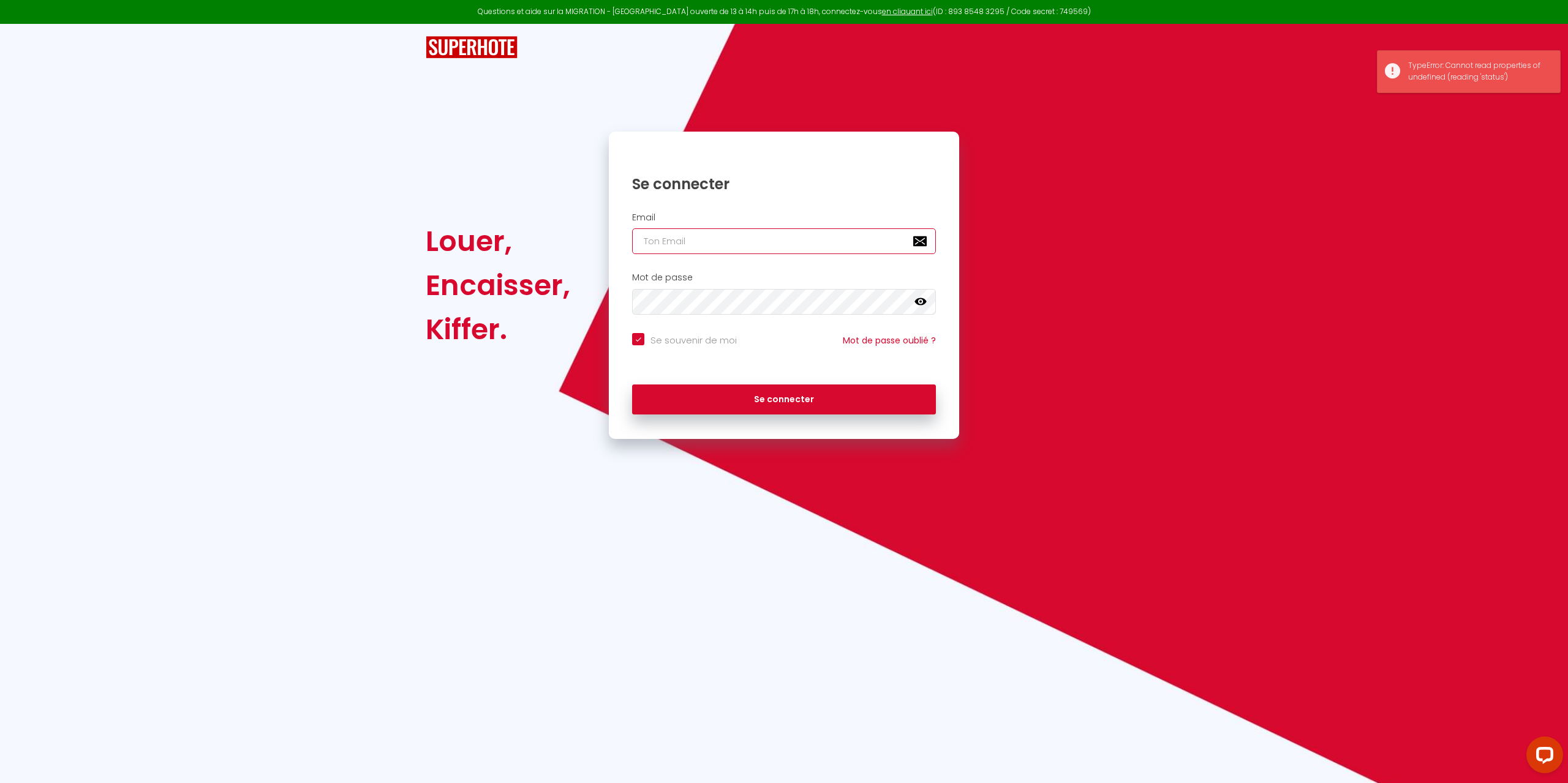
type input "[DOMAIN_NAME][EMAIL_ADDRESS][DOMAIN_NAME]"
click at [794, 411] on button "Se connecter" at bounding box center [784, 400] width 304 height 30
checkbox input "true"
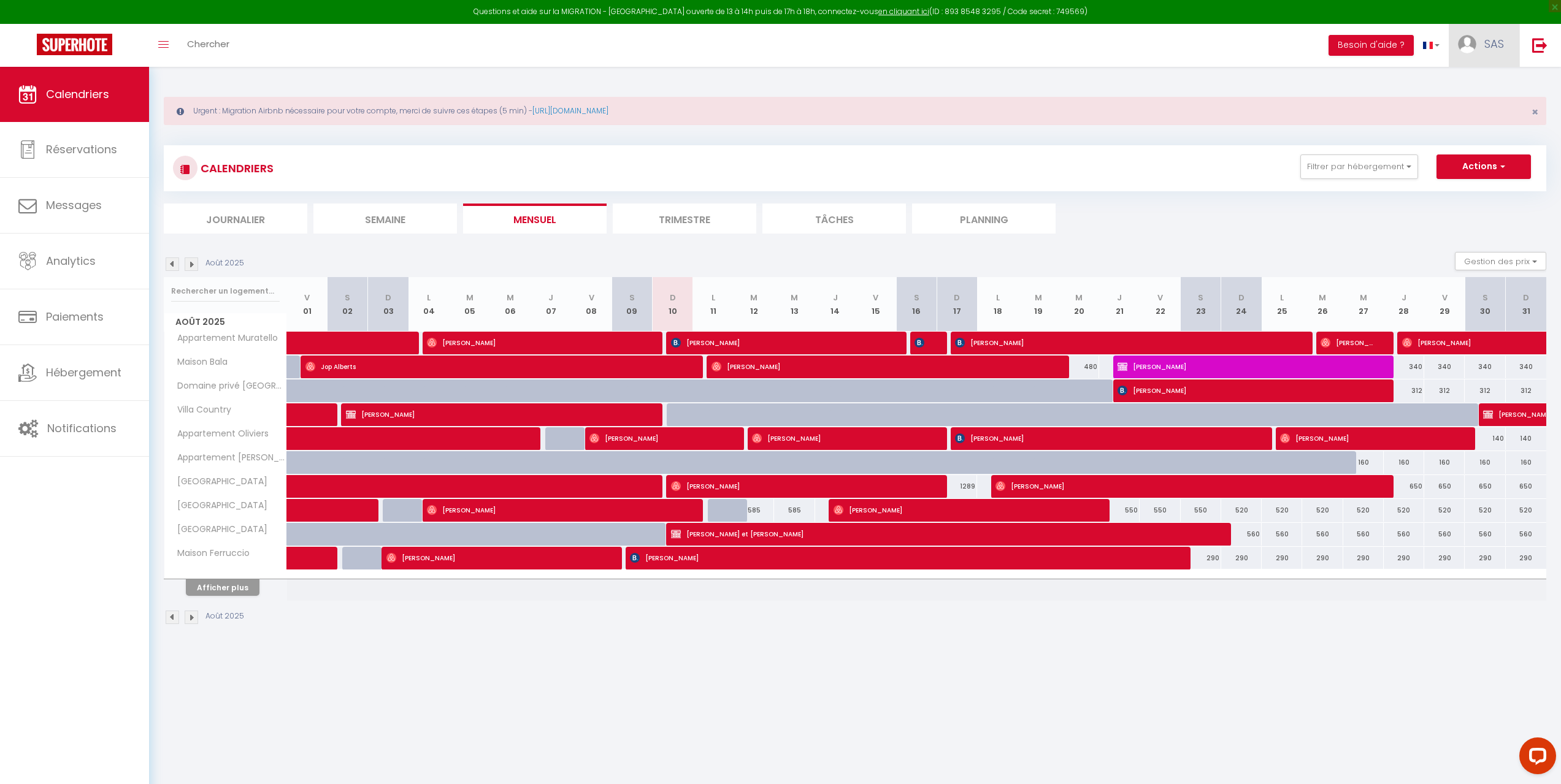
click at [1496, 45] on span "SAS" at bounding box center [1494, 44] width 19 height 16
click at [1456, 84] on link "Paramètres" at bounding box center [1470, 85] width 91 height 21
select select "fr"
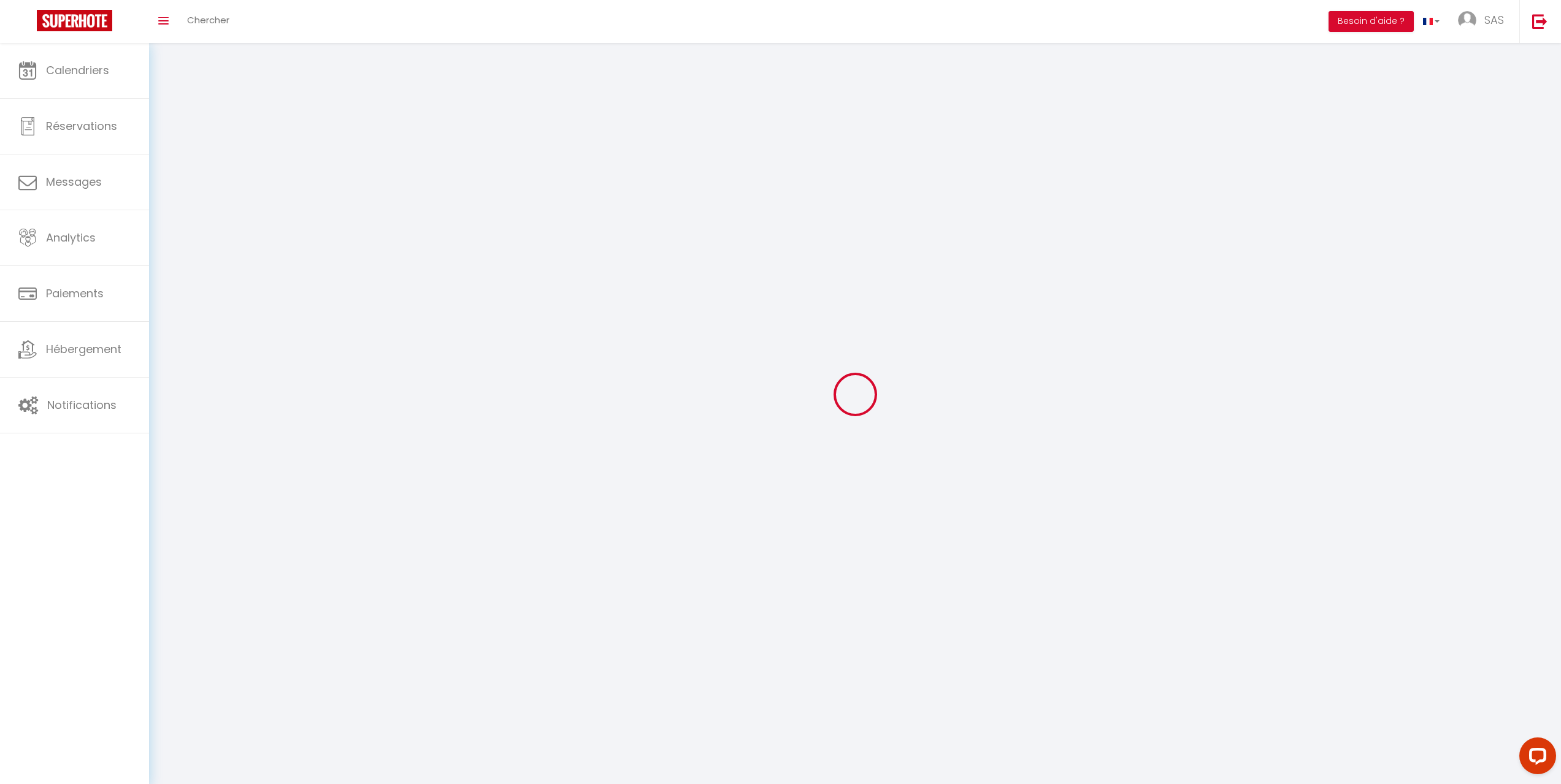
type input "SAS"
type input "Kalesi"
type input "0603139532"
type input "41 centre du village de [GEOGRAPHIC_DATA]"
type input "20137"
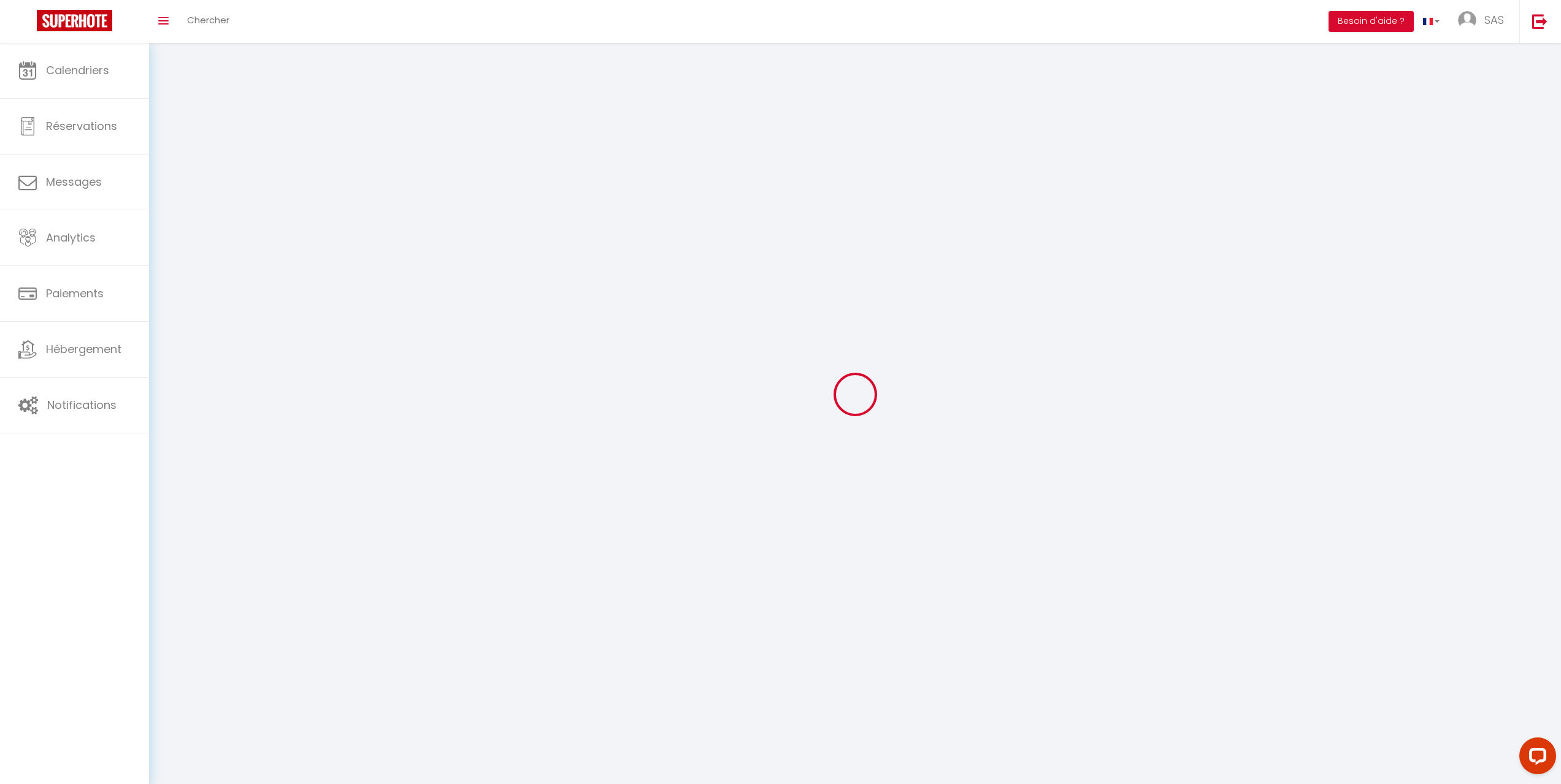
type input "[PERSON_NAME]"
type input "TA7EaFDqG4MjLrzRoPR9EizYq"
type input "2DnYe3WhA8U2bqgrvdHFLs8rr"
type input "[URL][DOMAIN_NAME]"
select select "28"
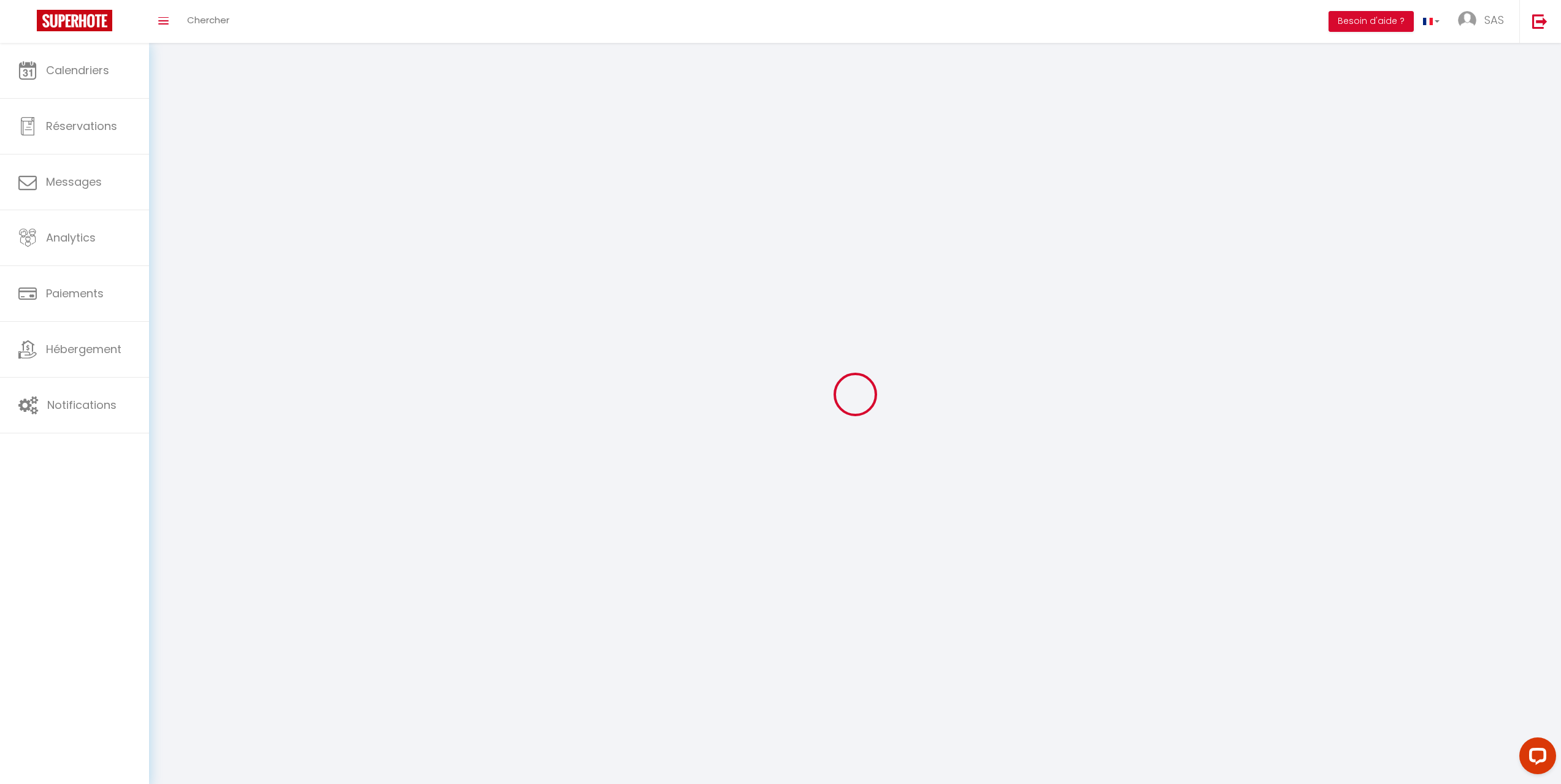
select select "fr"
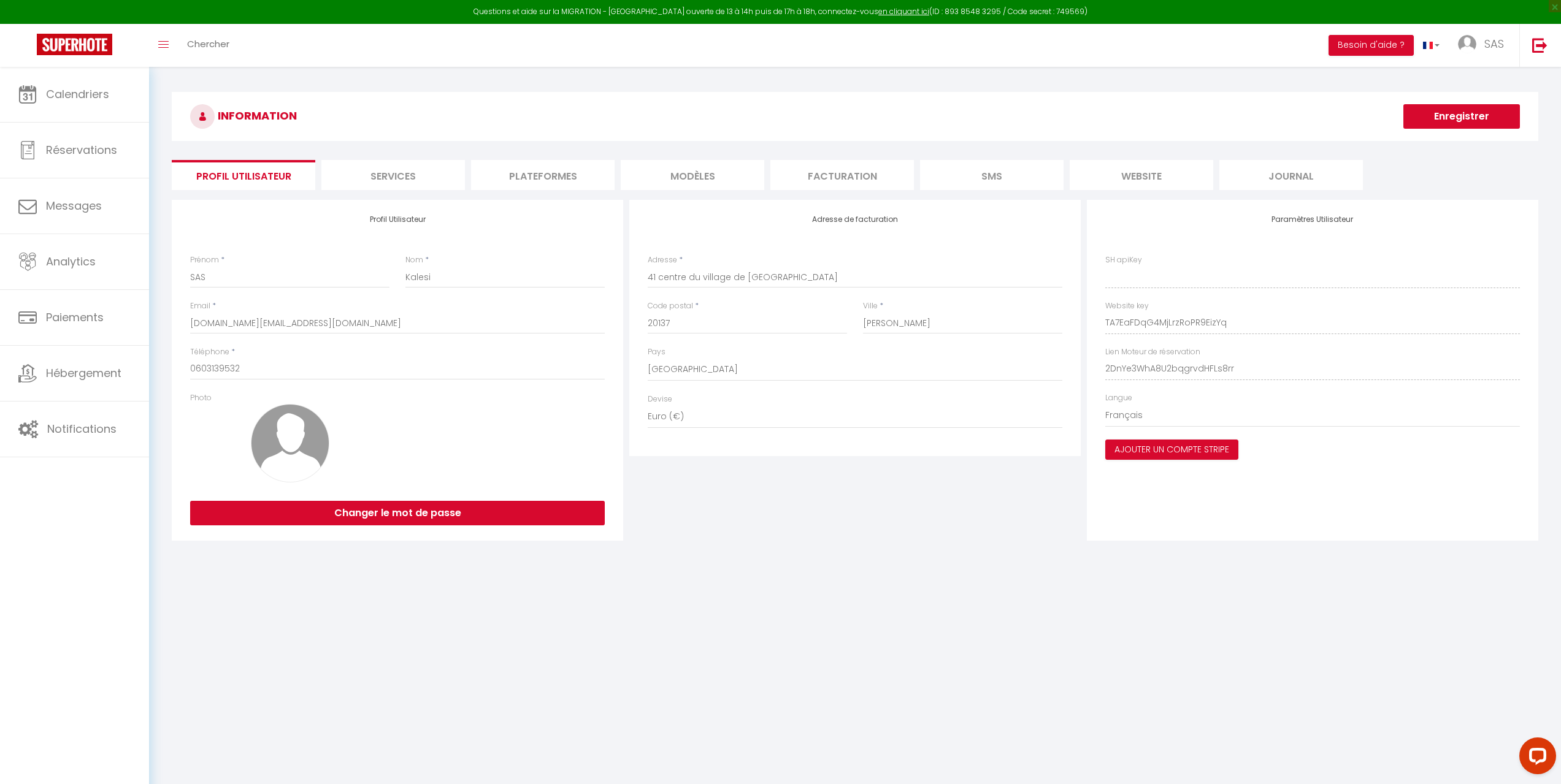
type input "TA7EaFDqG4MjLrzRoPR9EizYq"
type input "2DnYe3WhA8U2bqgrvdHFLs8rr"
type input "[URL][DOMAIN_NAME]"
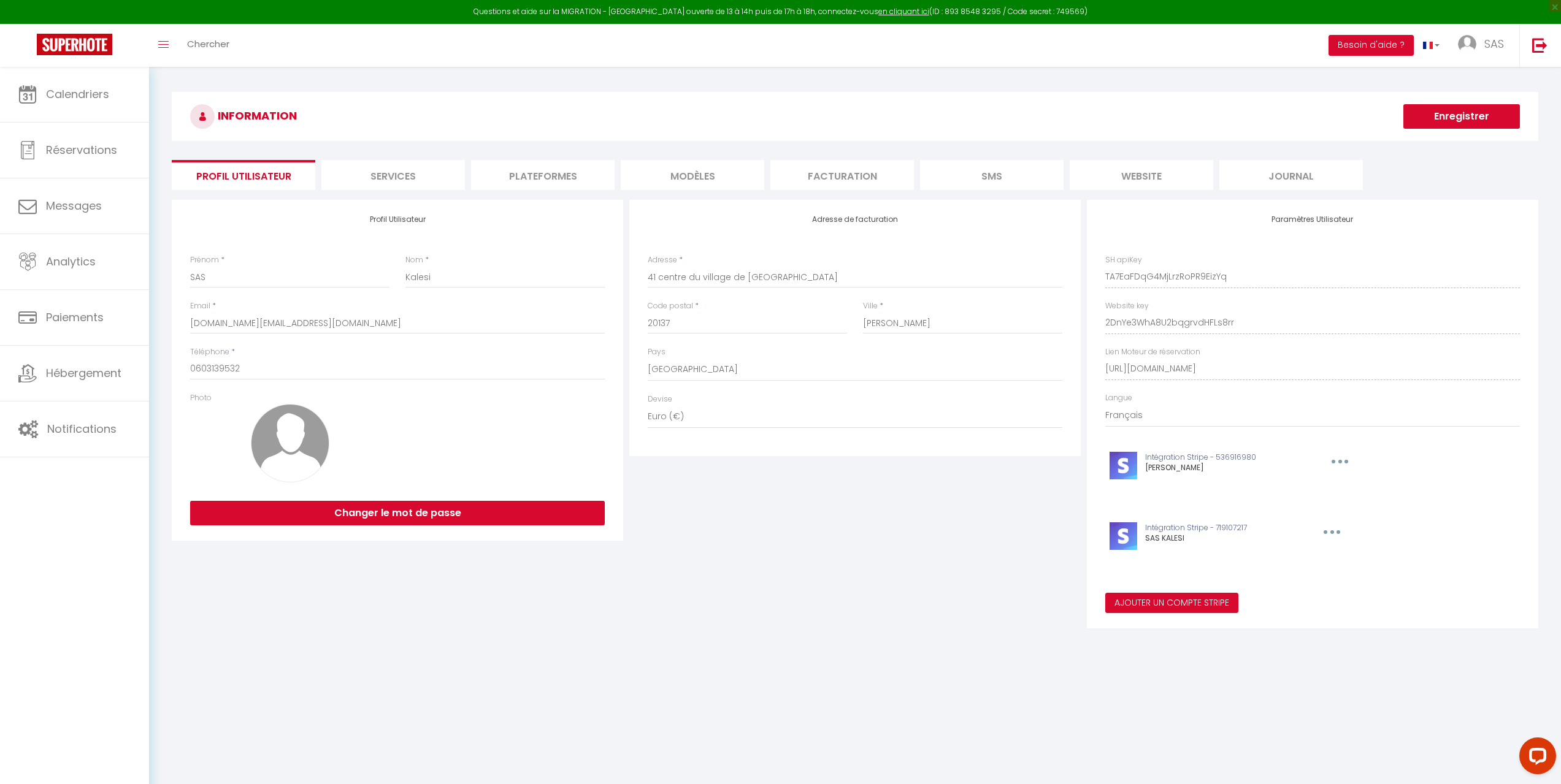
click at [557, 167] on li "Plateformes" at bounding box center [543, 175] width 144 height 30
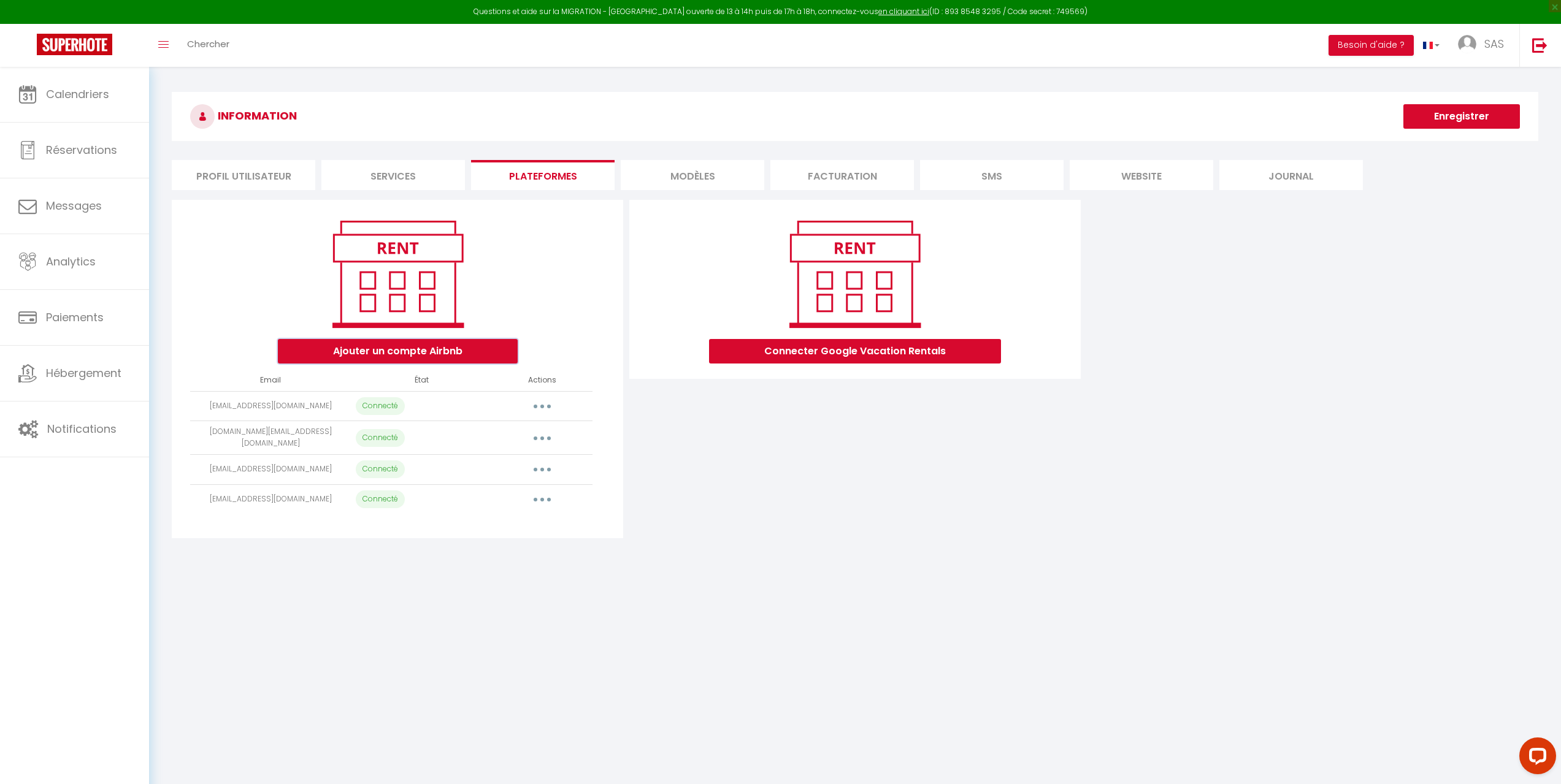
click at [424, 356] on button "Ajouter un compte Airbnb" at bounding box center [398, 351] width 240 height 25
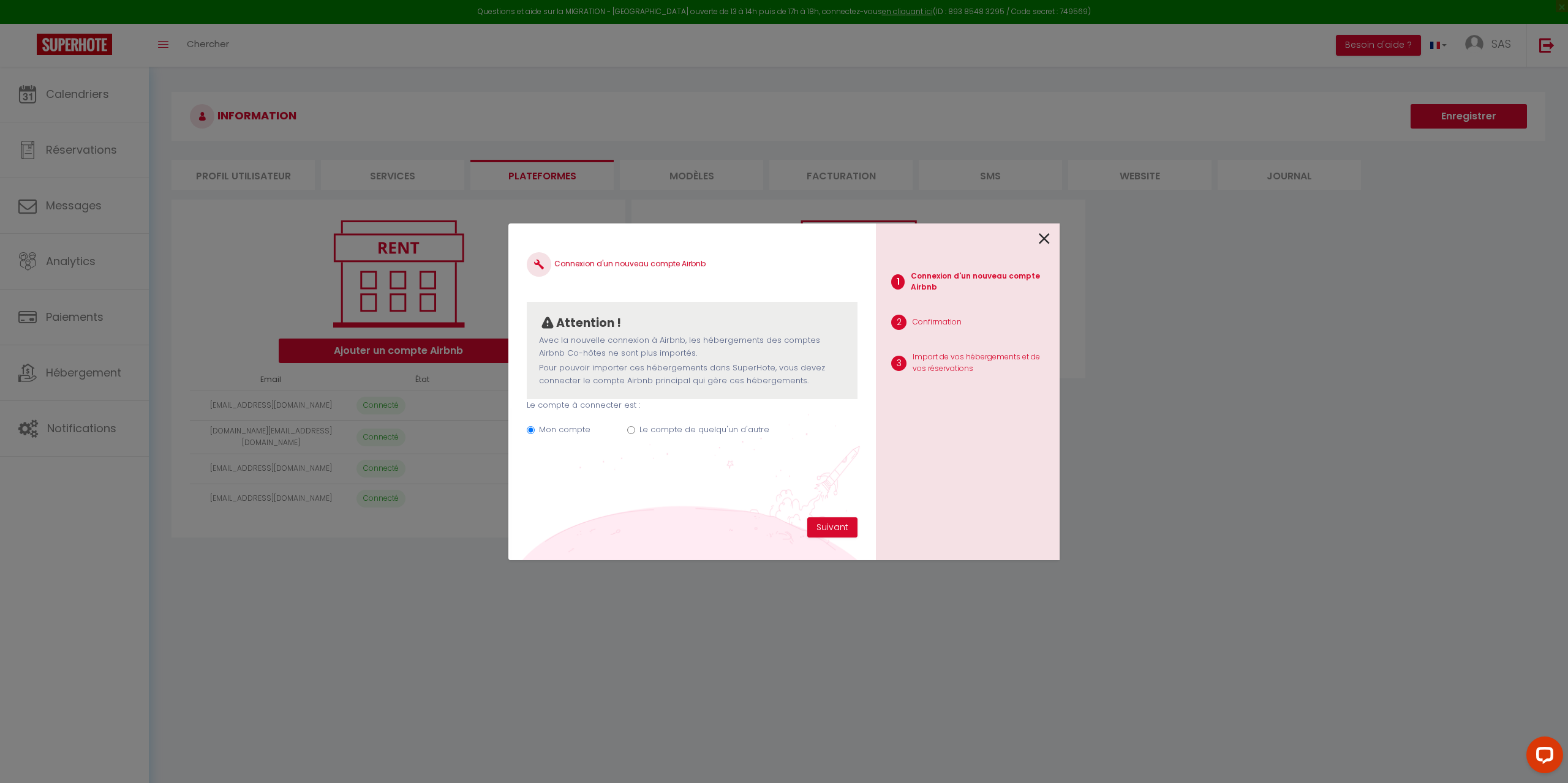
click at [707, 431] on label "Le compte de quelqu'un d'autre" at bounding box center [704, 429] width 130 height 12
click at [635, 431] on input "Le compte de quelqu'un d'autre" at bounding box center [631, 430] width 8 height 8
radio input "true"
radio input "false"
click at [653, 485] on input "Email connexion Airbnb" at bounding box center [692, 491] width 331 height 22
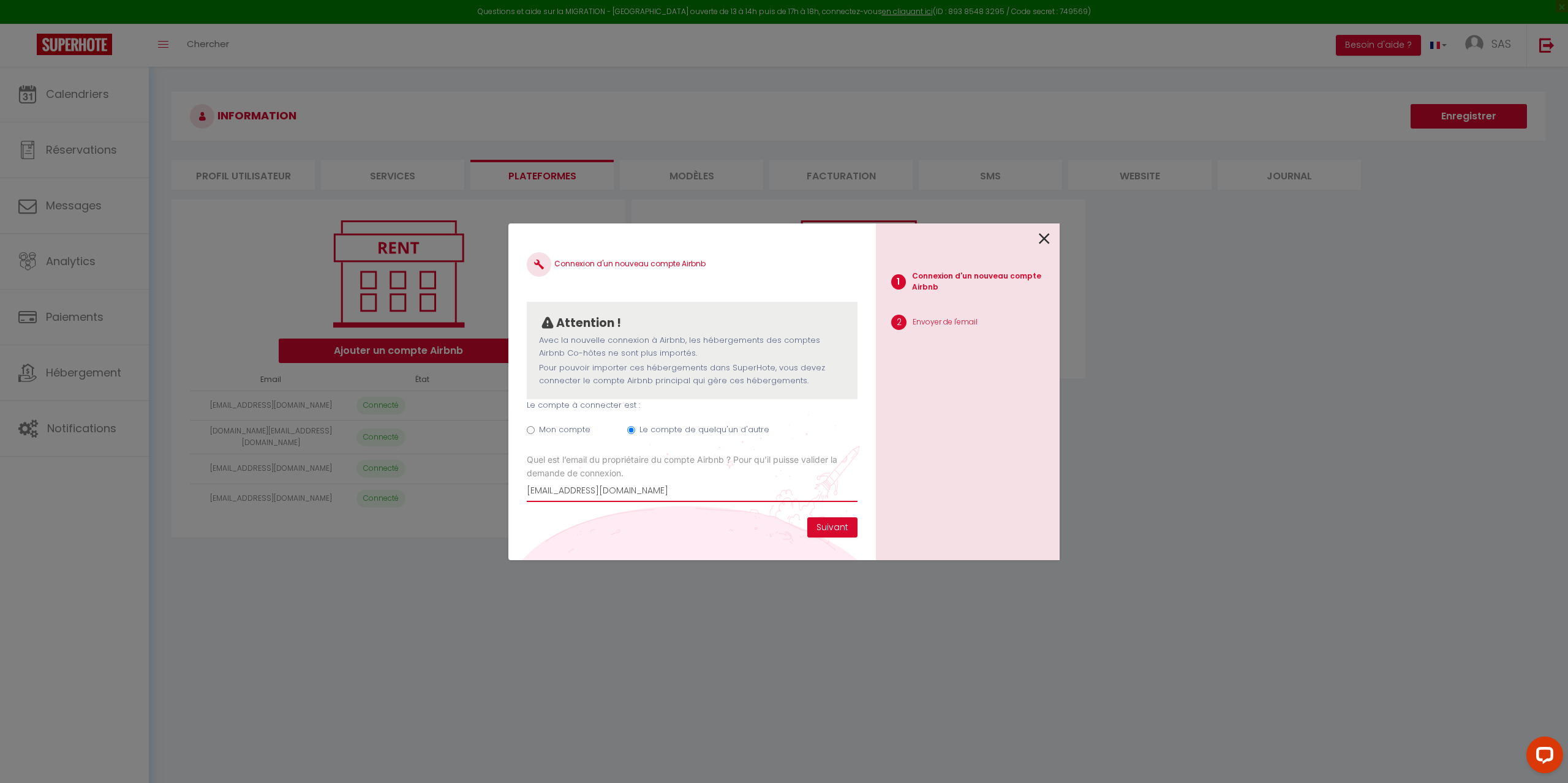
click at [534, 486] on input "Marieange.scala2a@gmail.com" at bounding box center [692, 491] width 331 height 22
type input "[EMAIL_ADDRESS][DOMAIN_NAME]"
click at [832, 522] on button "Suivant" at bounding box center [832, 527] width 50 height 21
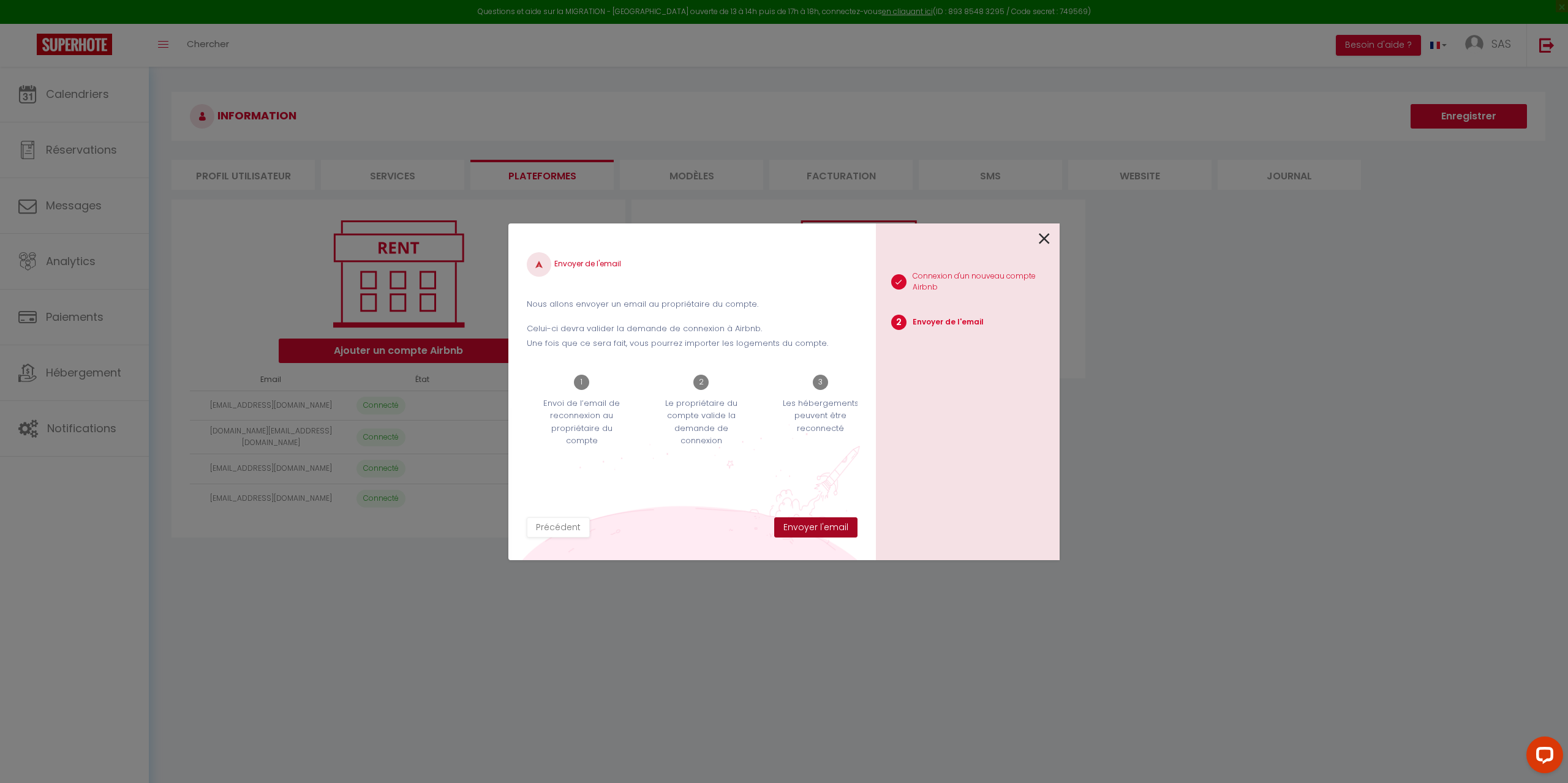
click at [839, 529] on button "Envoyer l'email" at bounding box center [816, 527] width 83 height 21
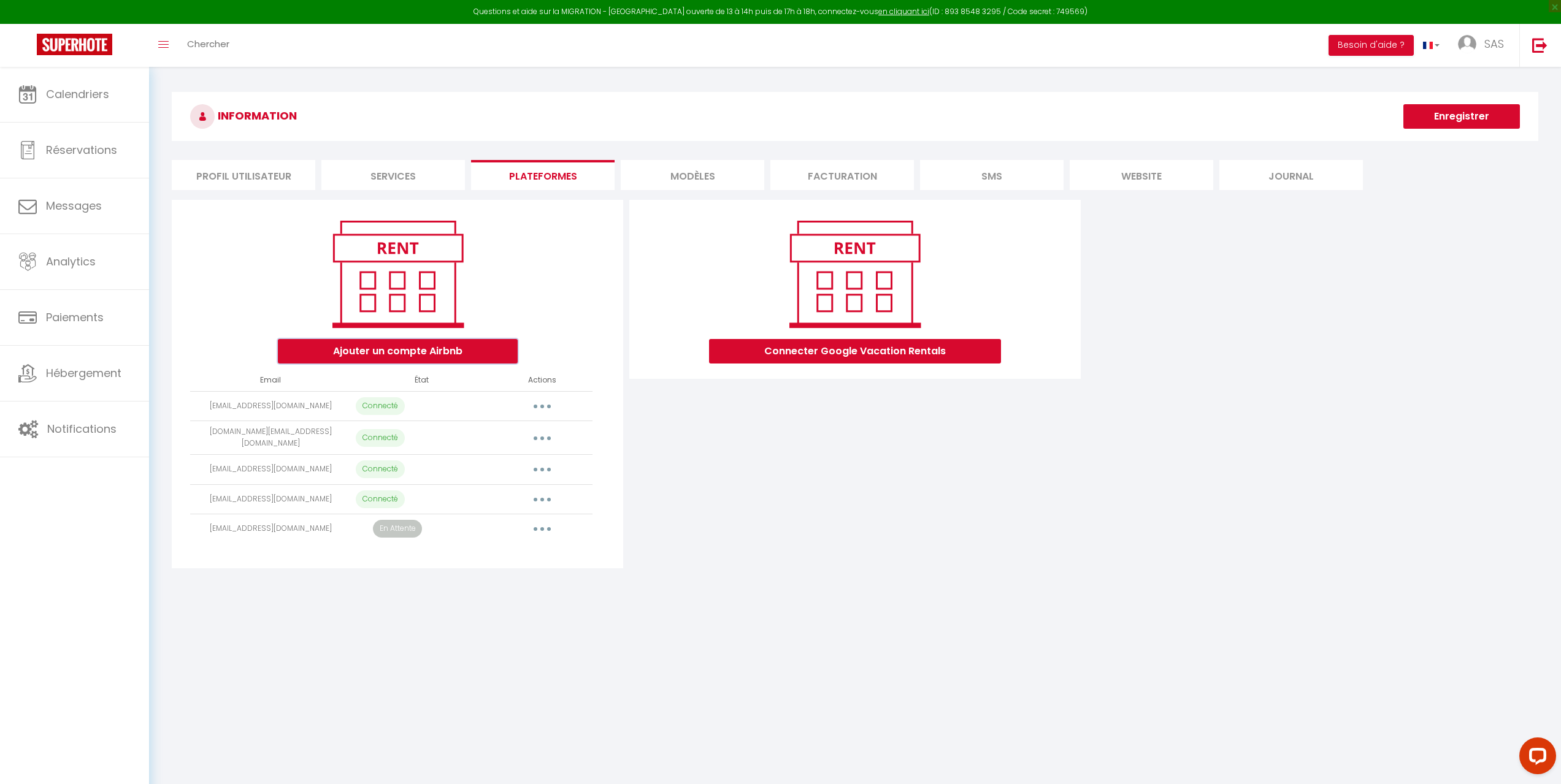
click at [401, 359] on button "Ajouter un compte Airbnb" at bounding box center [398, 351] width 240 height 25
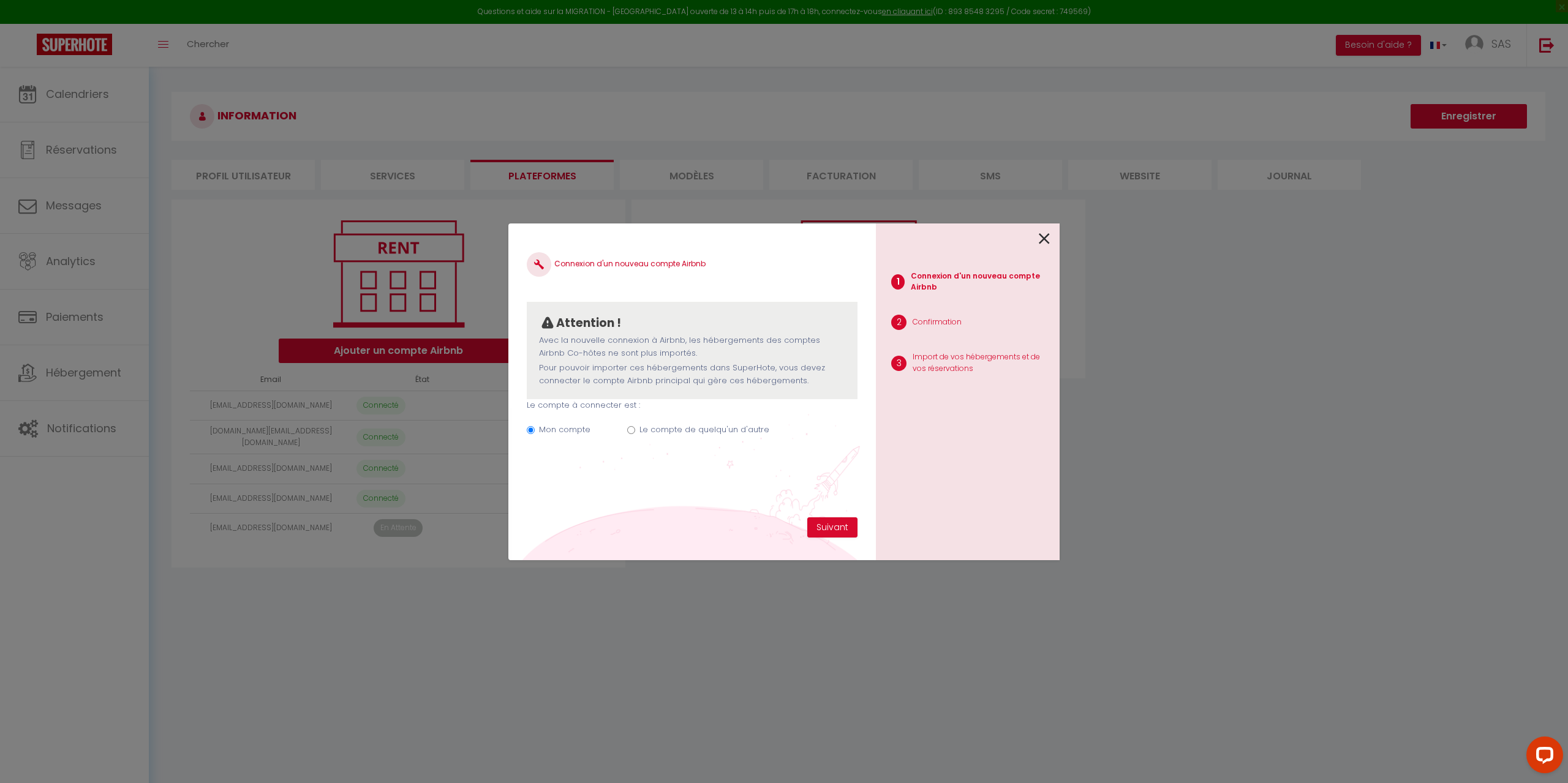
click at [683, 432] on label "Le compte de quelqu'un d'autre" at bounding box center [704, 429] width 130 height 12
click at [635, 432] on input "Le compte de quelqu'un d'autre" at bounding box center [631, 430] width 8 height 8
radio input "true"
radio input "false"
click at [653, 484] on input "Email connexion Airbnb" at bounding box center [692, 491] width 331 height 22
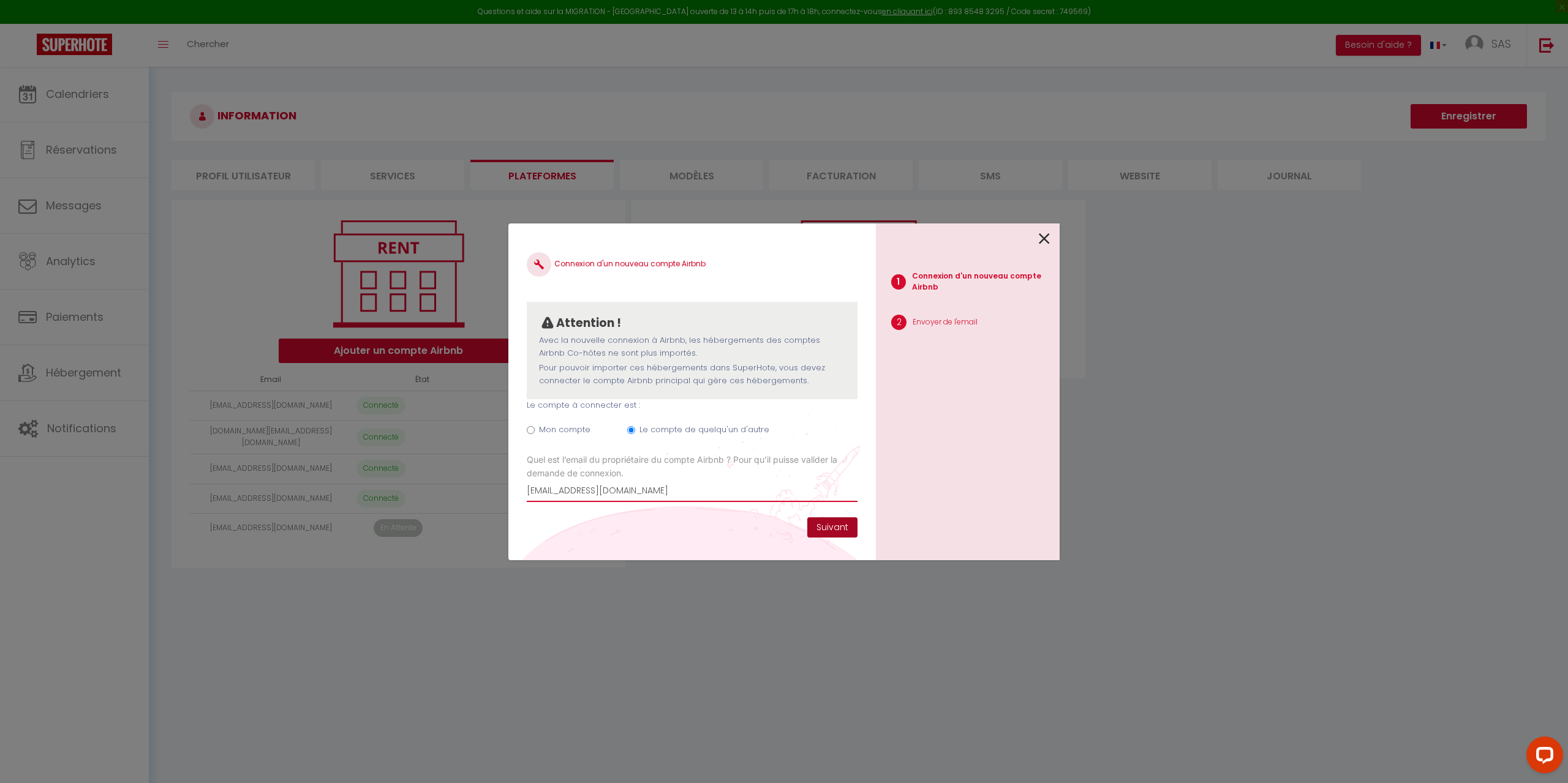
type input "[EMAIL_ADDRESS][DOMAIN_NAME]"
click at [845, 527] on button "Suivant" at bounding box center [832, 527] width 50 height 21
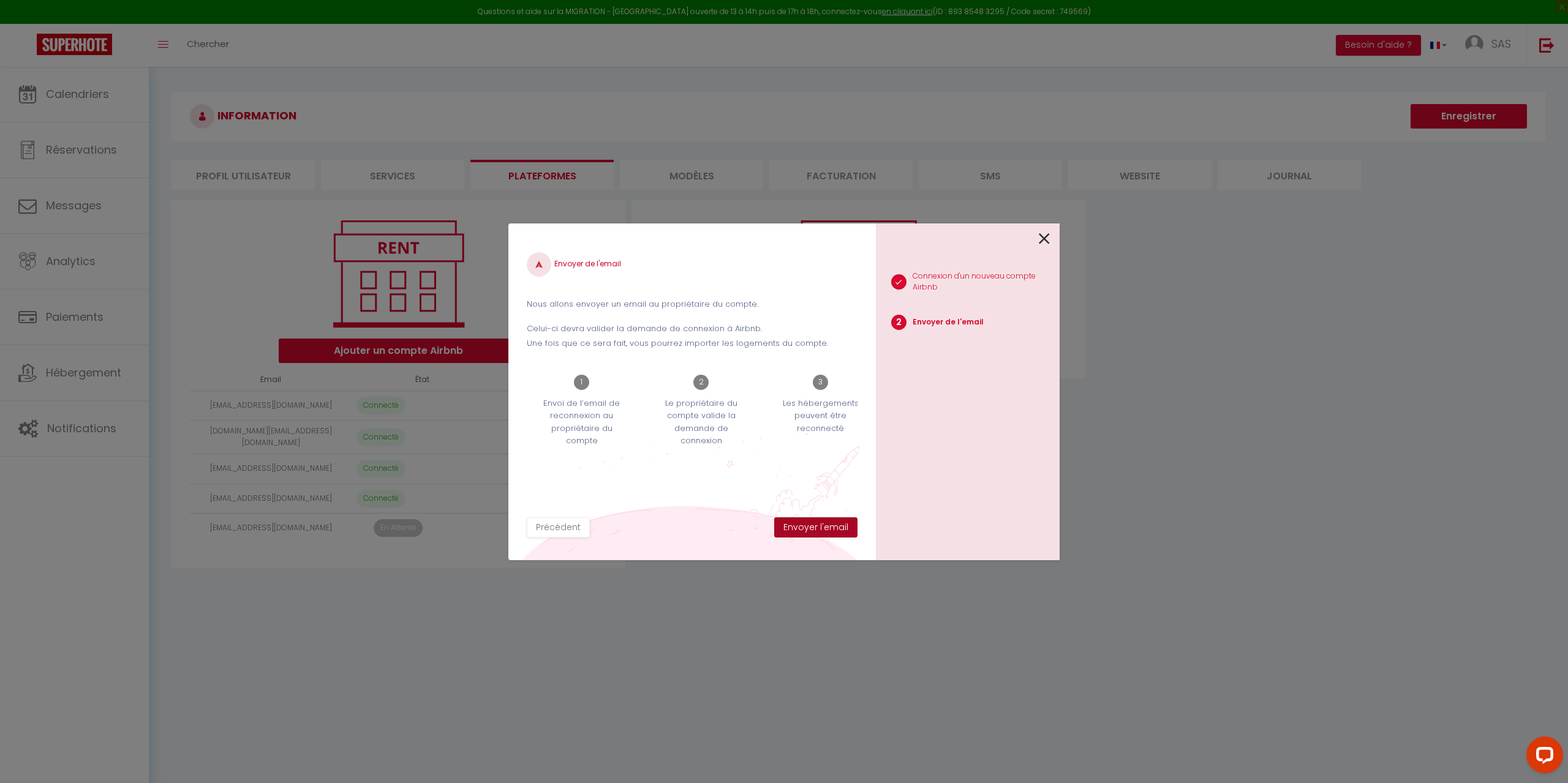
click at [845, 527] on button "Envoyer l'email" at bounding box center [816, 527] width 83 height 21
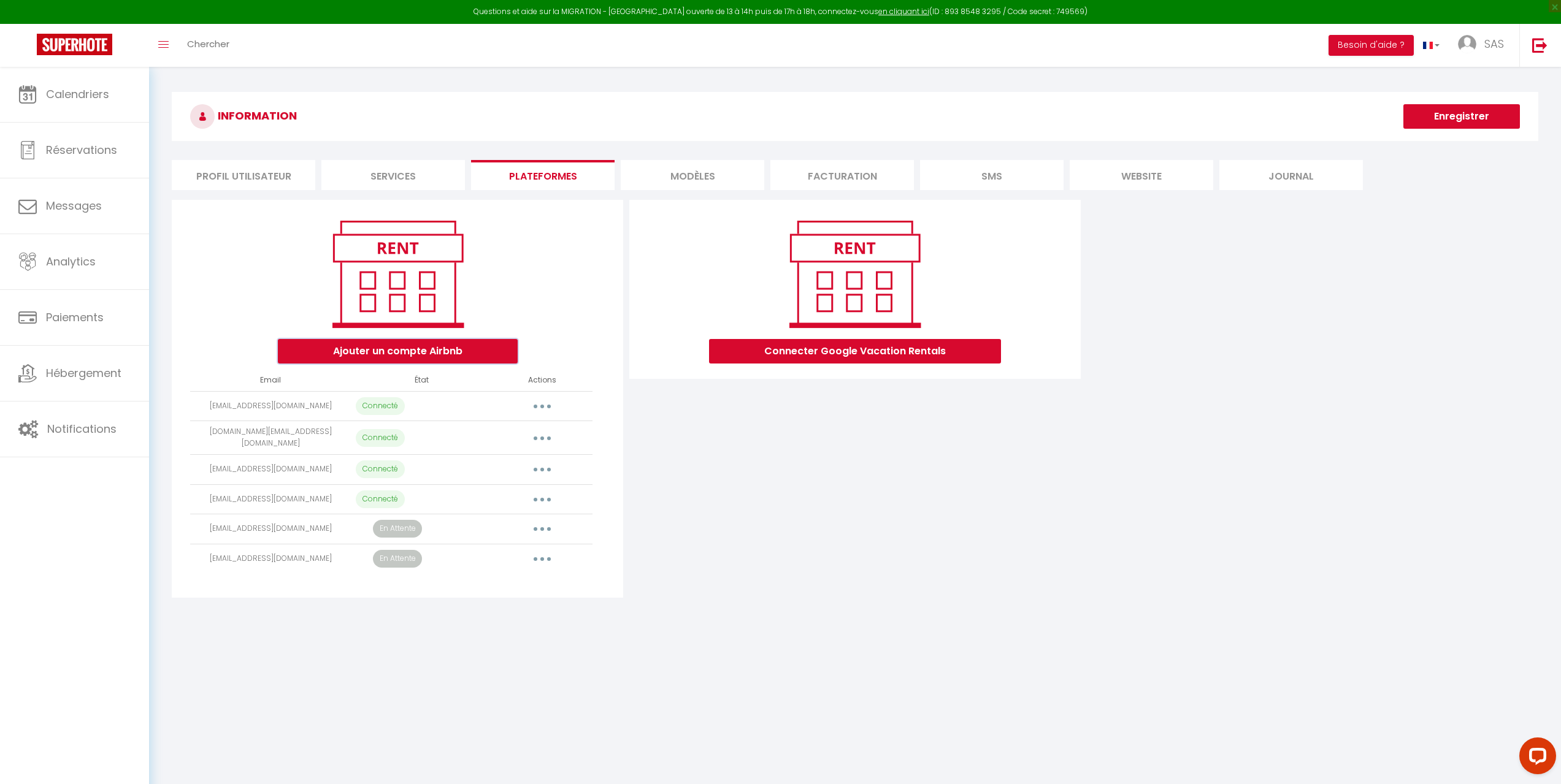
click at [469, 343] on button "Ajouter un compte Airbnb" at bounding box center [398, 351] width 240 height 25
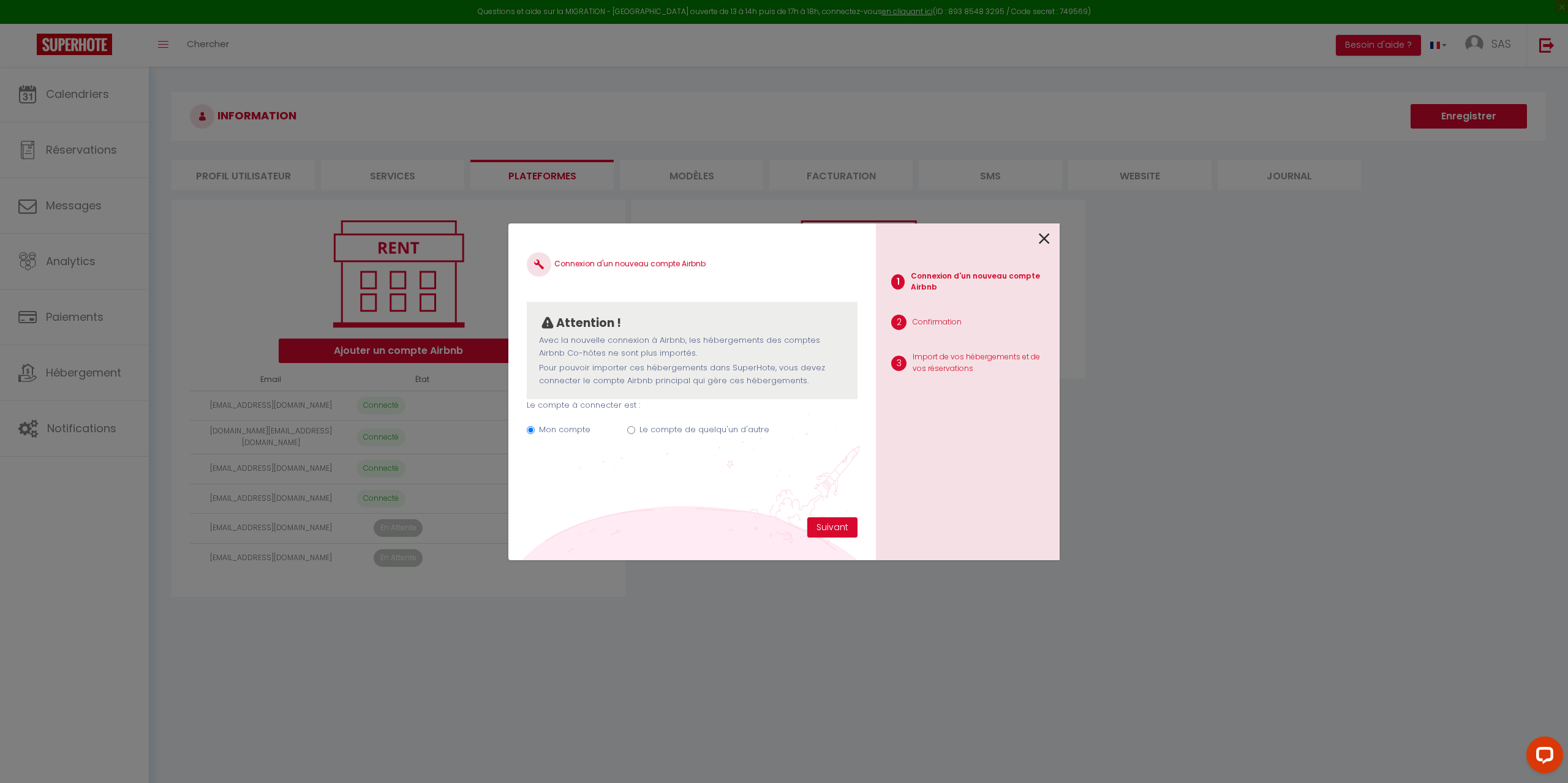
click at [655, 431] on label "Le compte de quelqu'un d'autre" at bounding box center [704, 429] width 130 height 12
click at [635, 431] on input "Le compte de quelqu'un d'autre" at bounding box center [631, 430] width 8 height 8
radio input "true"
radio input "false"
click at [637, 489] on input "Email connexion Airbnb" at bounding box center [692, 491] width 331 height 22
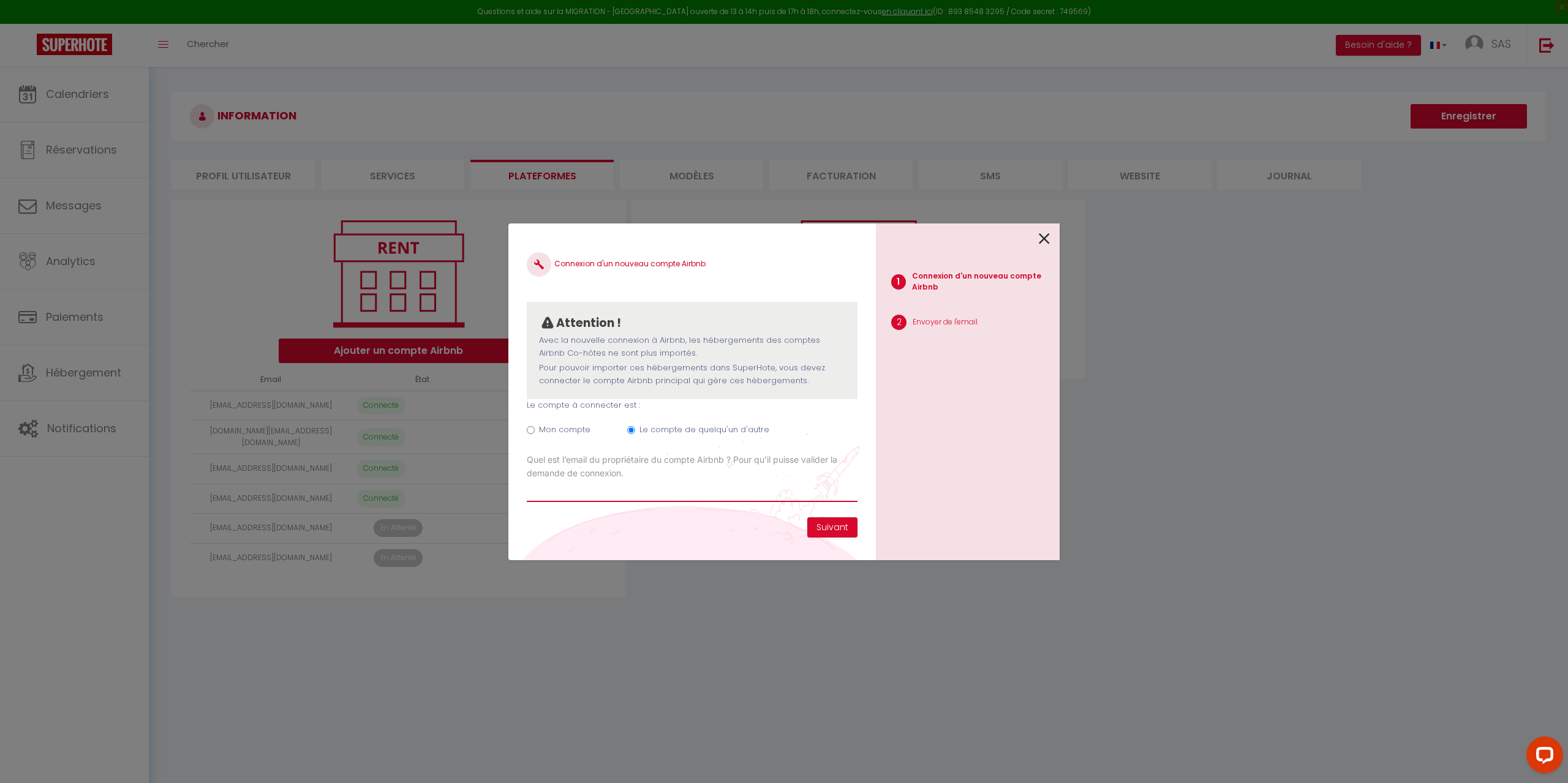
type input "P"
click at [567, 490] on input "pgoyard @gmail.com" at bounding box center [692, 491] width 331 height 22
type input "[EMAIL_ADDRESS][DOMAIN_NAME]"
click at [851, 525] on button "Suivant" at bounding box center [832, 527] width 50 height 21
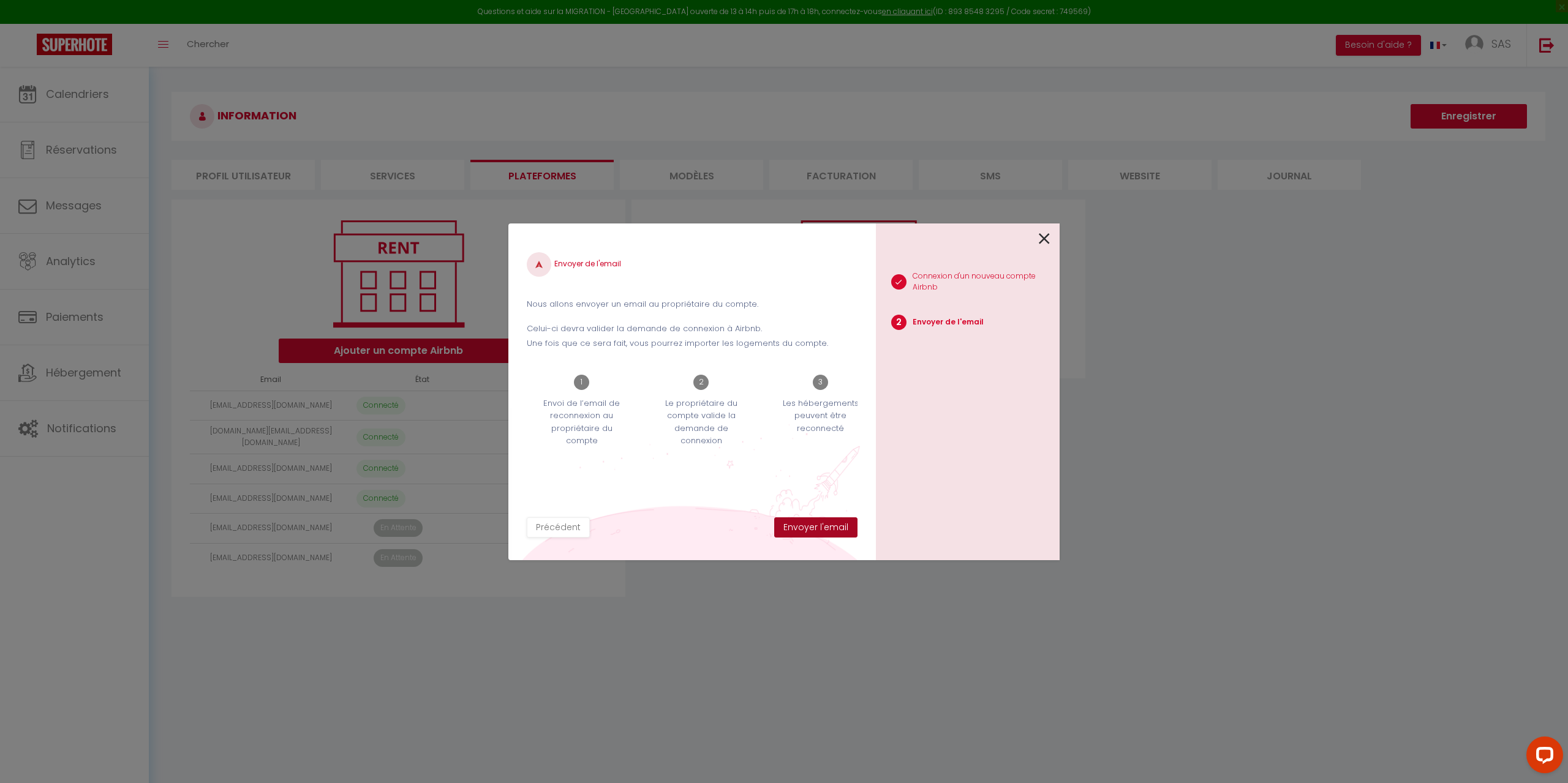
click at [851, 525] on button "Envoyer l'email" at bounding box center [816, 527] width 83 height 21
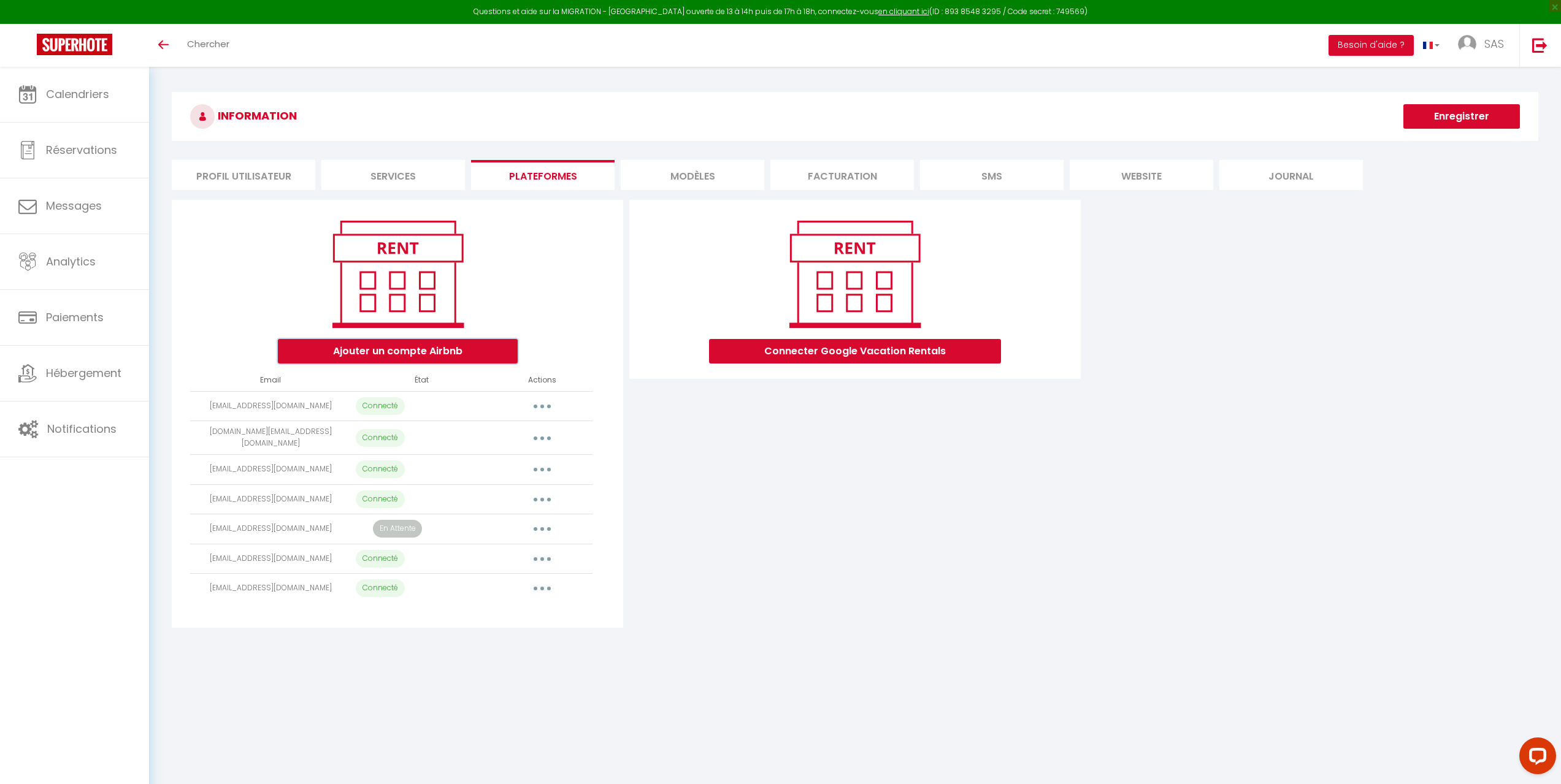
click at [444, 350] on button "Ajouter un compte Airbnb" at bounding box center [398, 351] width 240 height 25
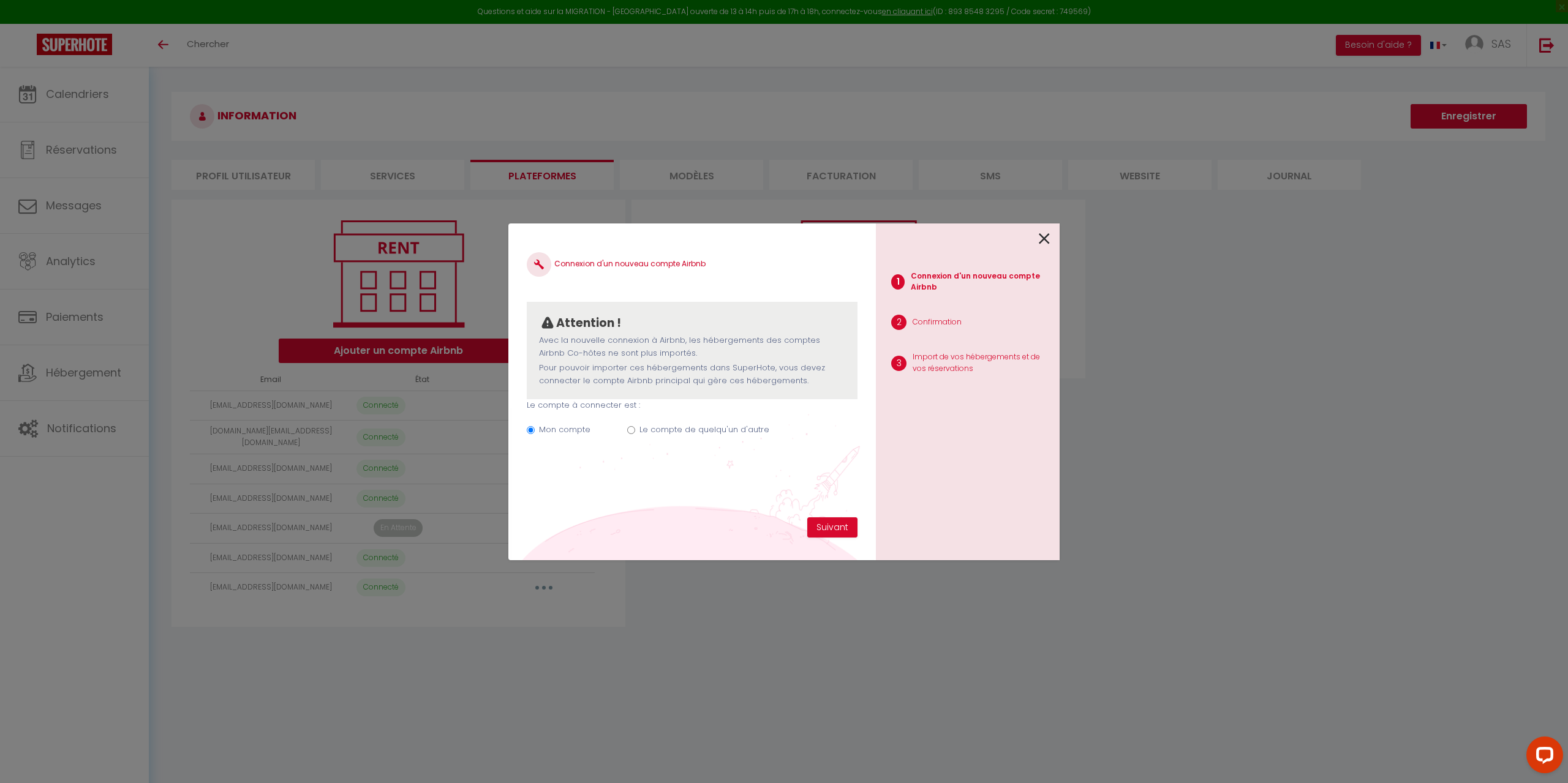
click at [723, 423] on div "Mon compte Le compte de quelqu'un d'autre" at bounding box center [692, 432] width 331 height 41
click at [722, 427] on label "Le compte de quelqu'un d'autre" at bounding box center [704, 429] width 130 height 12
click at [635, 427] on input "Le compte de quelqu'un d'autre" at bounding box center [631, 430] width 8 height 8
radio input "true"
radio input "false"
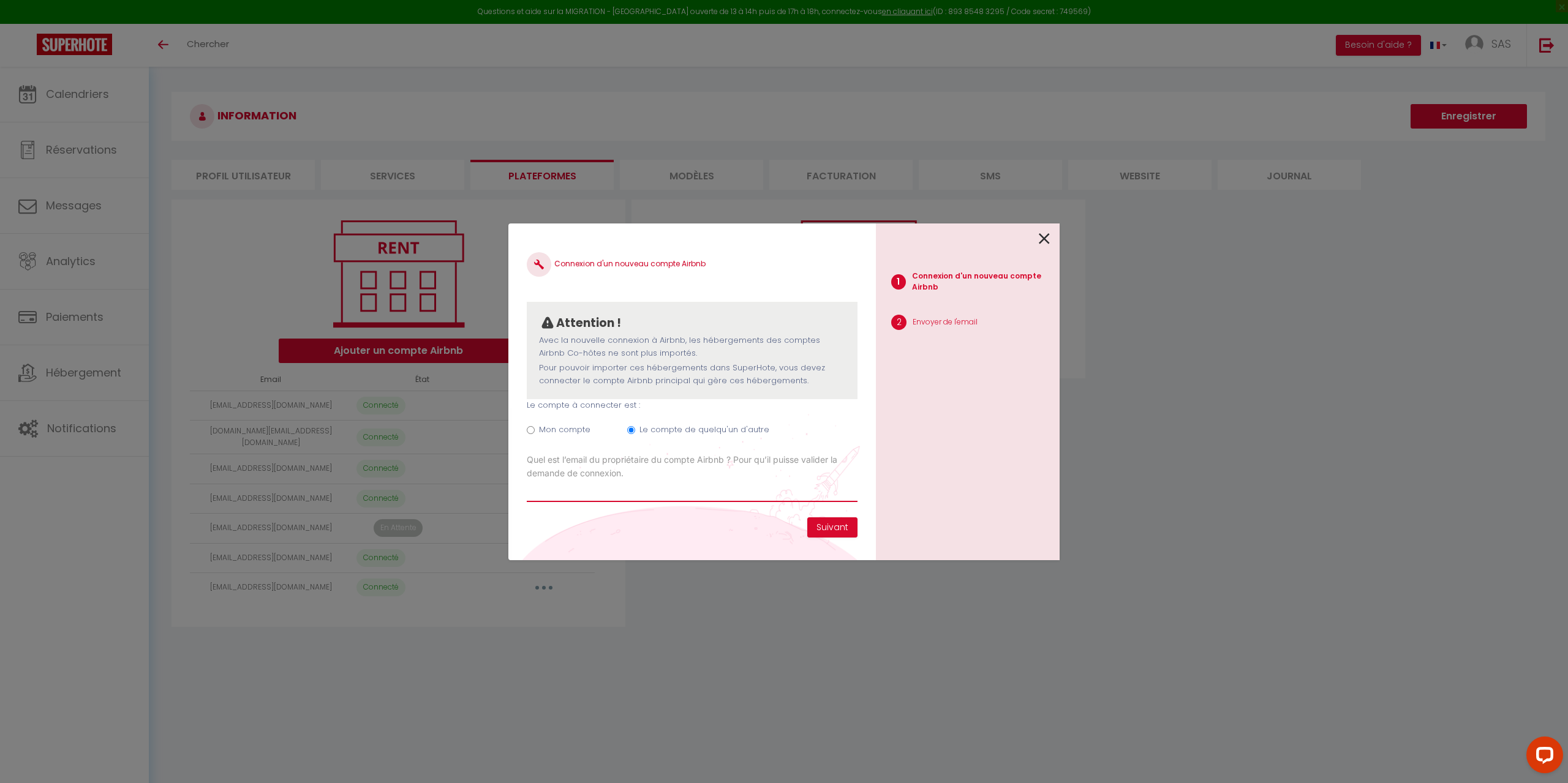
click at [697, 485] on input "Email connexion Airbnb" at bounding box center [692, 491] width 331 height 22
type input "[EMAIL_ADDRESS][DOMAIN_NAME]"
click at [851, 525] on button "Suivant" at bounding box center [832, 527] width 50 height 21
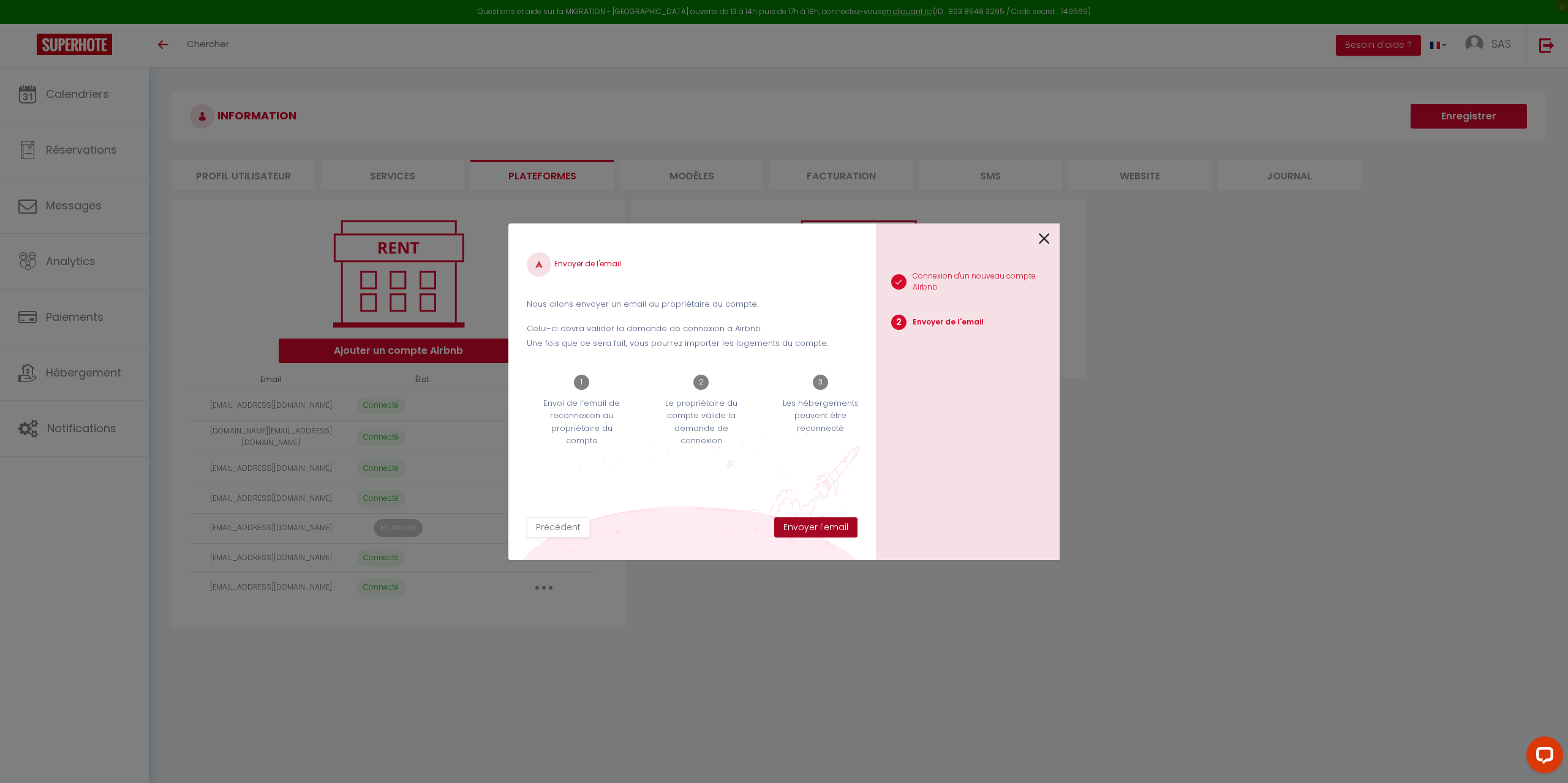
click at [847, 531] on button "Envoyer l'email" at bounding box center [816, 527] width 83 height 21
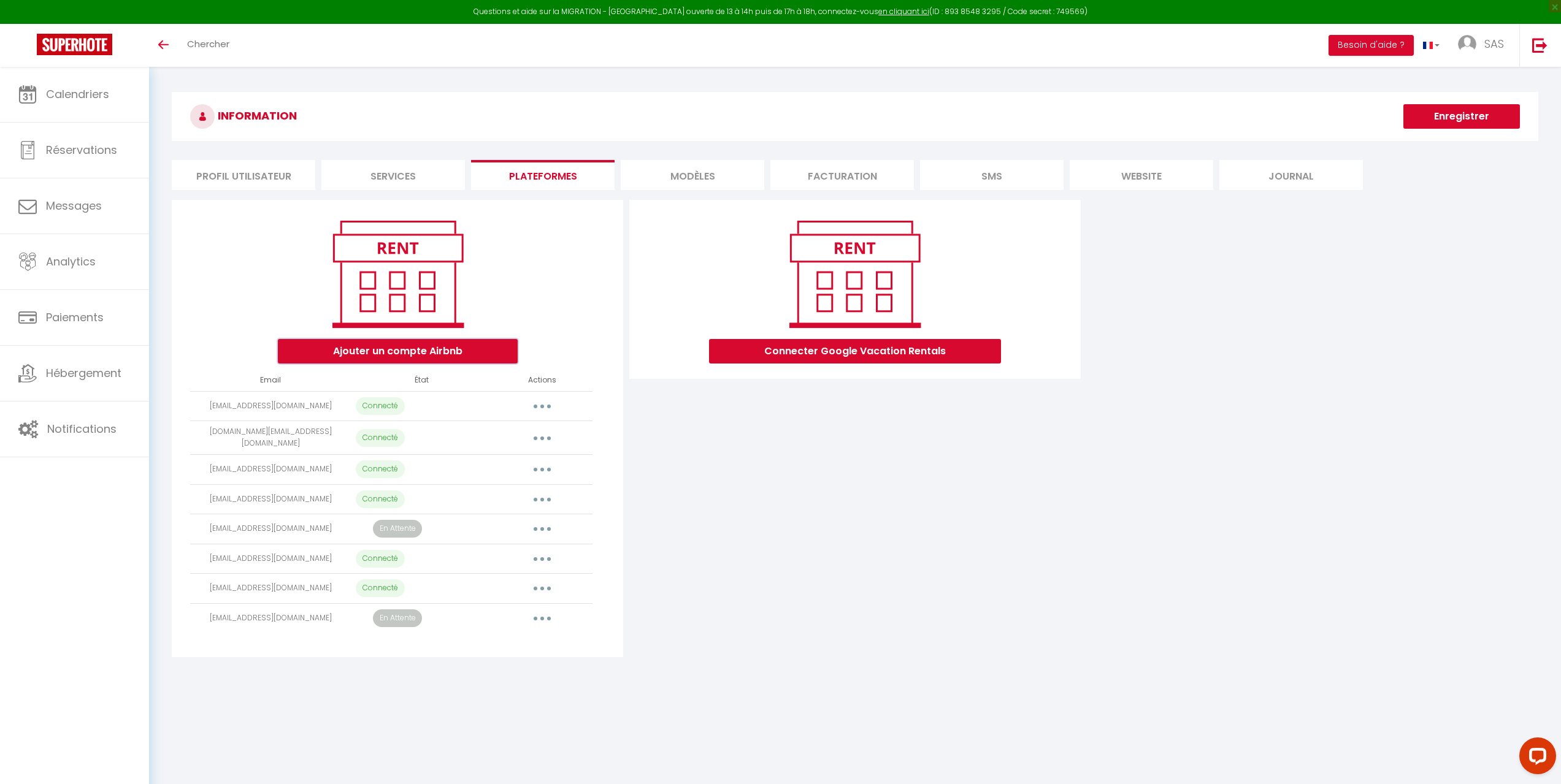
click at [383, 345] on button "Ajouter un compte Airbnb" at bounding box center [398, 351] width 240 height 25
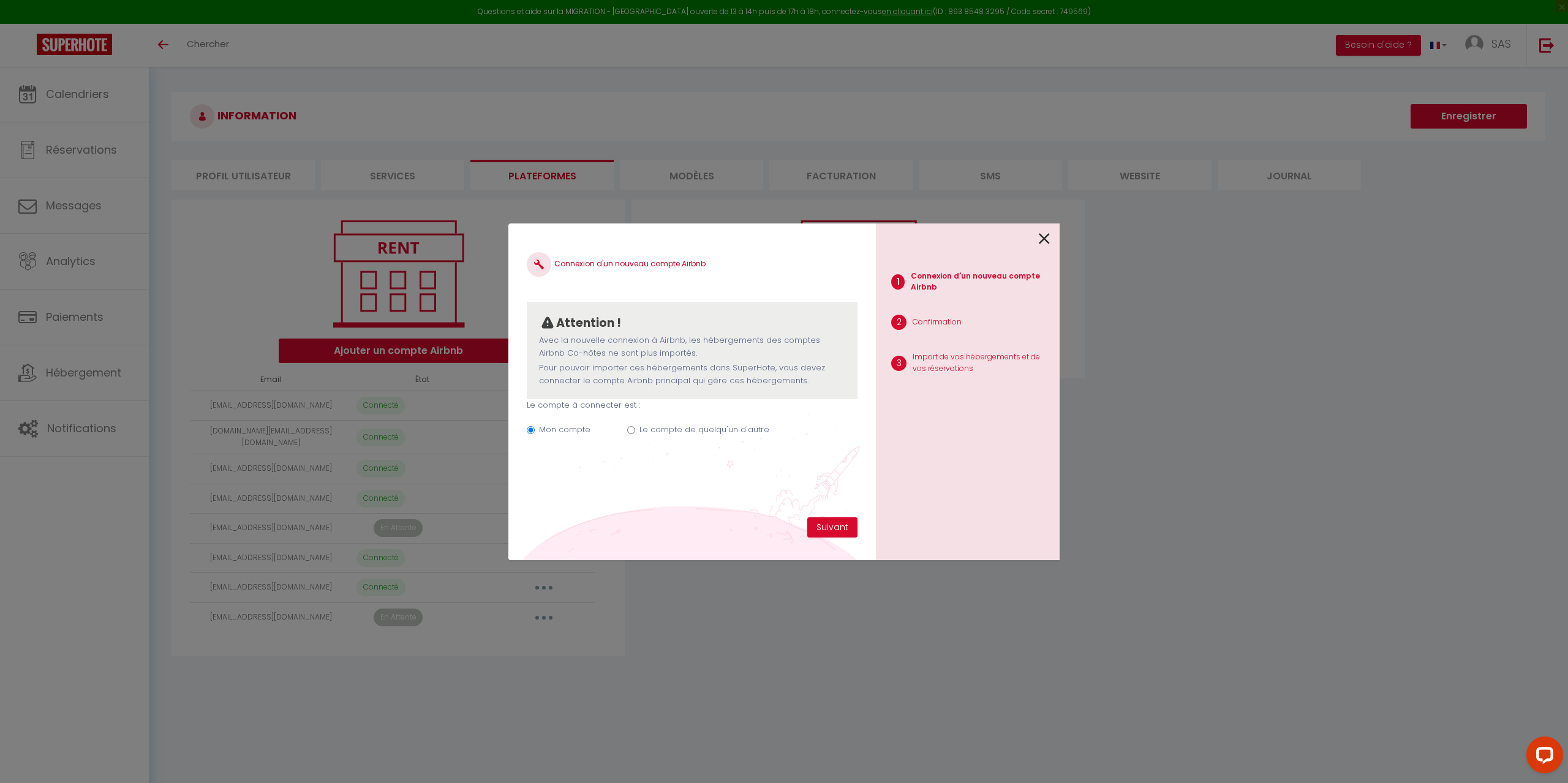
click at [632, 427] on input "Le compte de quelqu'un d'autre" at bounding box center [631, 430] width 8 height 8
radio input "true"
radio input "false"
click at [687, 489] on input "Email connexion Airbnb" at bounding box center [692, 491] width 331 height 22
type input "[EMAIL_ADDRESS][DOMAIN_NAME]"
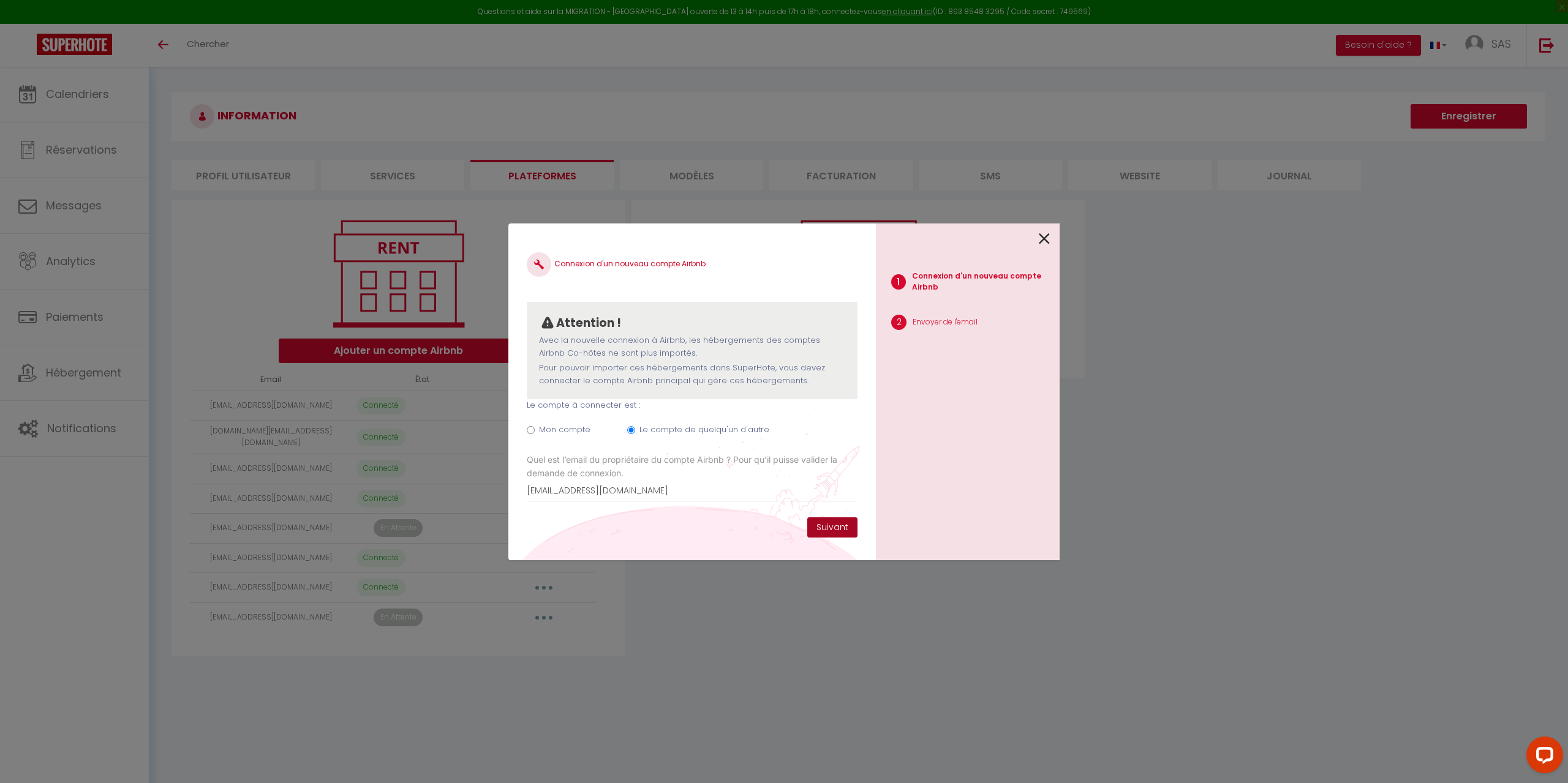
click at [829, 531] on button "Suivant" at bounding box center [832, 527] width 50 height 21
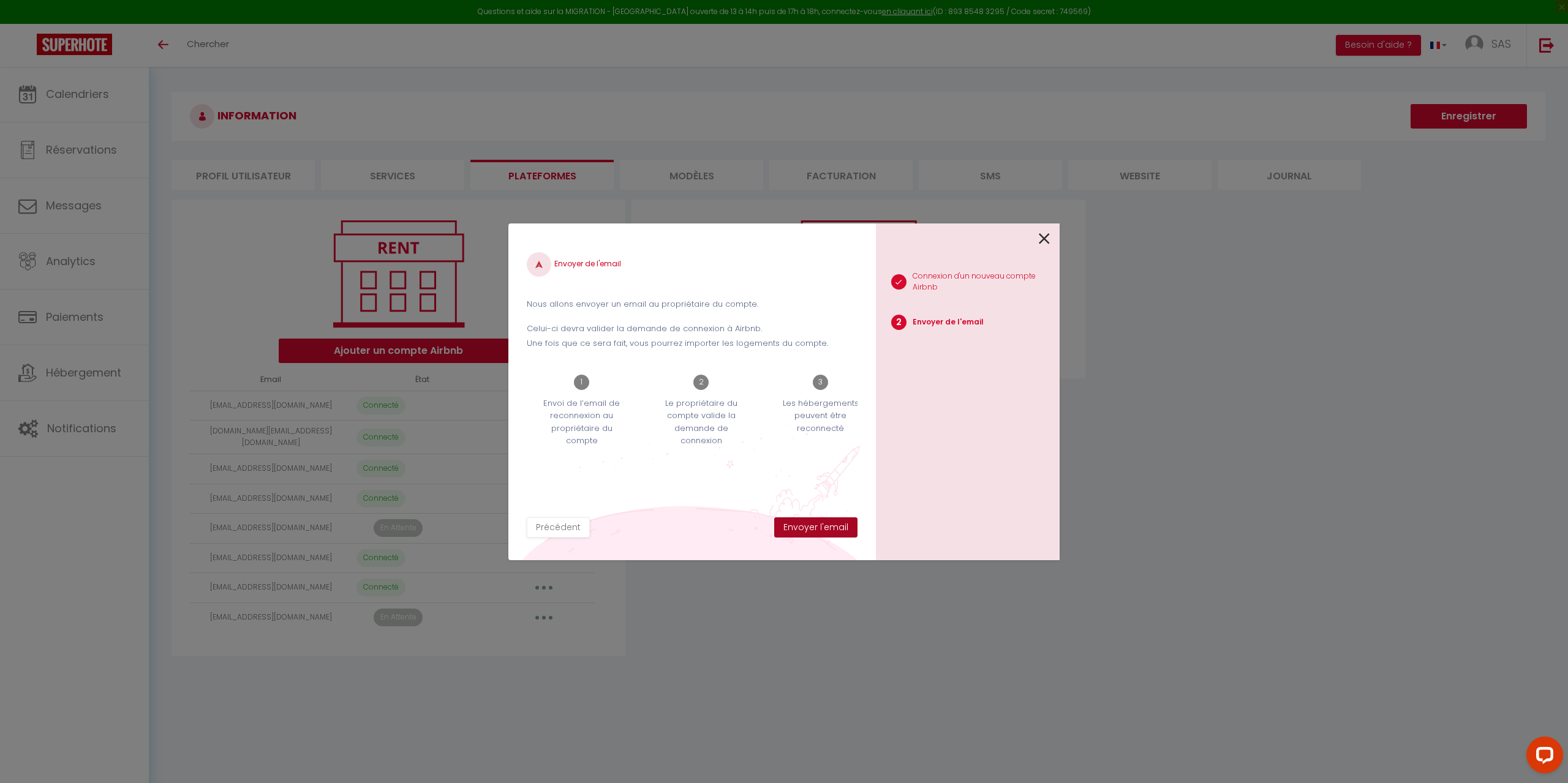
click at [829, 531] on button "Envoyer l'email" at bounding box center [816, 527] width 83 height 21
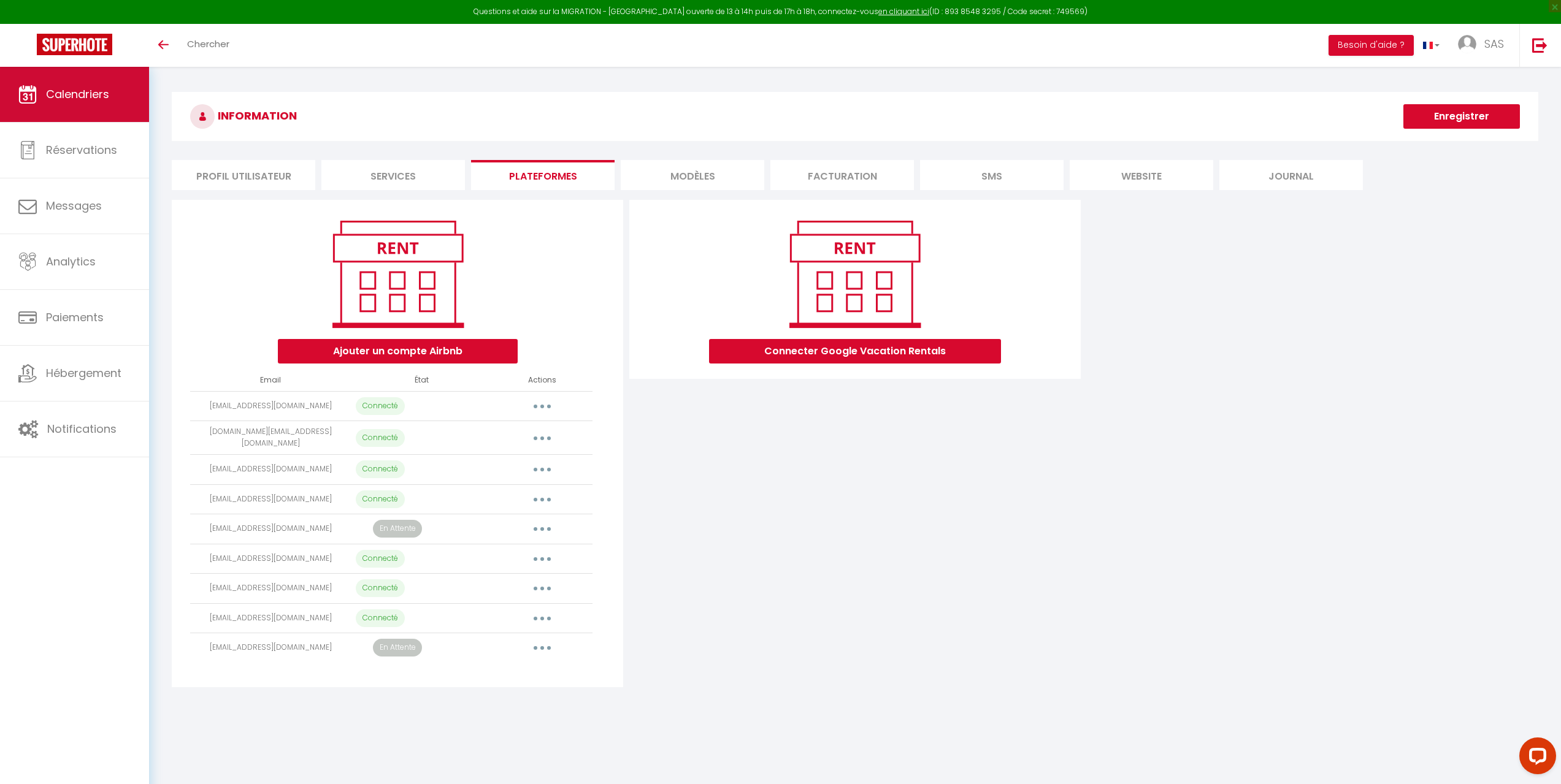
click at [67, 101] on link "Calendriers" at bounding box center [74, 94] width 149 height 55
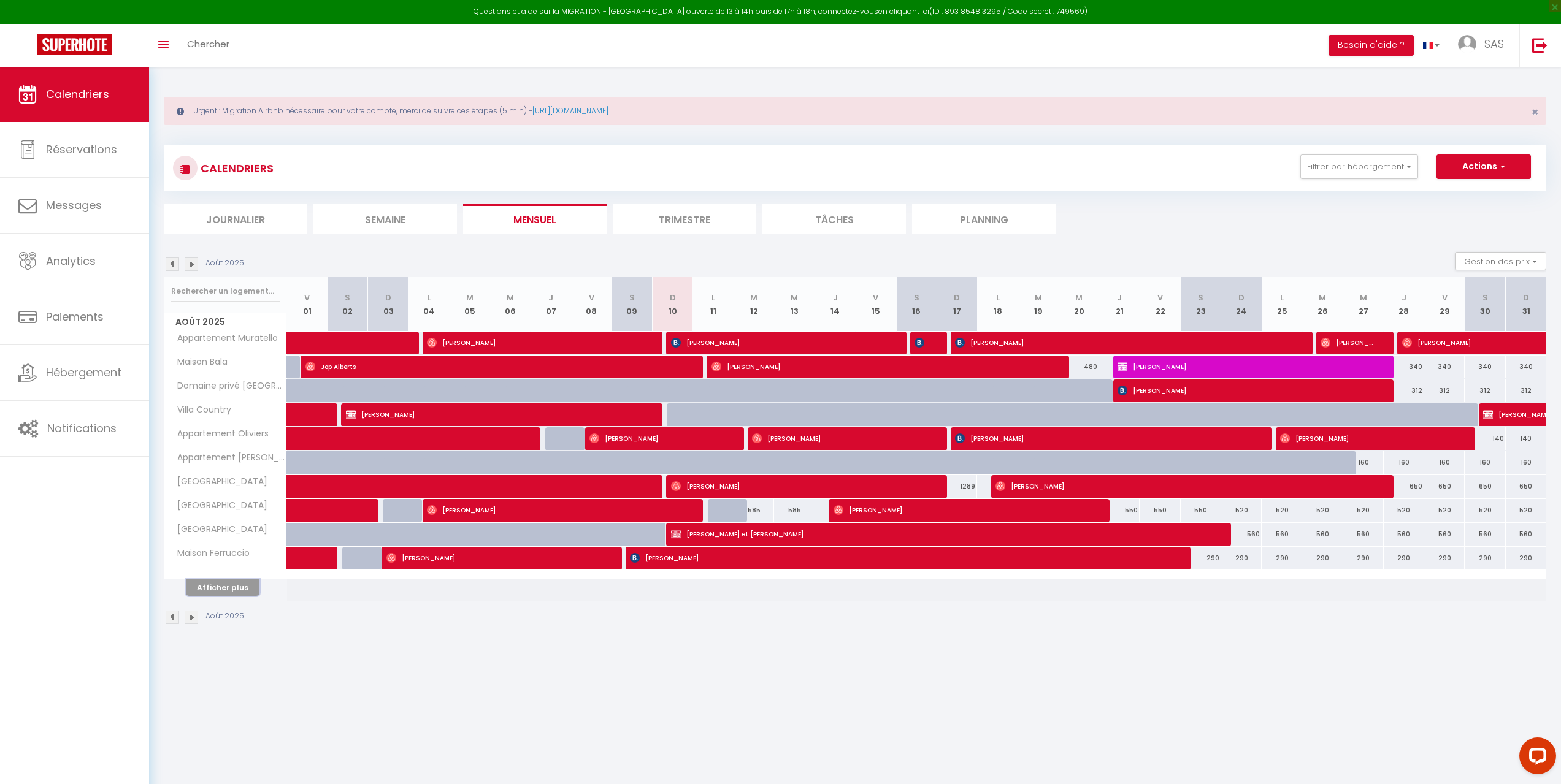
click at [209, 586] on button "Afficher plus" at bounding box center [222, 588] width 74 height 17
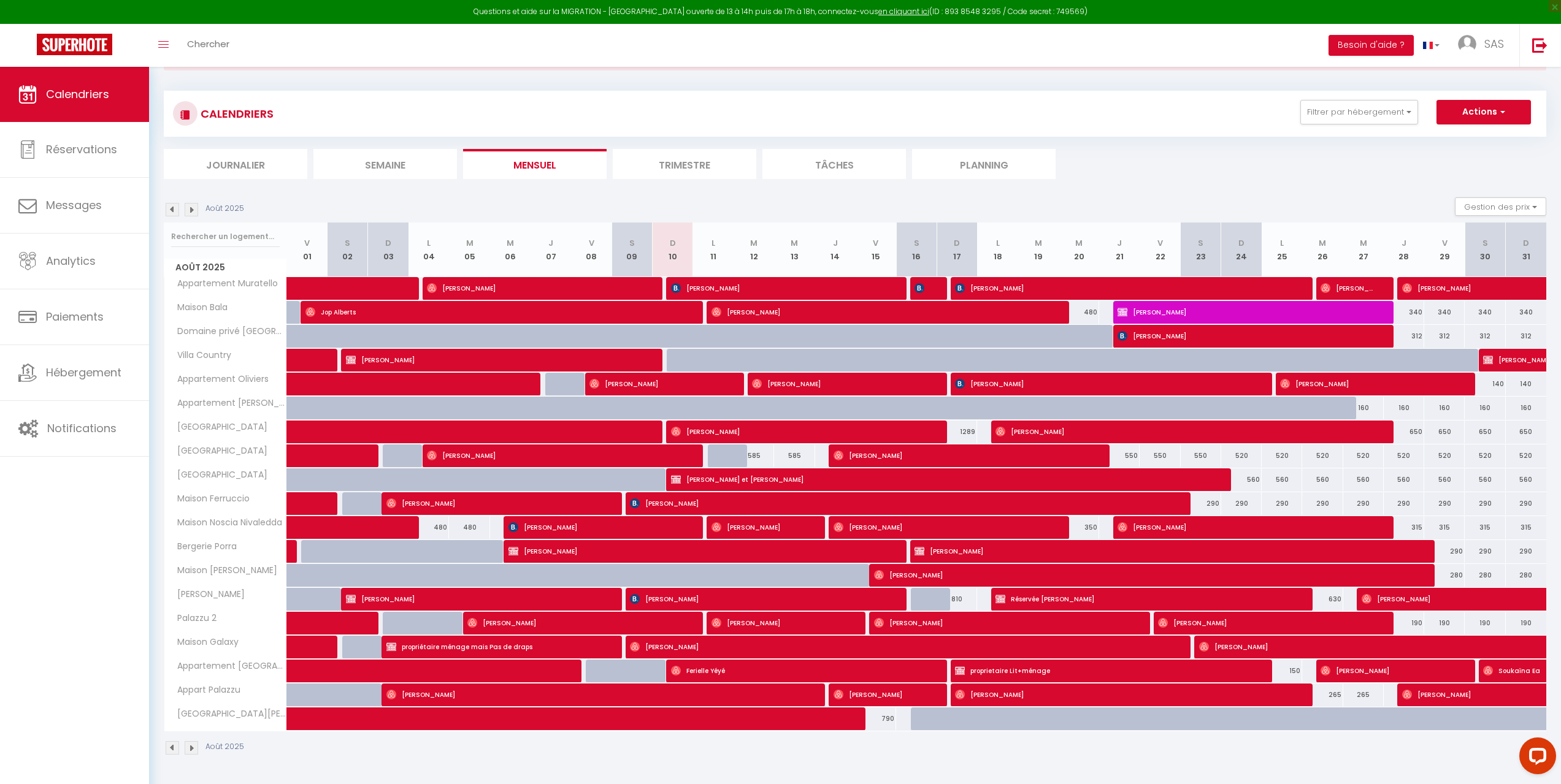
scroll to position [61, 0]
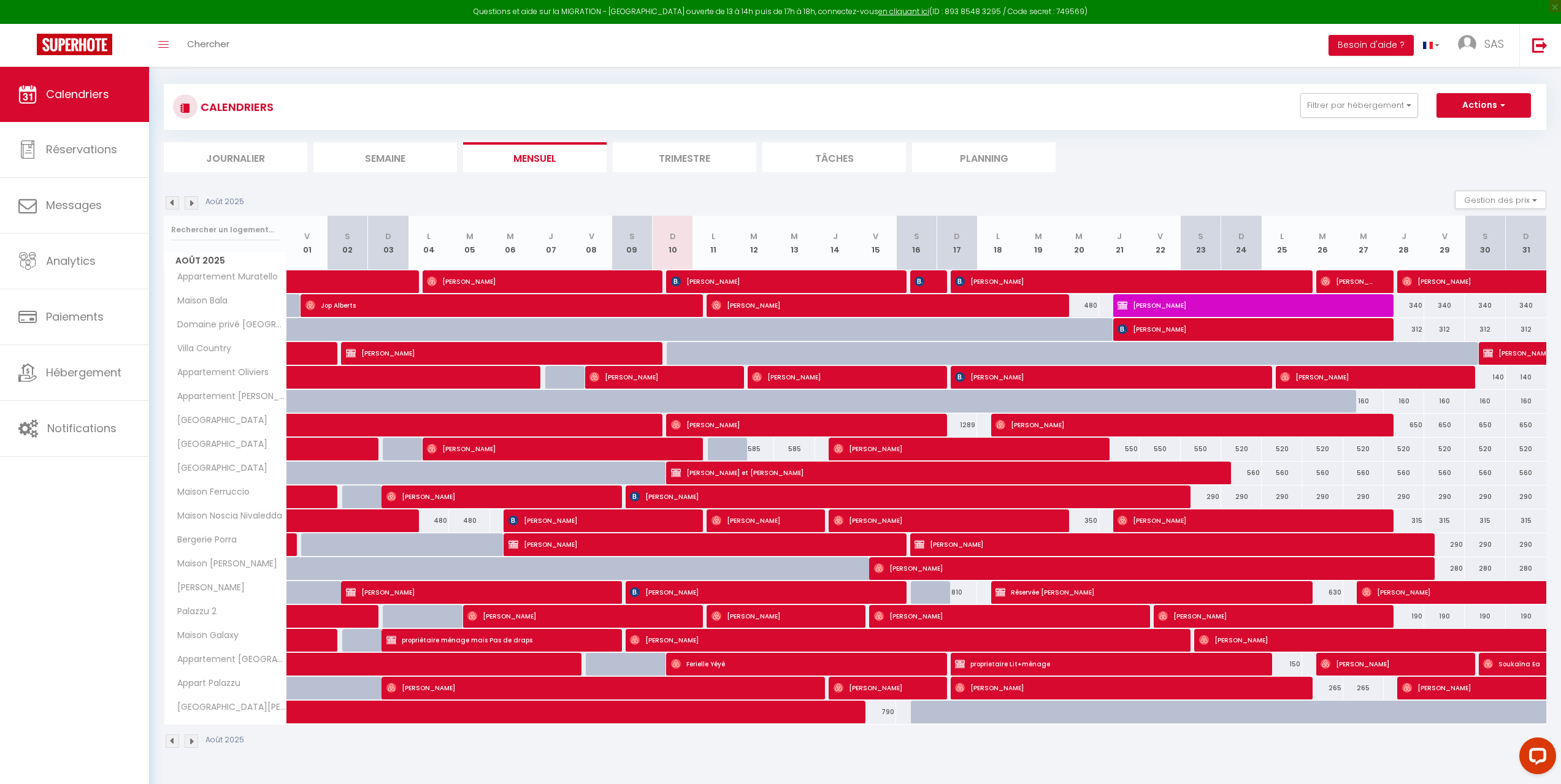
click at [188, 744] on img at bounding box center [191, 741] width 14 height 14
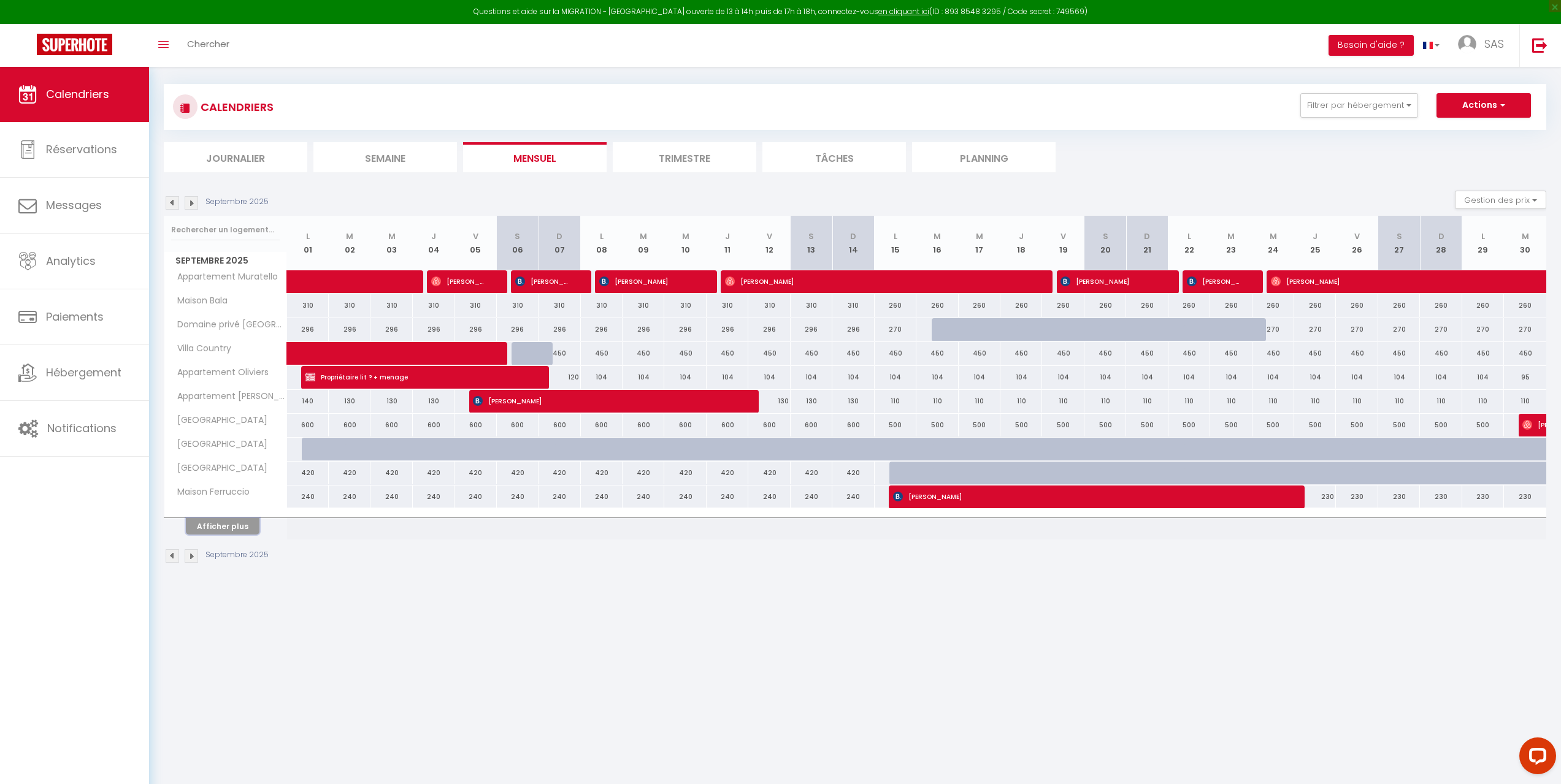
click at [228, 527] on button "Afficher plus" at bounding box center [222, 526] width 74 height 17
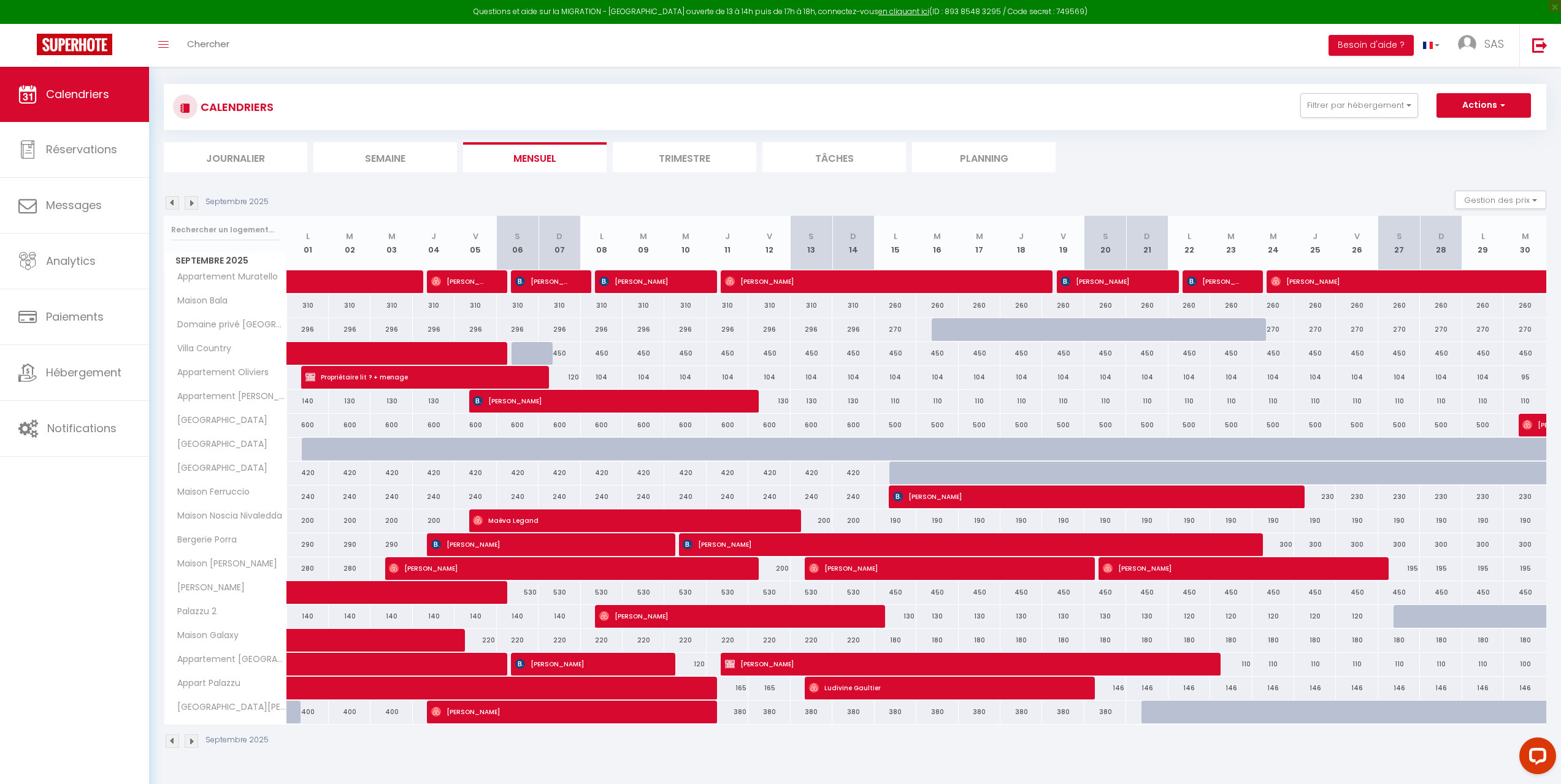
scroll to position [67, 0]
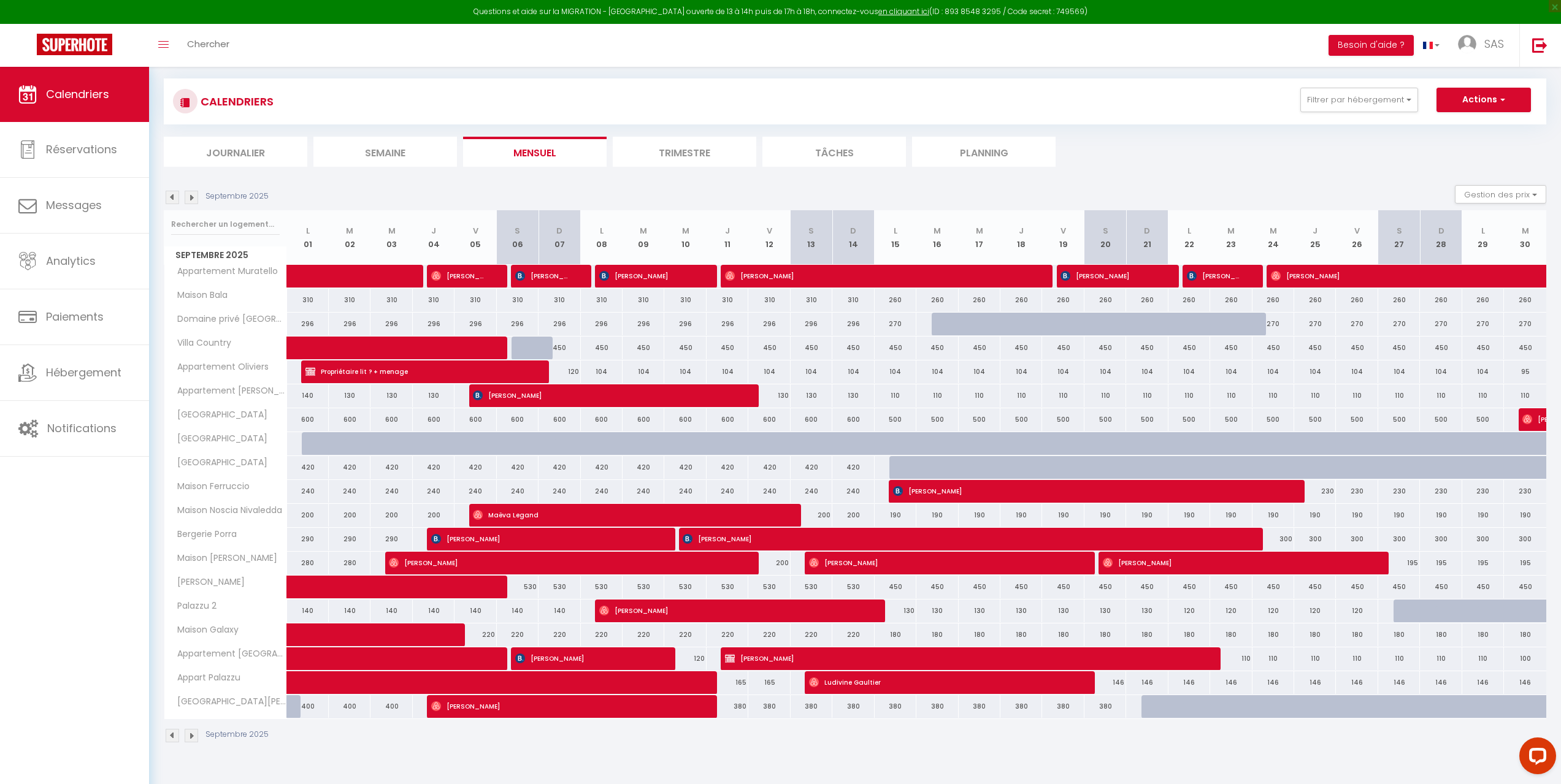
click at [193, 736] on img at bounding box center [191, 736] width 14 height 14
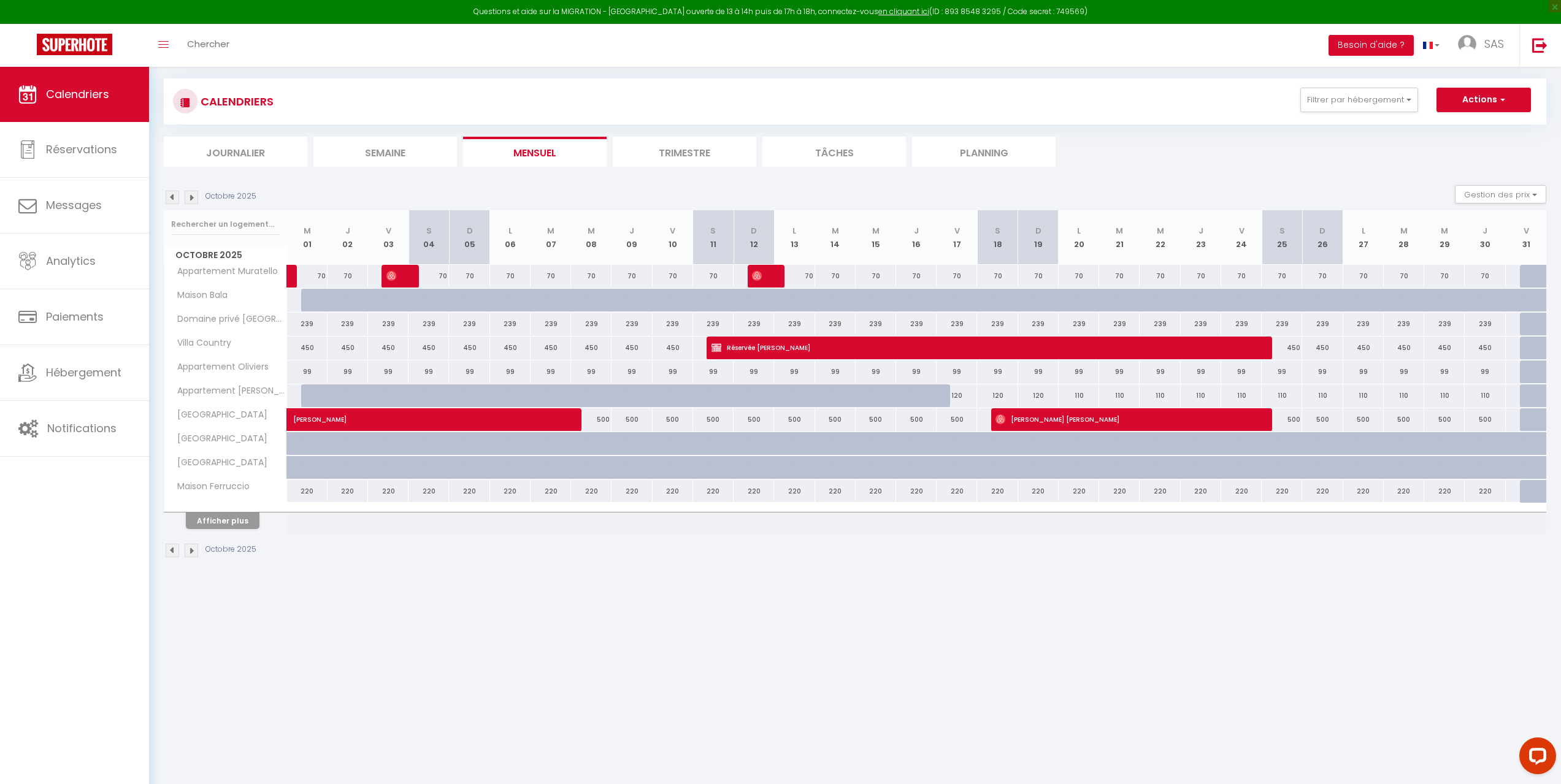
click at [191, 554] on img at bounding box center [191, 550] width 14 height 14
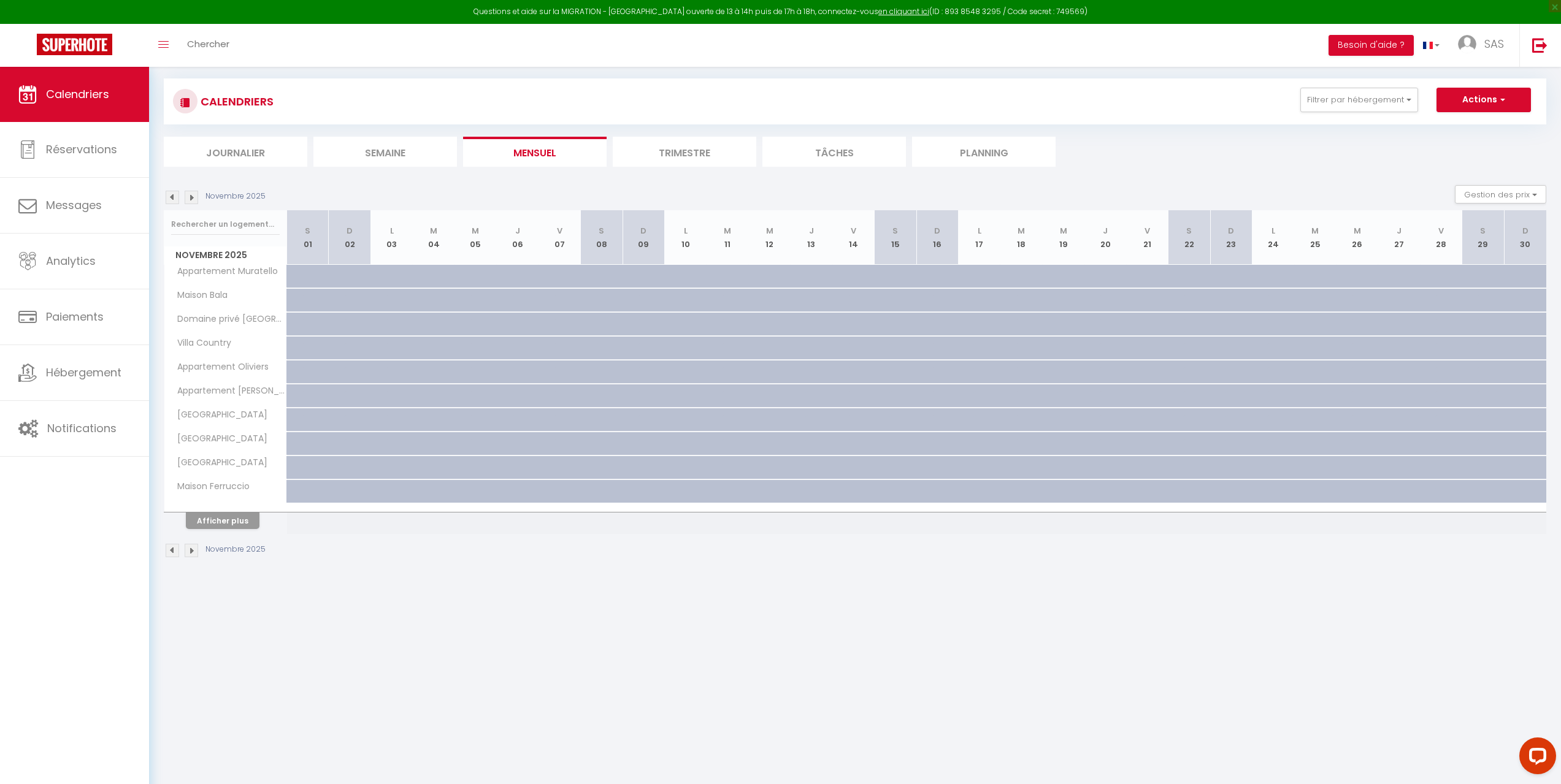
click at [190, 551] on img at bounding box center [191, 550] width 14 height 14
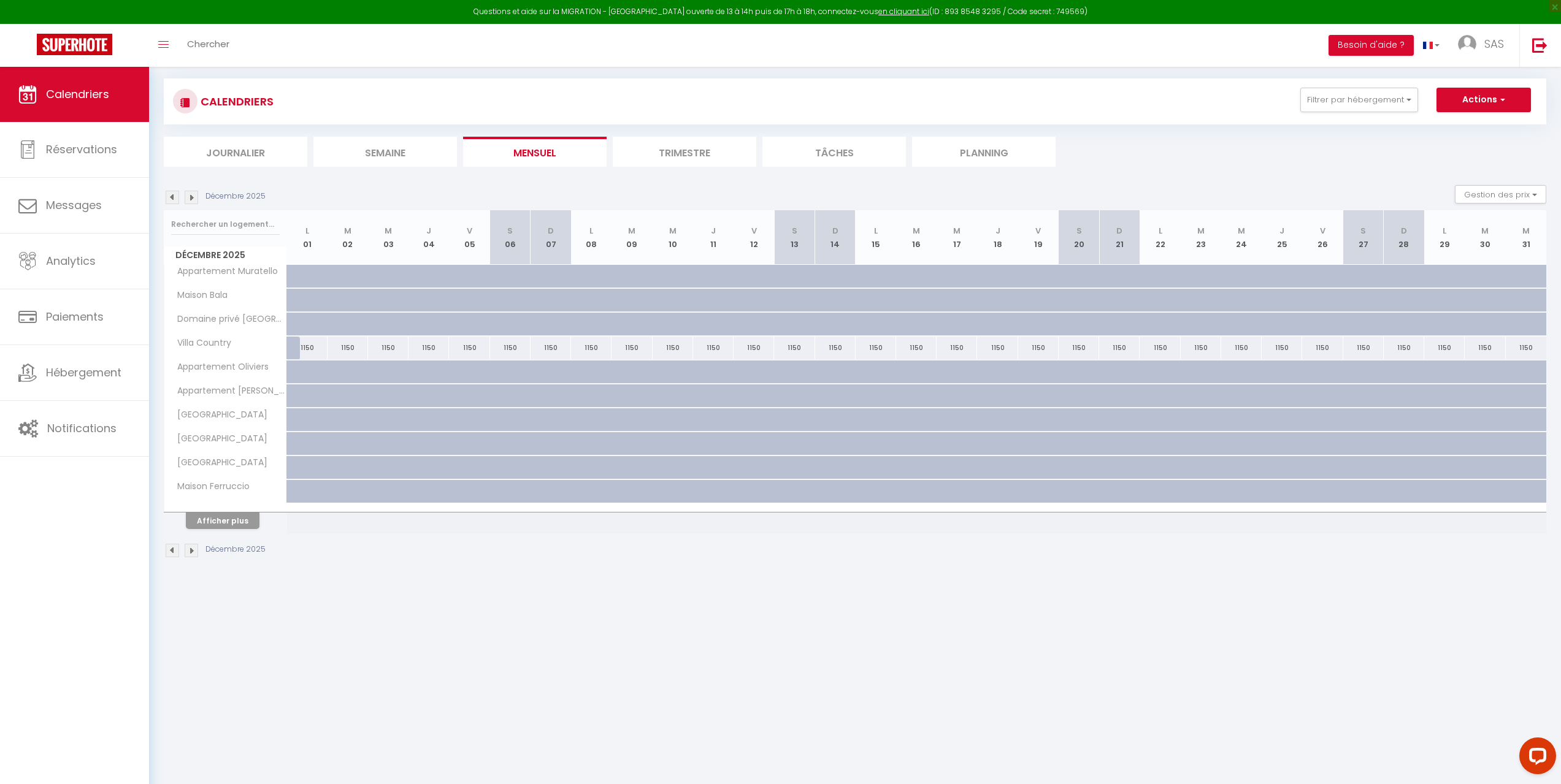
click at [176, 552] on img at bounding box center [172, 550] width 14 height 14
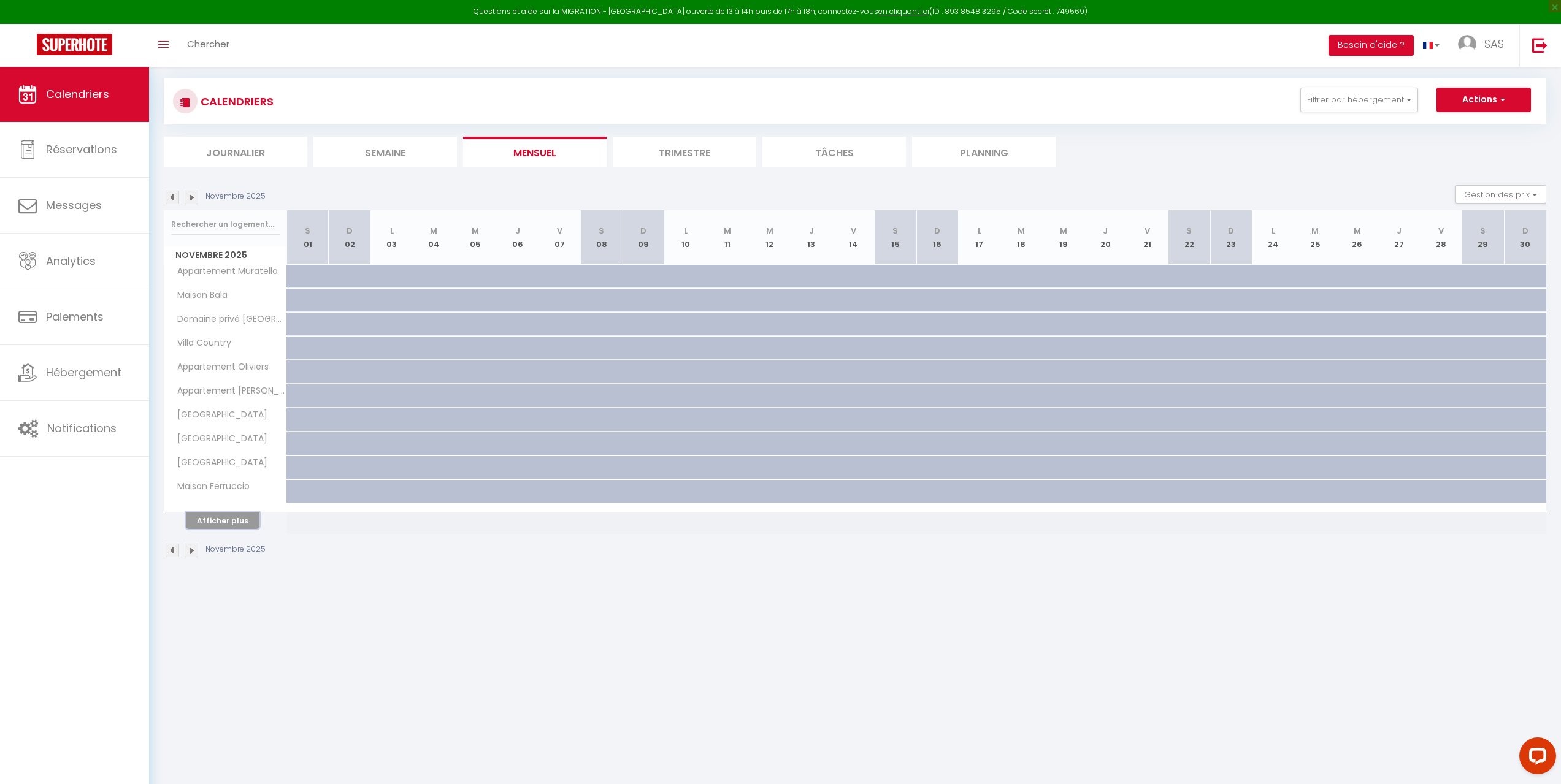
click at [249, 525] on button "Afficher plus" at bounding box center [222, 521] width 74 height 17
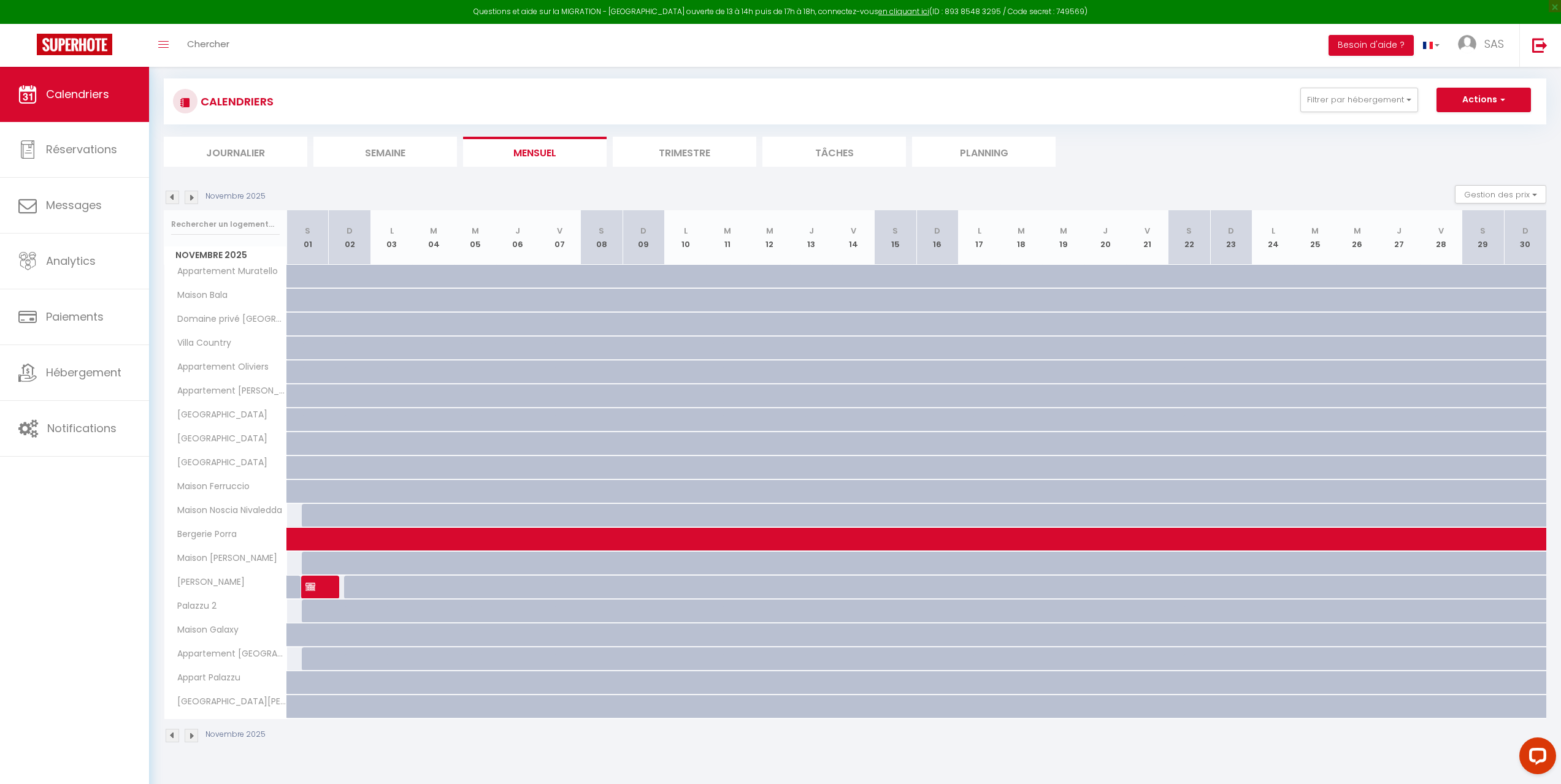
click at [193, 745] on div "Novembre 2025" at bounding box center [855, 737] width 1383 height 36
click at [191, 737] on img at bounding box center [191, 736] width 14 height 14
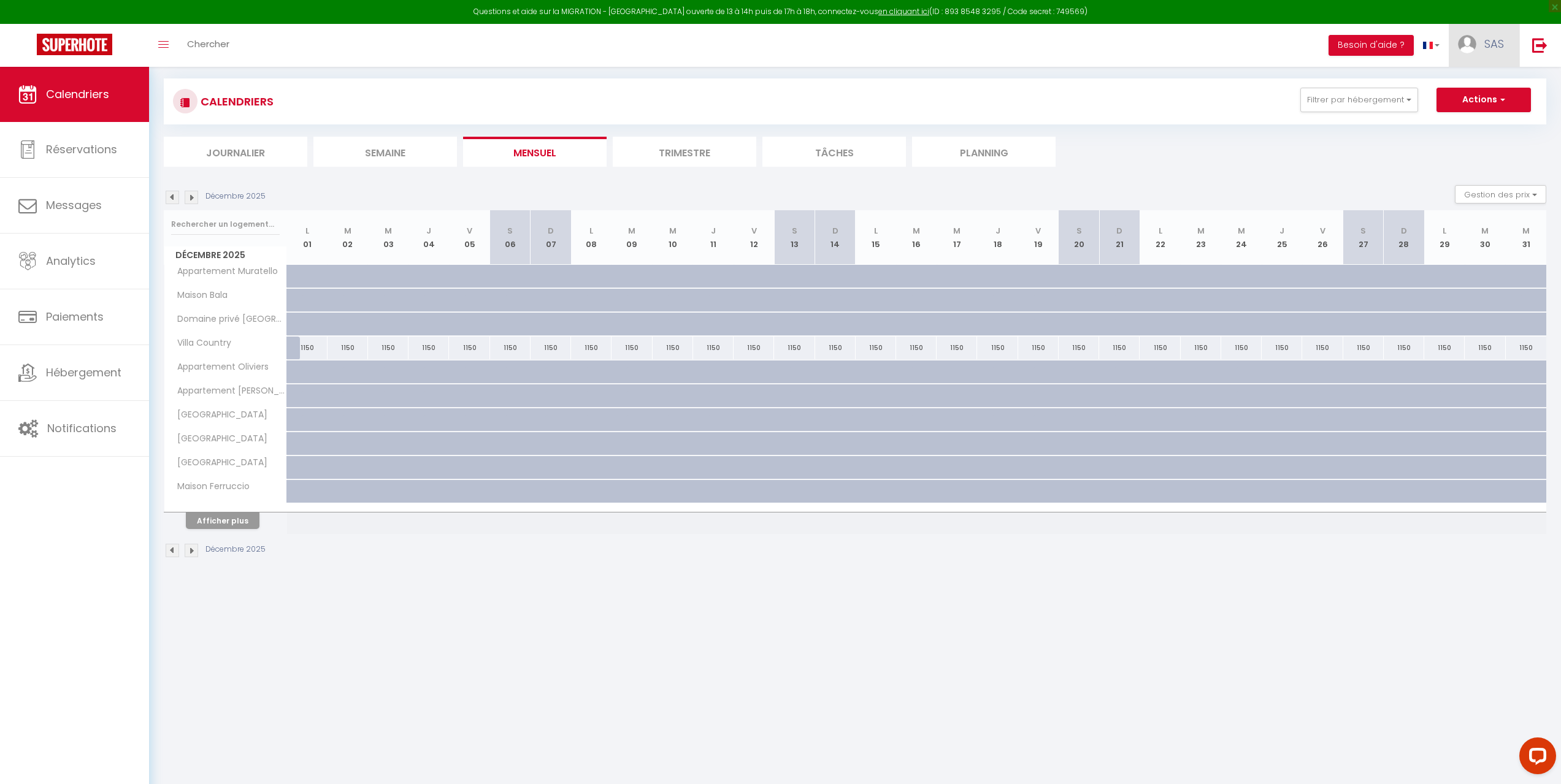
click at [1483, 43] on link "SAS" at bounding box center [1483, 45] width 70 height 43
click at [1467, 83] on link "Paramètres" at bounding box center [1470, 85] width 91 height 21
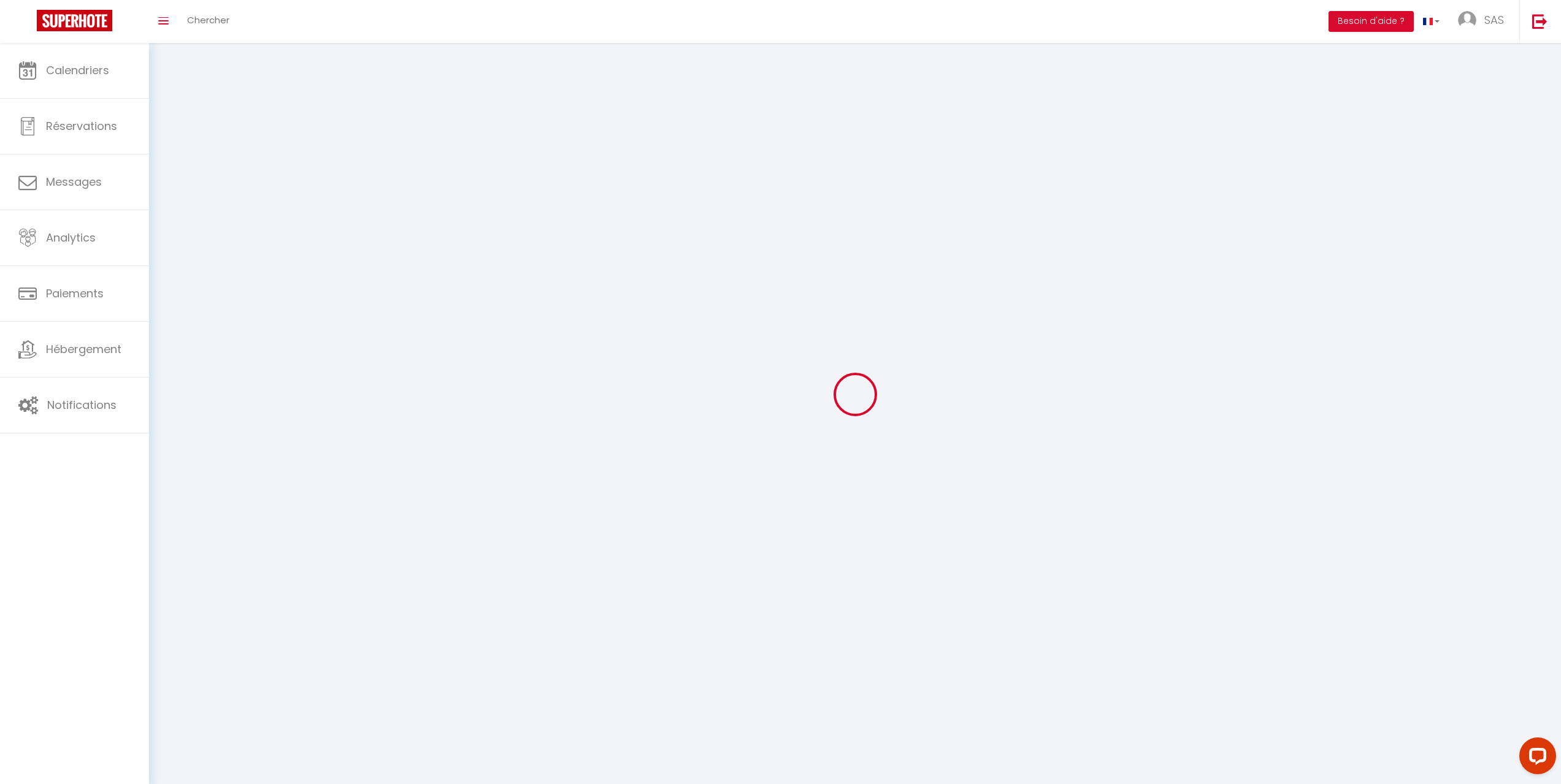
type input "SAS"
type input "Kalesi"
type input "0603139532"
type input "41 centre du village de [GEOGRAPHIC_DATA]"
type input "20137"
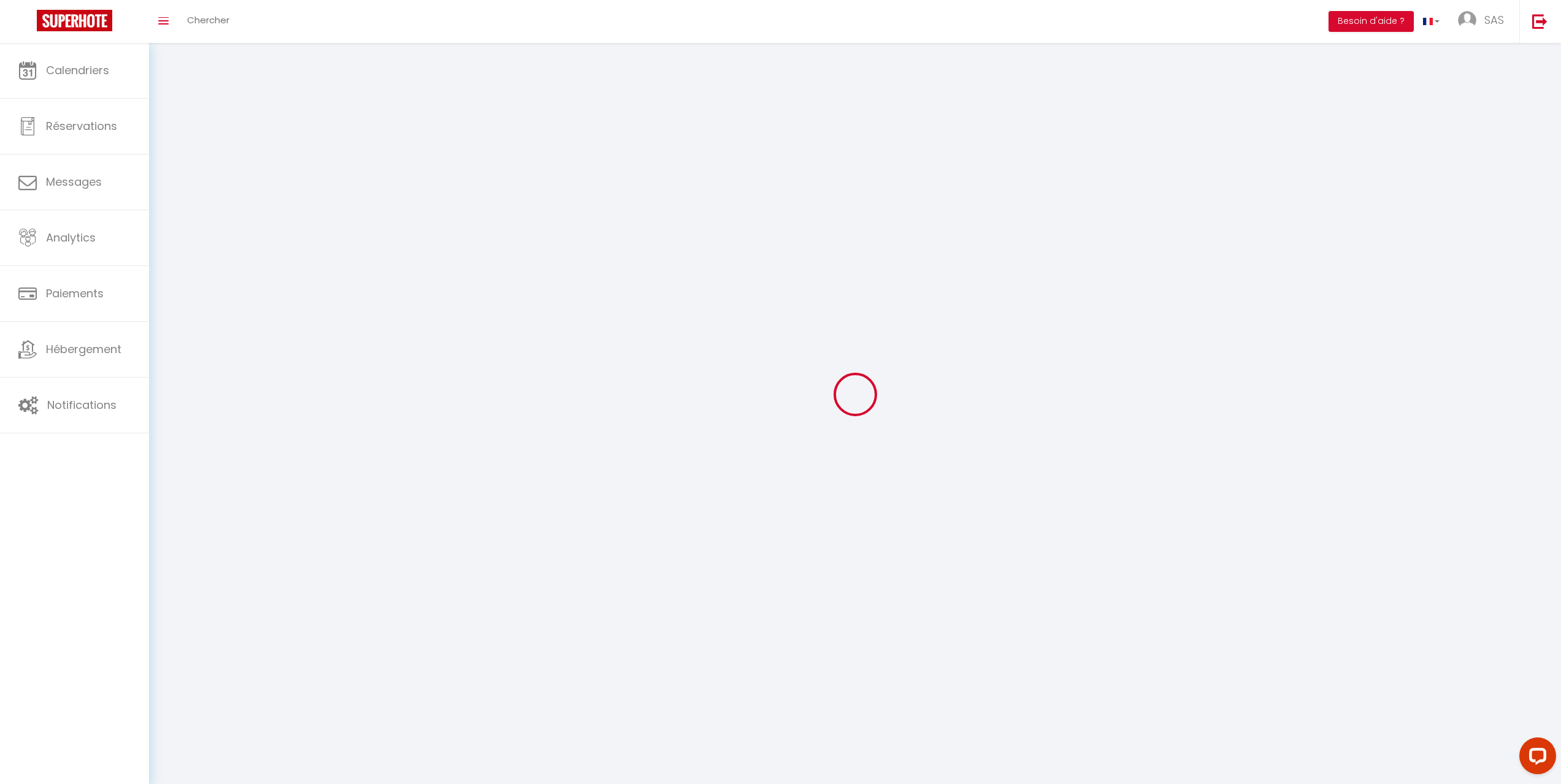
type input "[PERSON_NAME]"
type input "TA7EaFDqG4MjLrzRoPR9EizYq"
type input "2DnYe3WhA8U2bqgrvdHFLs8rr"
type input "[URL][DOMAIN_NAME]"
select select "28"
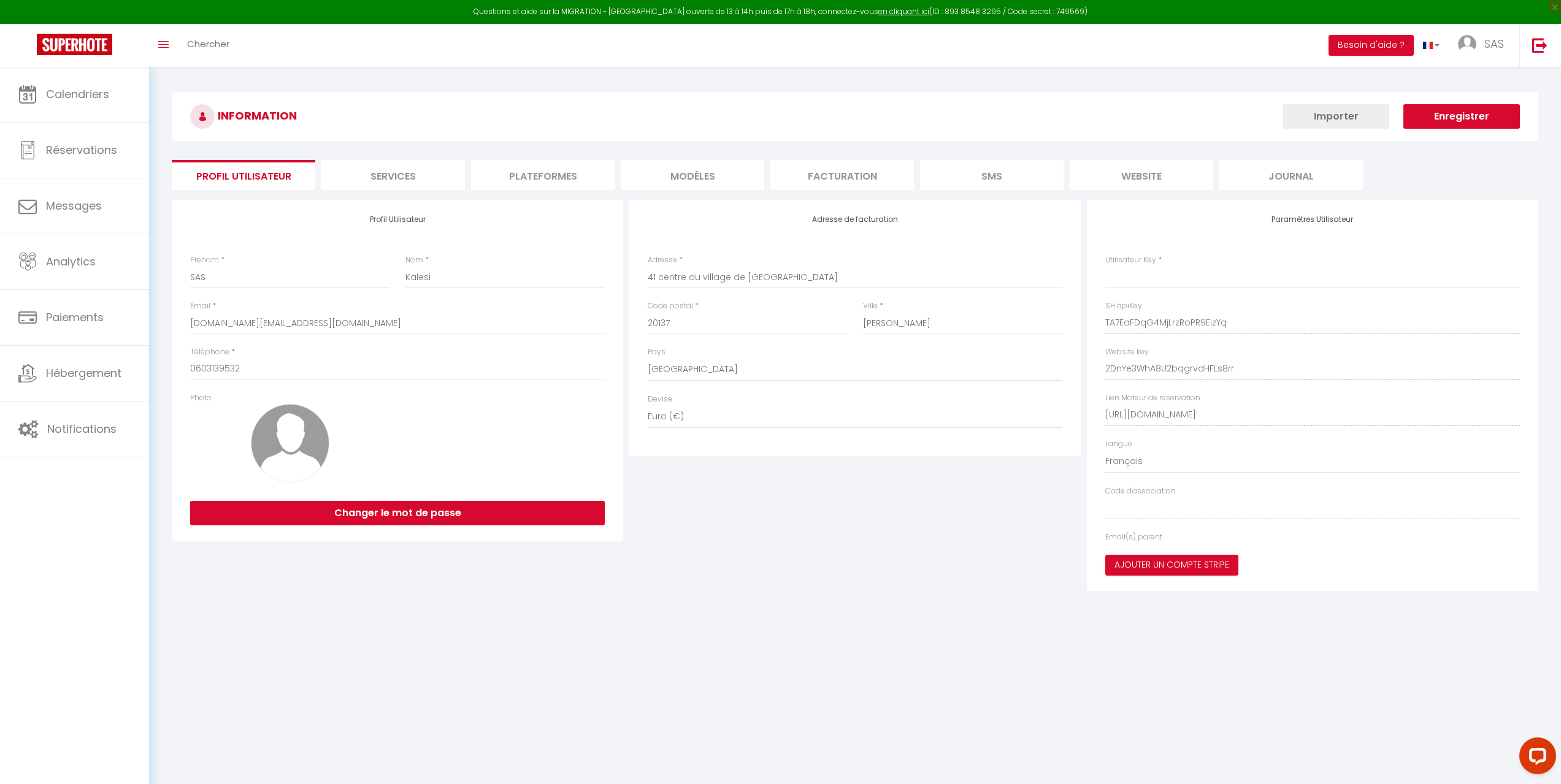
type input "TA7EaFDqG4MjLrzRoPR9EizYq"
type input "2DnYe3WhA8U2bqgrvdHFLs8rr"
type input "[URL][DOMAIN_NAME]"
select select "fr"
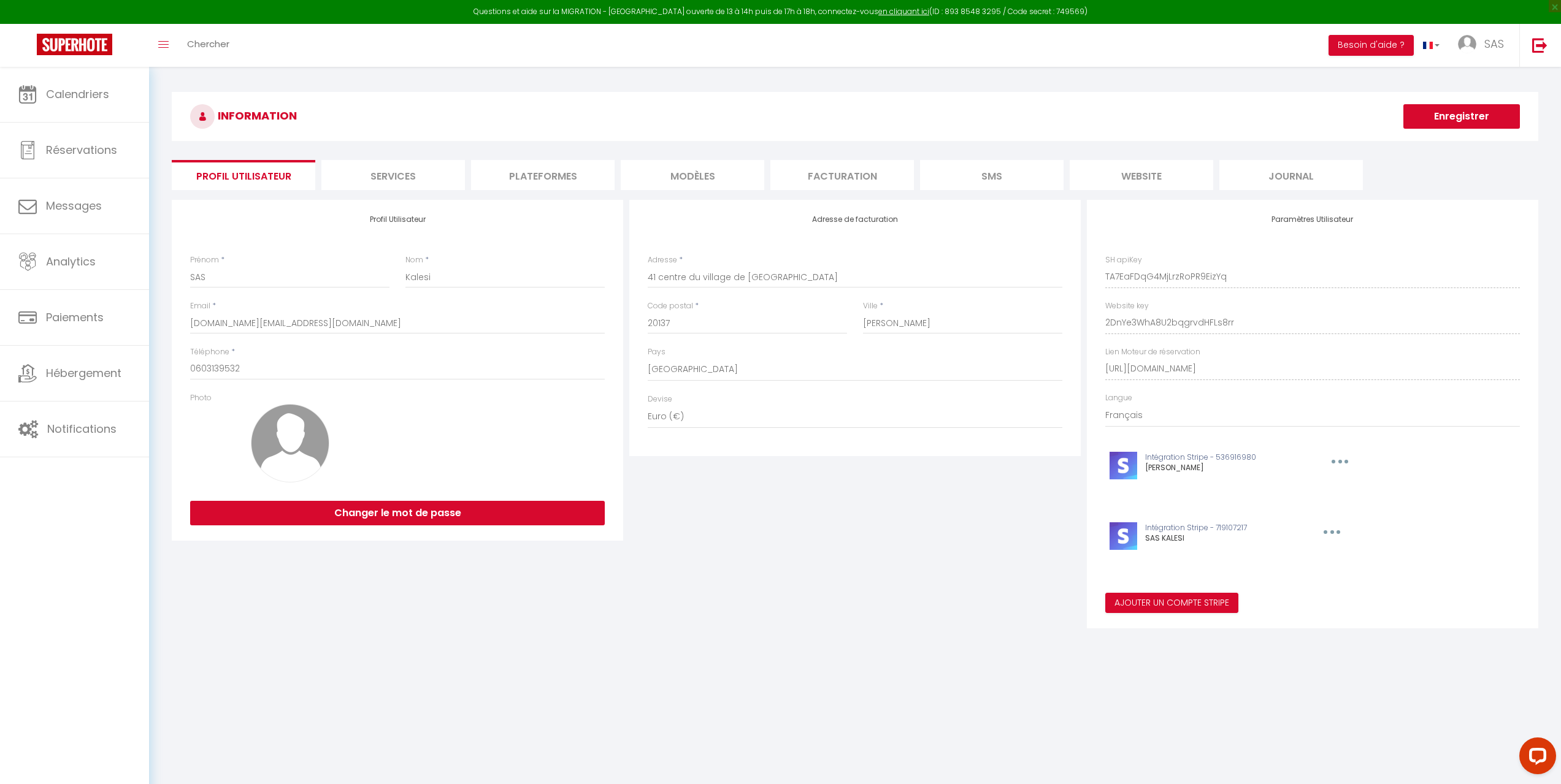
click at [554, 184] on li "Plateformes" at bounding box center [543, 175] width 144 height 30
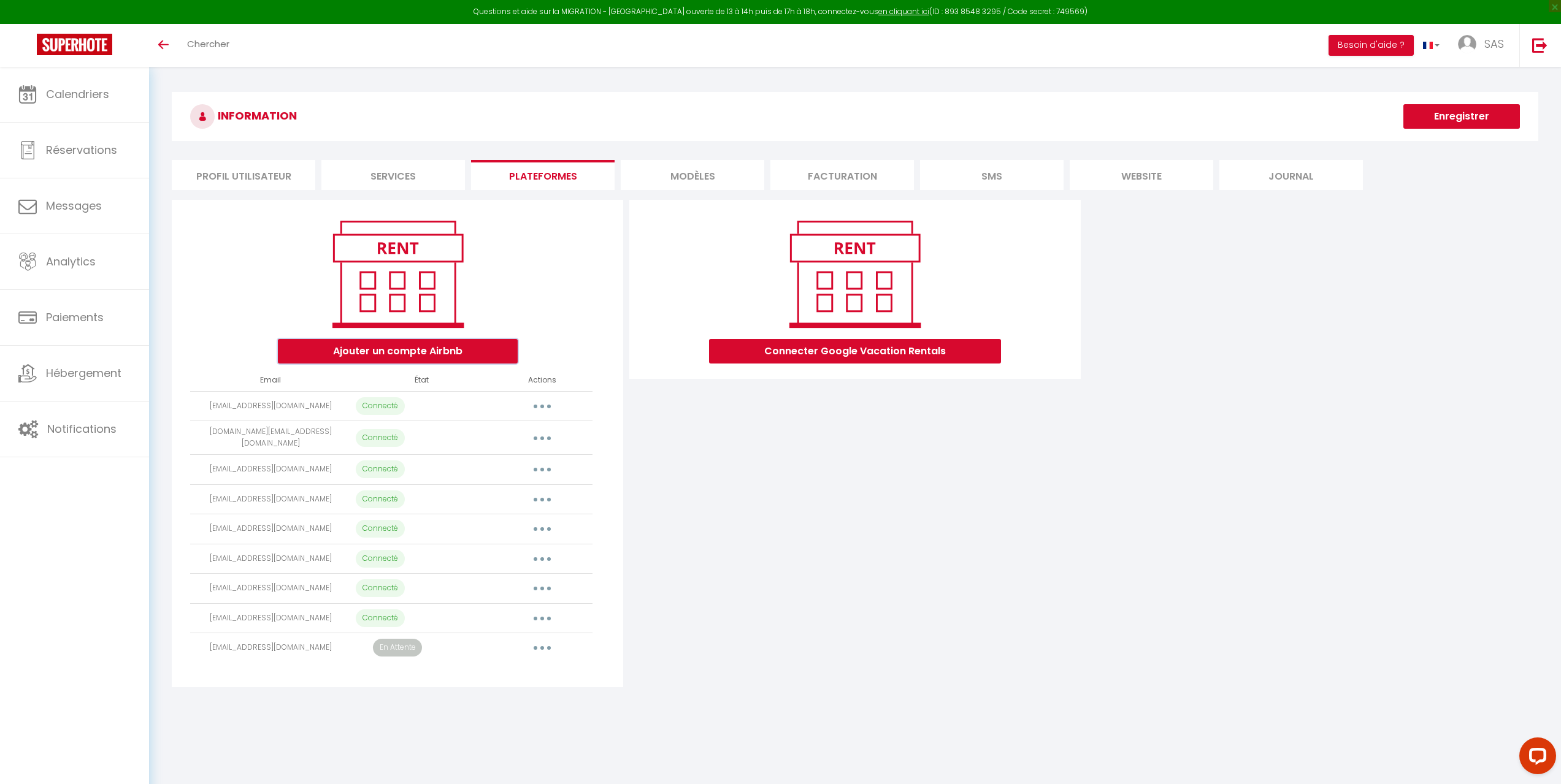
click at [435, 356] on button "Ajouter un compte Airbnb" at bounding box center [398, 351] width 240 height 25
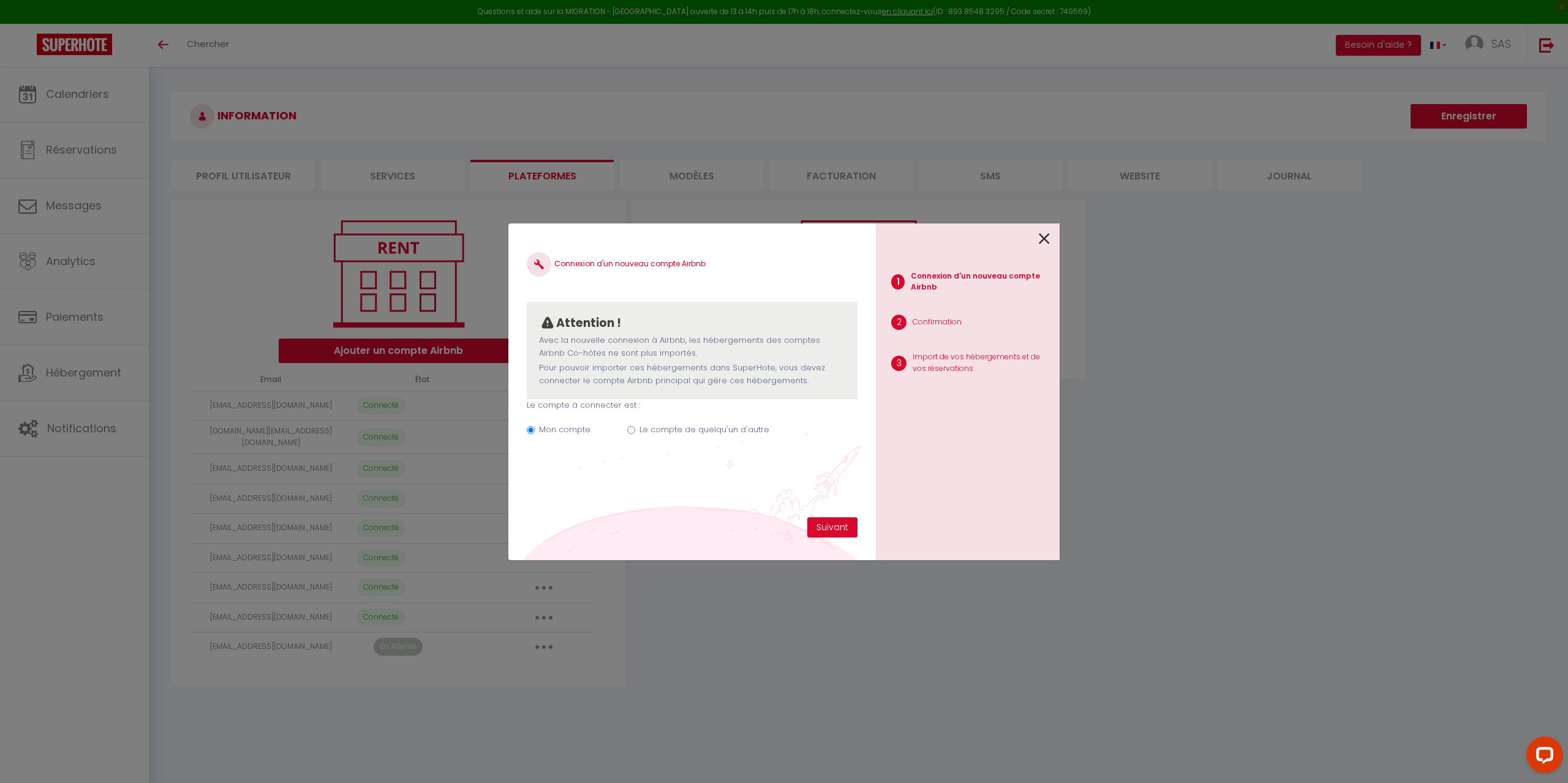
click at [661, 425] on label "Le compte de quelqu'un d'autre" at bounding box center [704, 429] width 130 height 12
click at [635, 426] on input "Le compte de quelqu'un d'autre" at bounding box center [631, 430] width 8 height 8
radio input "true"
radio input "false"
click at [708, 496] on input "Email connexion Airbnb" at bounding box center [692, 491] width 331 height 22
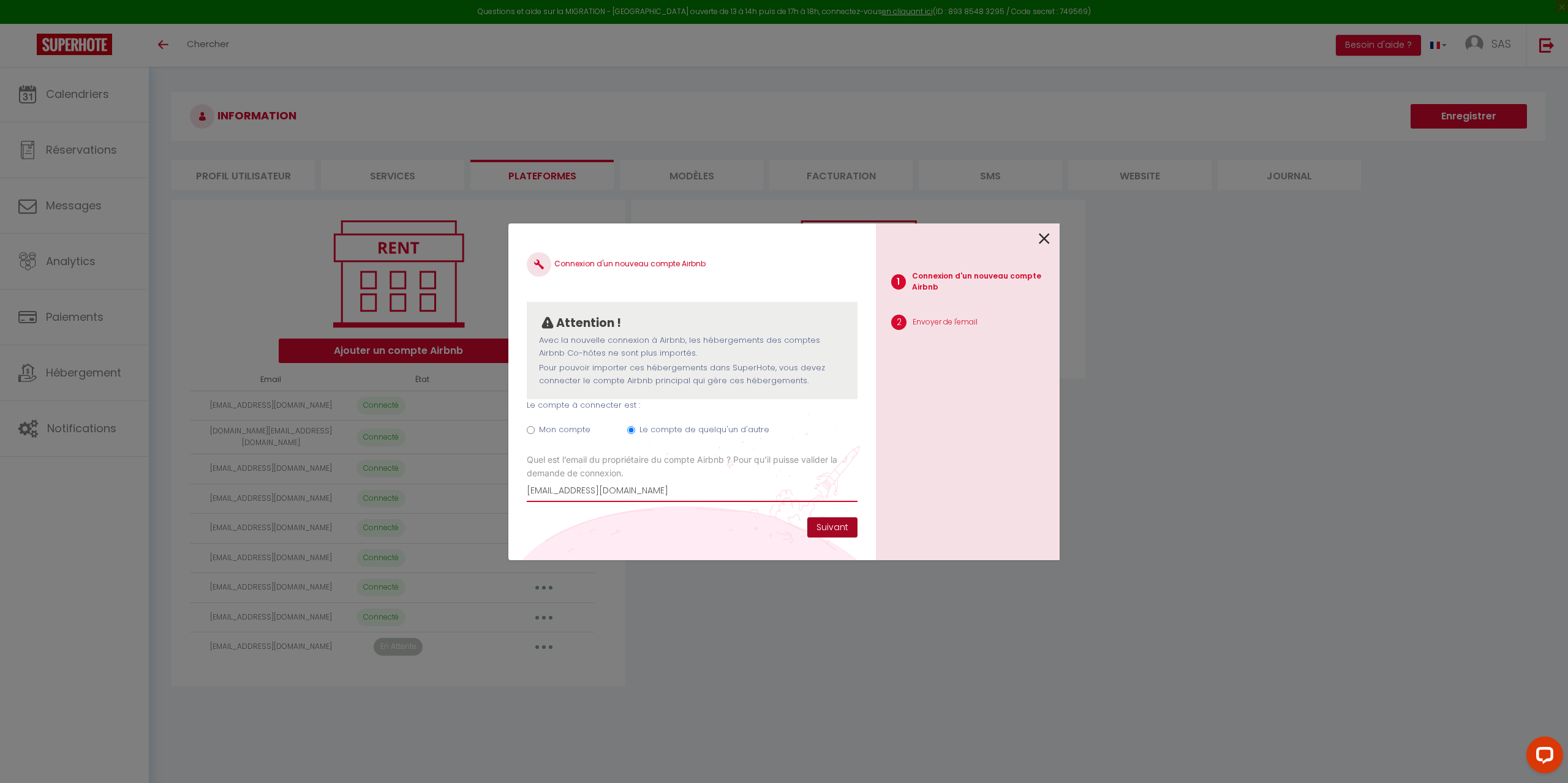
type input "[EMAIL_ADDRESS][DOMAIN_NAME]"
click at [835, 531] on button "Suivant" at bounding box center [832, 527] width 50 height 21
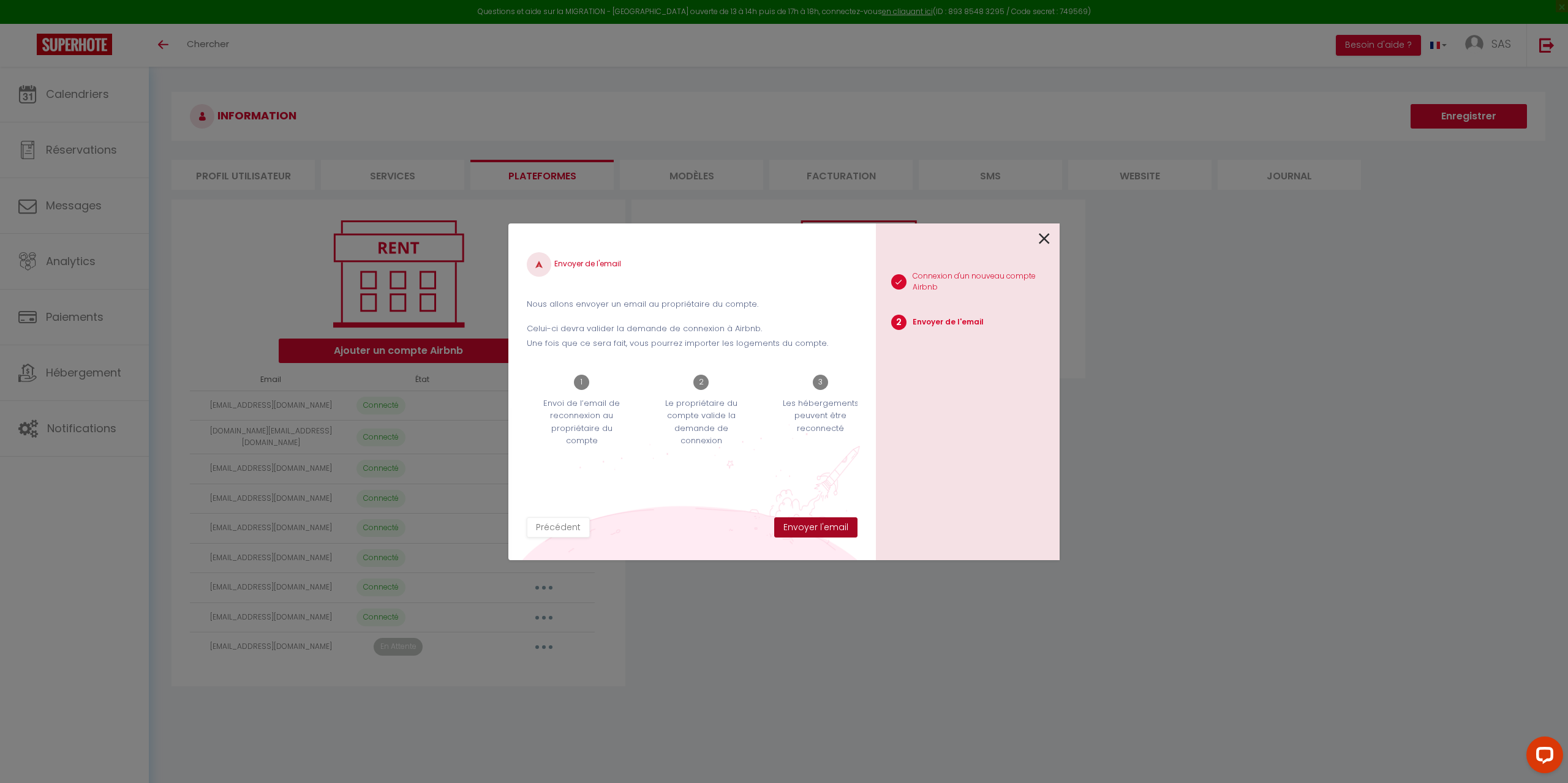
click at [835, 531] on button "Envoyer l'email" at bounding box center [816, 527] width 83 height 21
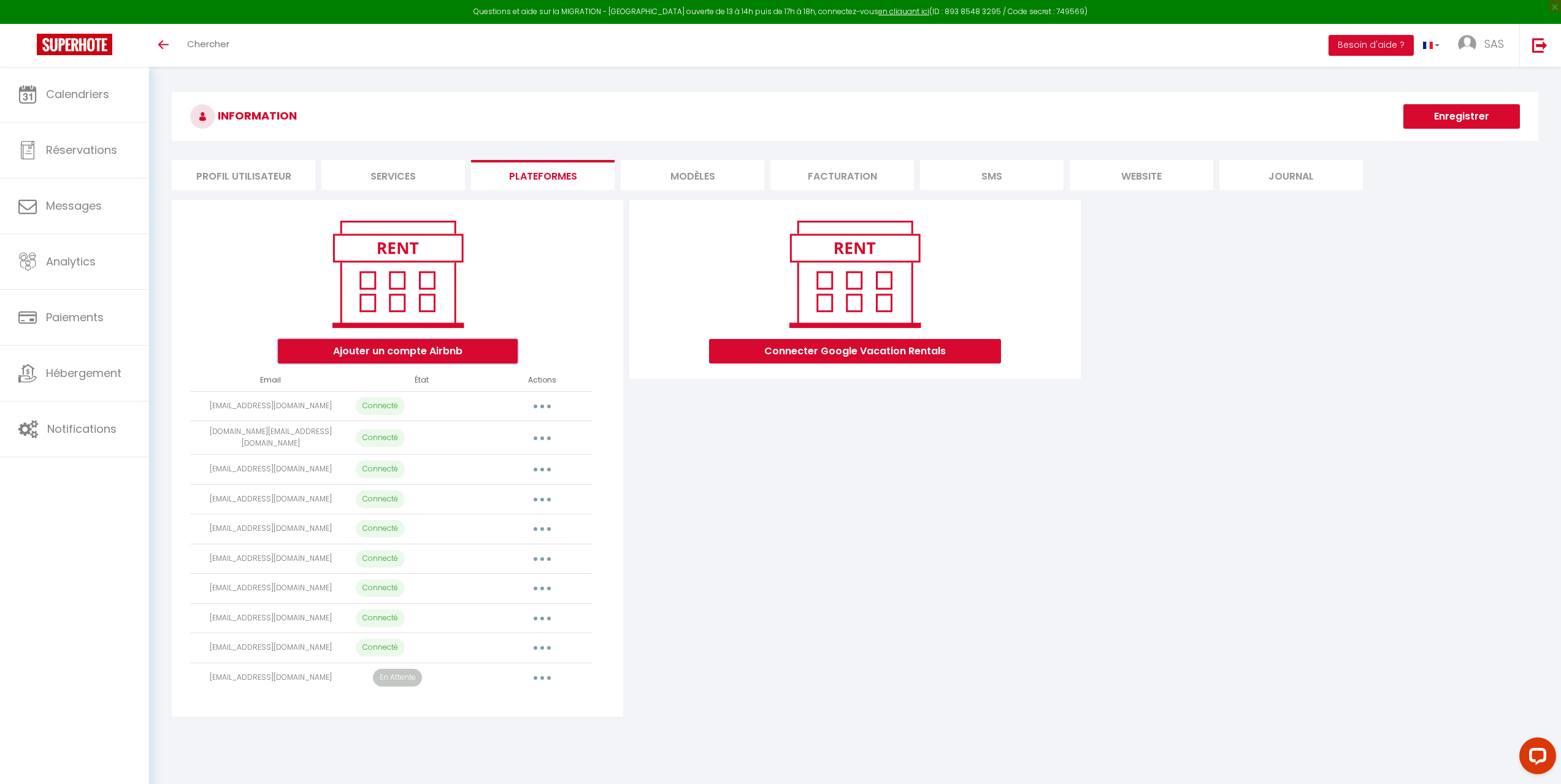
click at [413, 359] on button "Ajouter un compte Airbnb" at bounding box center [398, 351] width 240 height 25
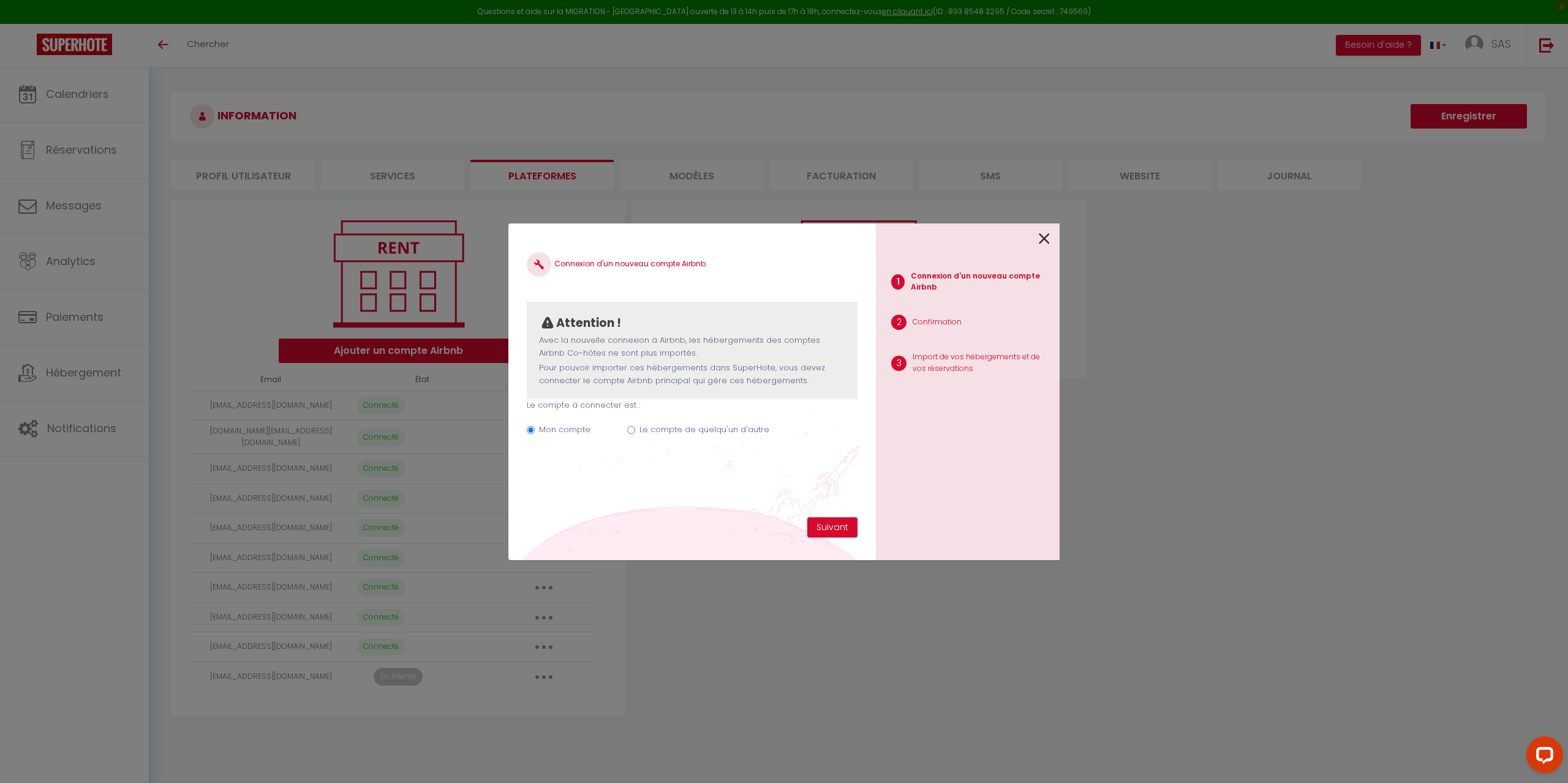
click at [674, 425] on label "Le compte de quelqu'un d'autre" at bounding box center [704, 429] width 130 height 12
click at [635, 426] on input "Le compte de quelqu'un d'autre" at bounding box center [631, 430] width 8 height 8
radio input "true"
radio input "false"
click at [727, 483] on input "Email connexion Airbnb" at bounding box center [692, 491] width 331 height 22
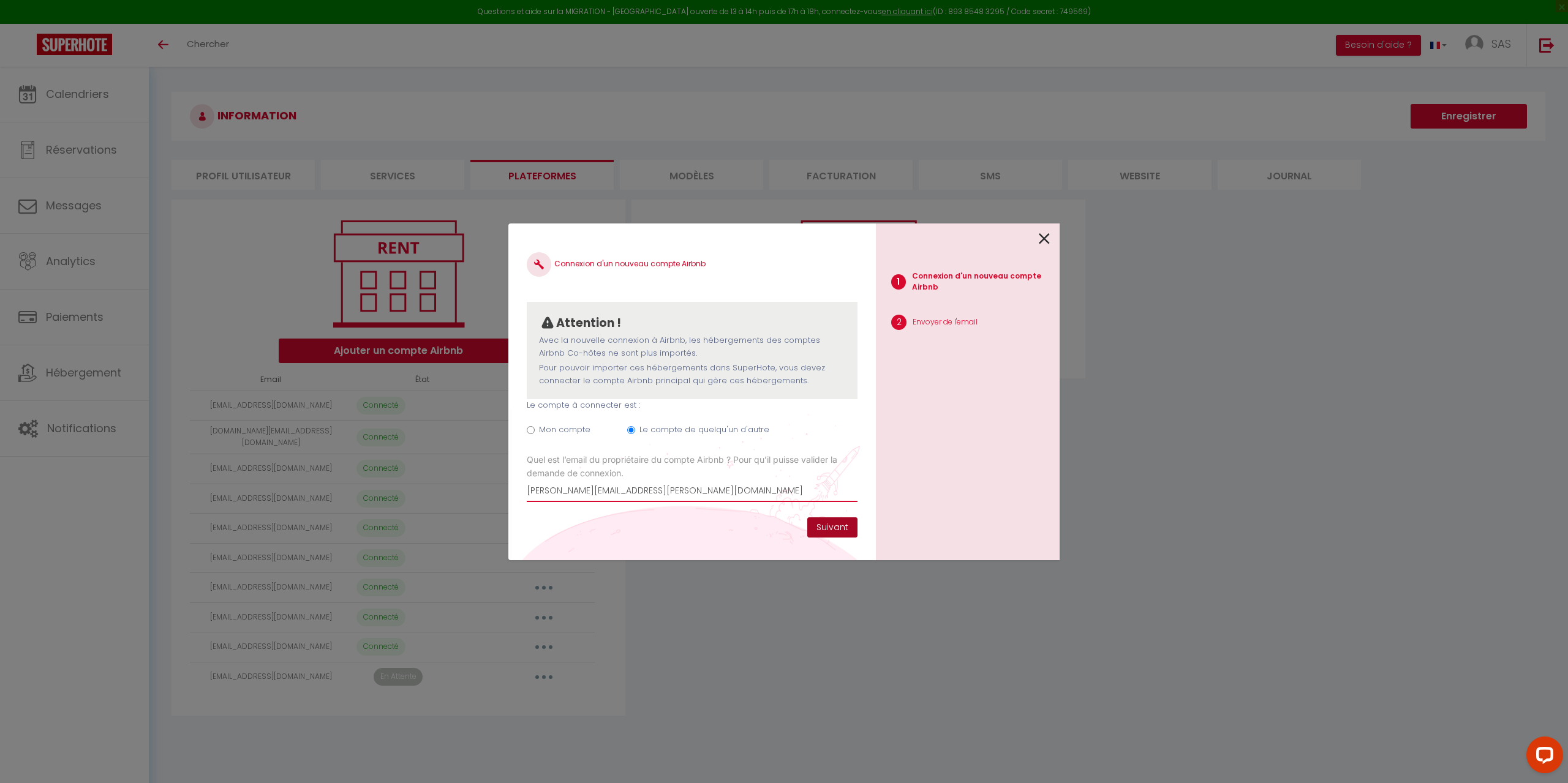
type input "[PERSON_NAME][EMAIL_ADDRESS][PERSON_NAME][DOMAIN_NAME]"
click at [813, 529] on button "Suivant" at bounding box center [832, 527] width 50 height 21
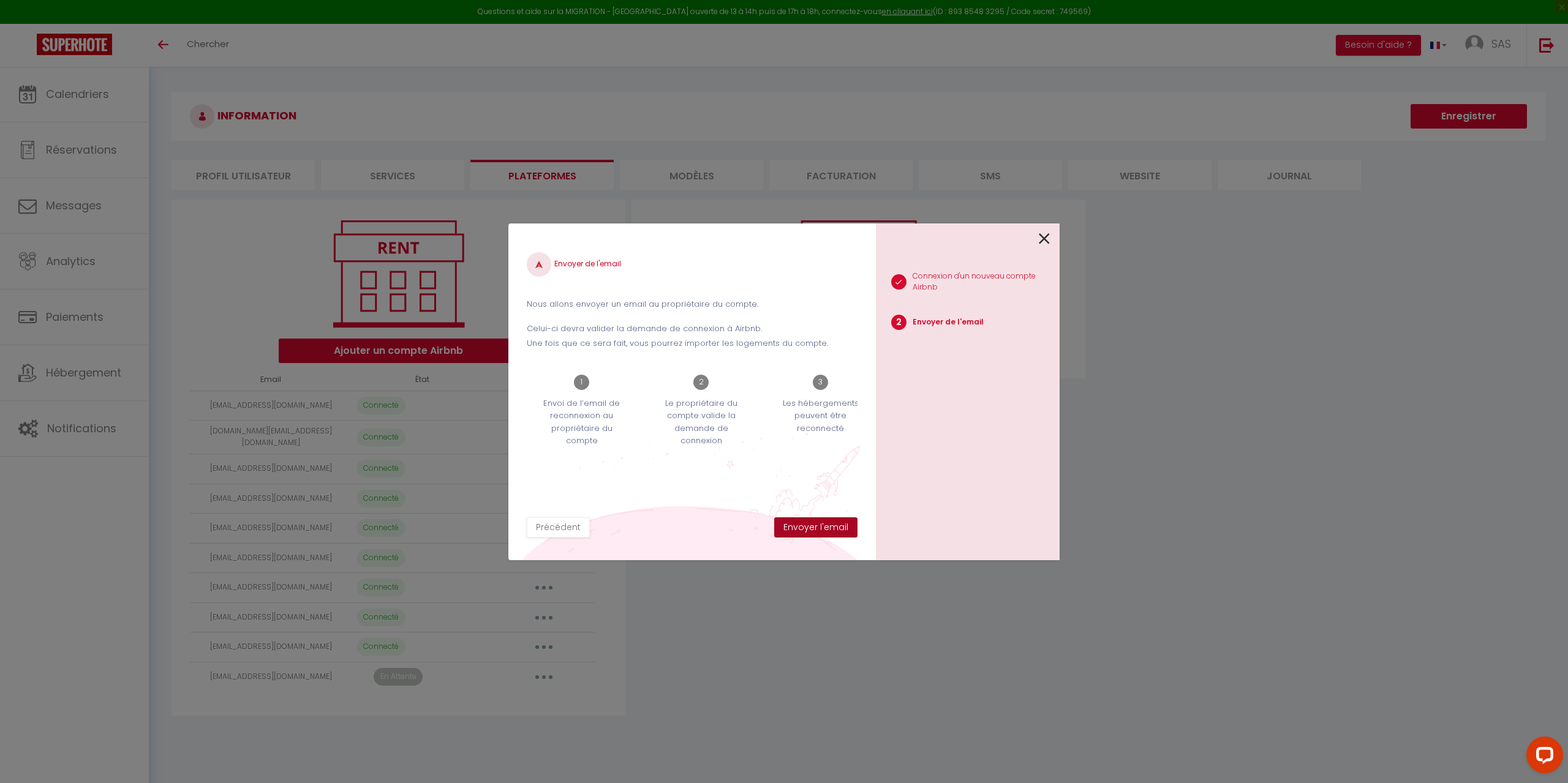
click at [841, 529] on button "Envoyer l'email" at bounding box center [816, 527] width 83 height 21
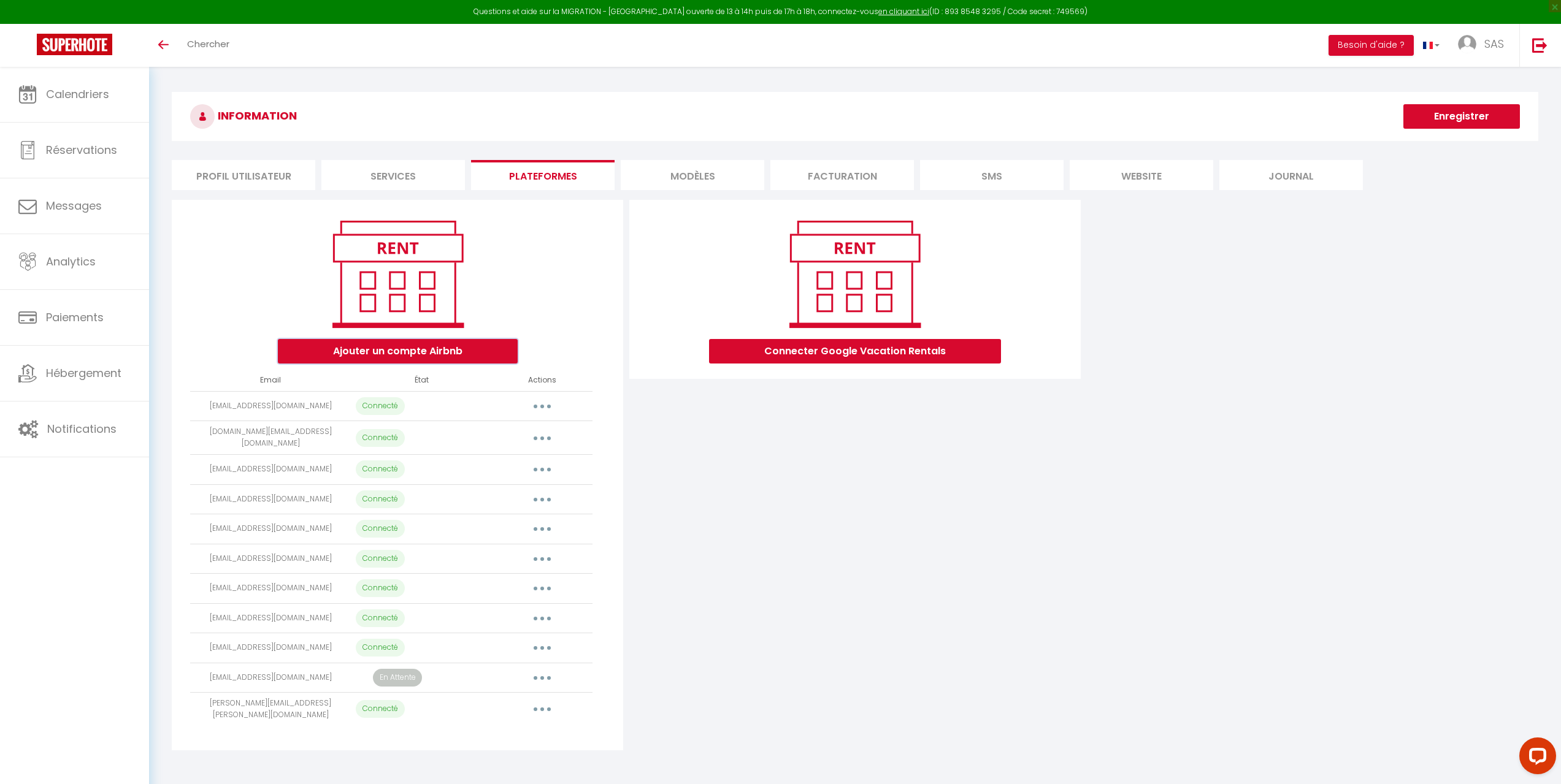
click at [460, 355] on button "Ajouter un compte Airbnb" at bounding box center [398, 351] width 240 height 25
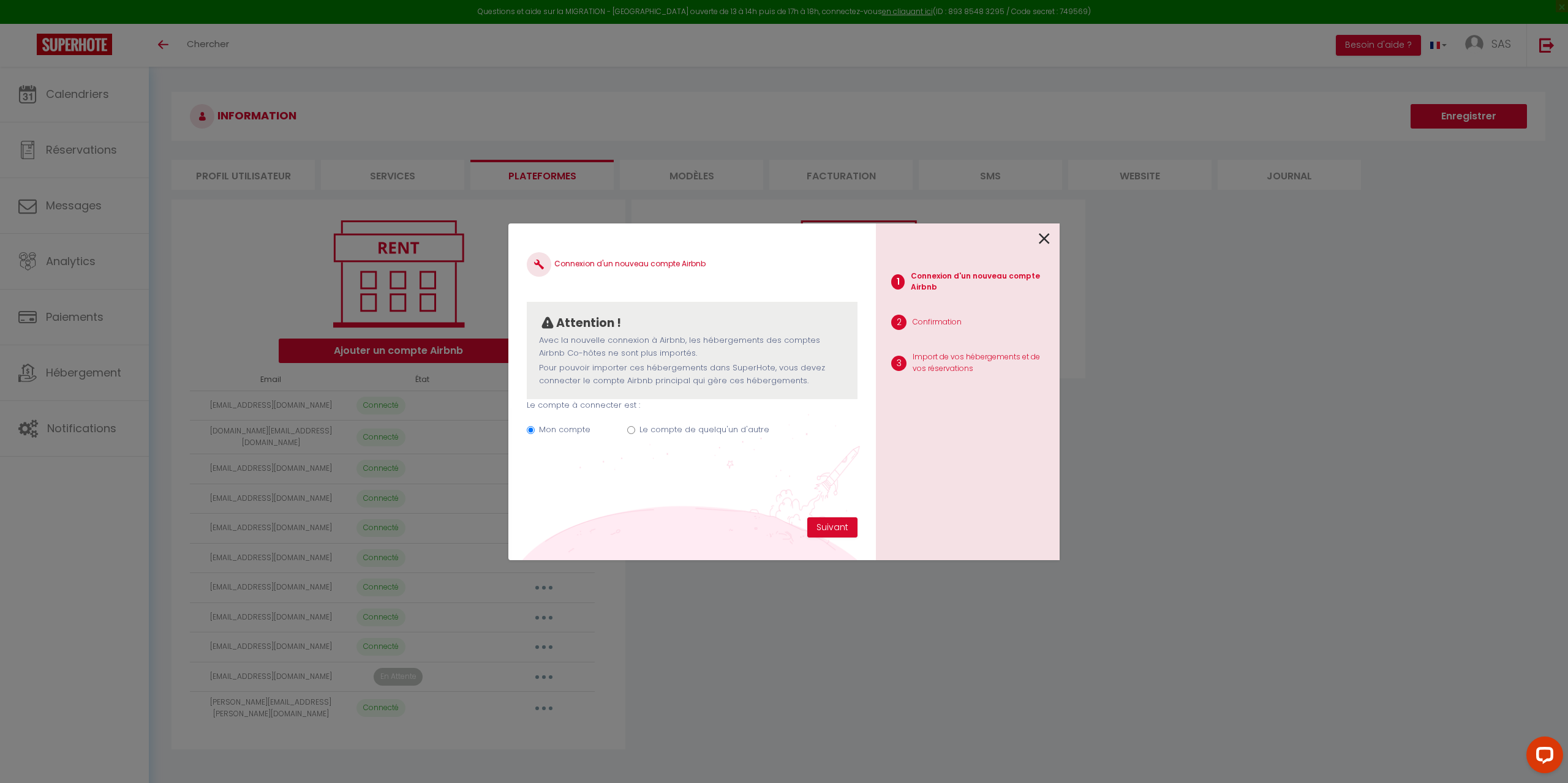
click at [637, 429] on div "Mon compte Le compte de quelqu'un d'autre" at bounding box center [692, 432] width 331 height 41
click at [630, 429] on input "Le compte de quelqu'un d'autre" at bounding box center [631, 430] width 8 height 8
radio input "true"
radio input "false"
click at [617, 485] on input "Email connexion Airbnb" at bounding box center [692, 491] width 331 height 22
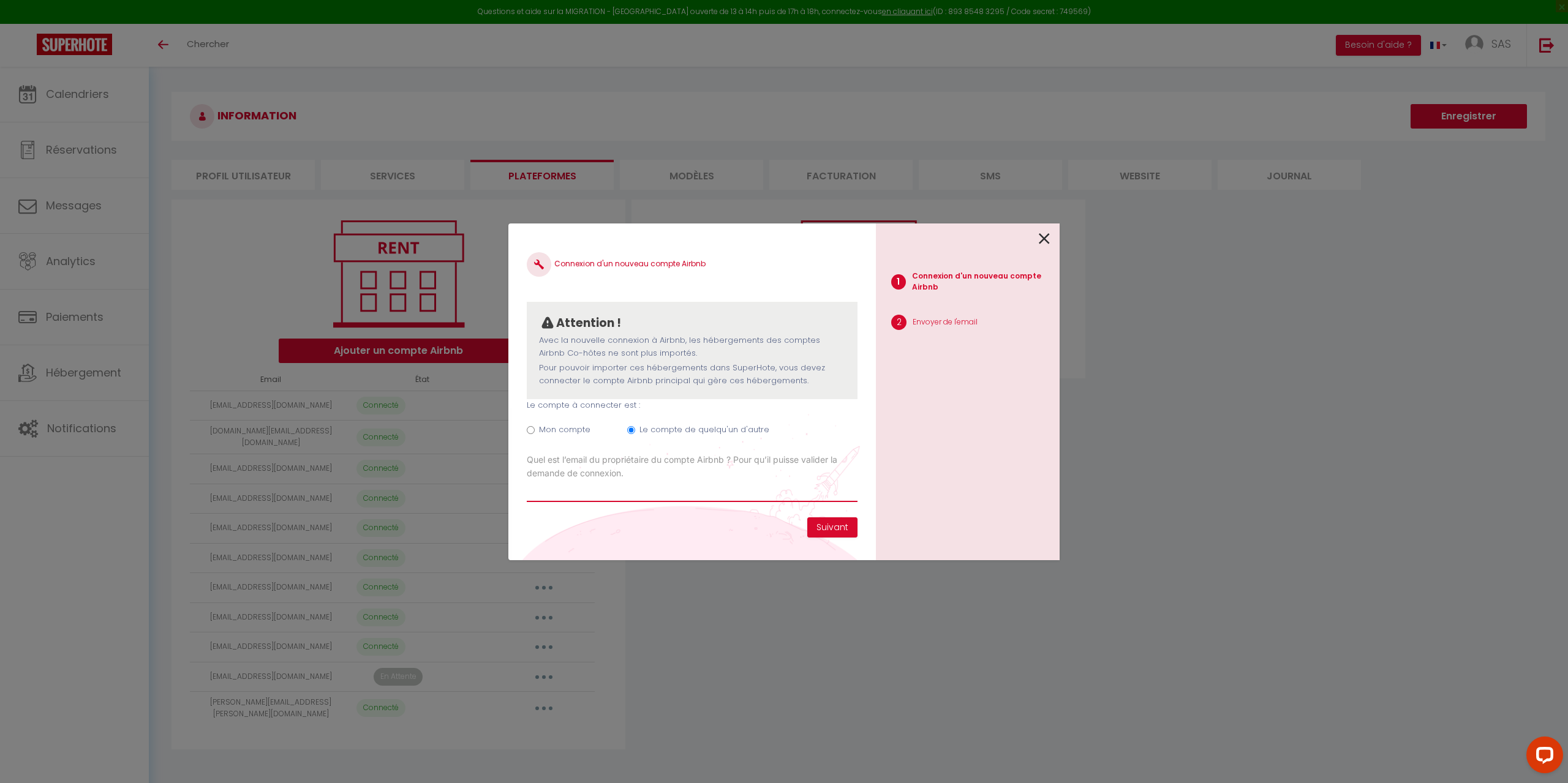
paste input "[EMAIL_ADDRESS][DOMAIN_NAME]"
type input "[EMAIL_ADDRESS][DOMAIN_NAME]"
click at [817, 527] on button "Suivant" at bounding box center [832, 527] width 50 height 21
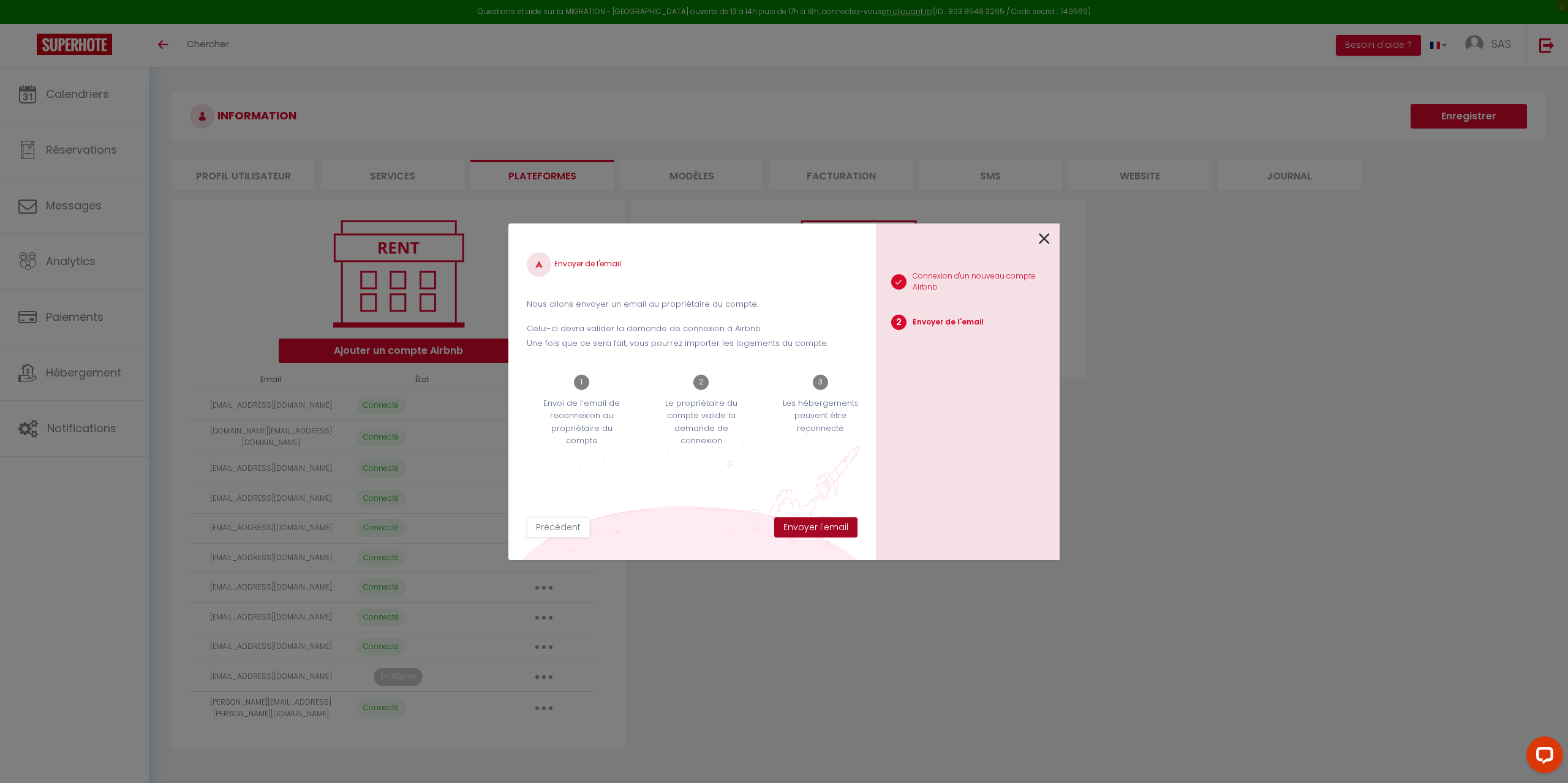
click at [818, 527] on button "Envoyer l'email" at bounding box center [816, 527] width 83 height 21
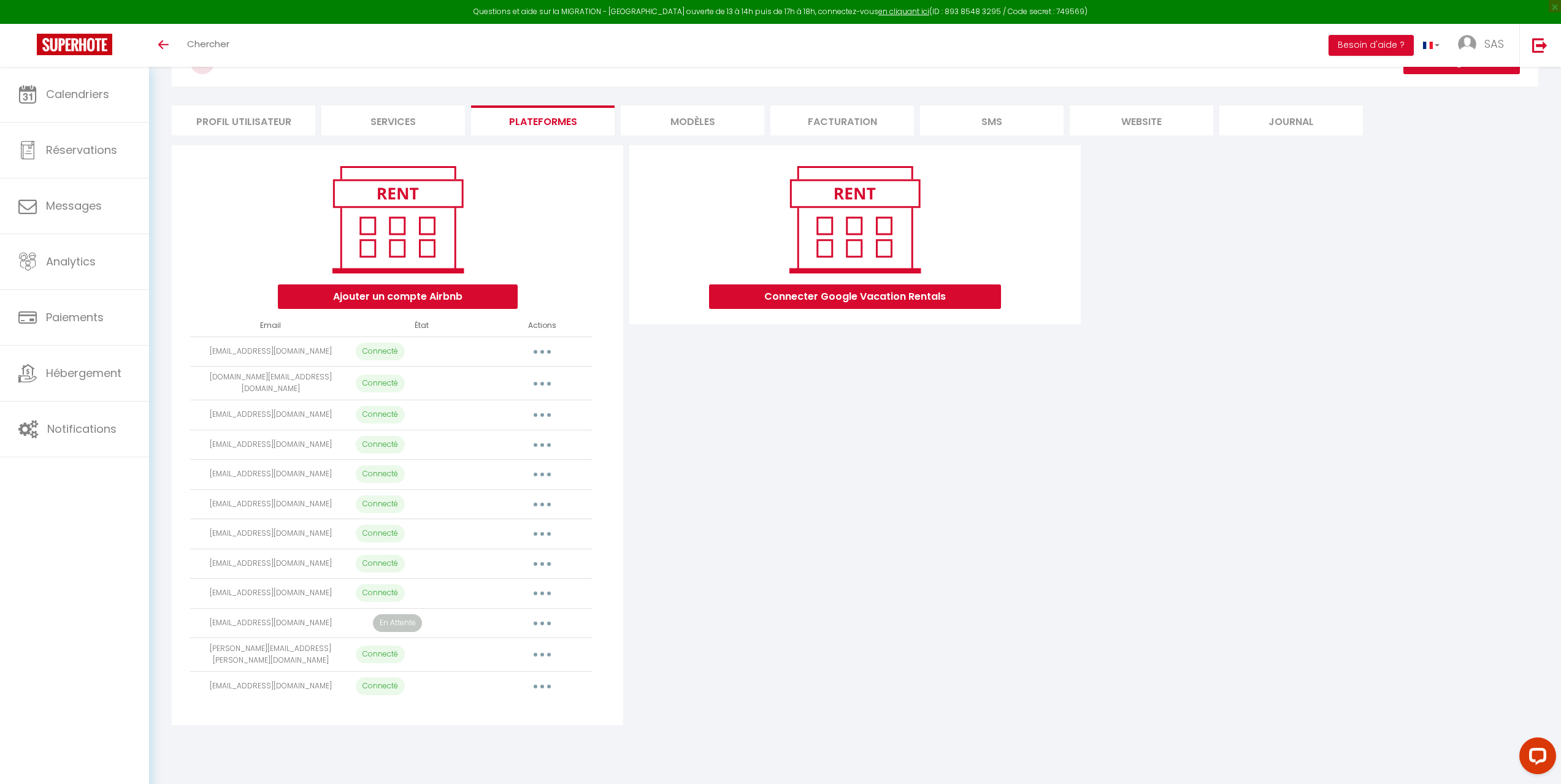
scroll to position [61, 0]
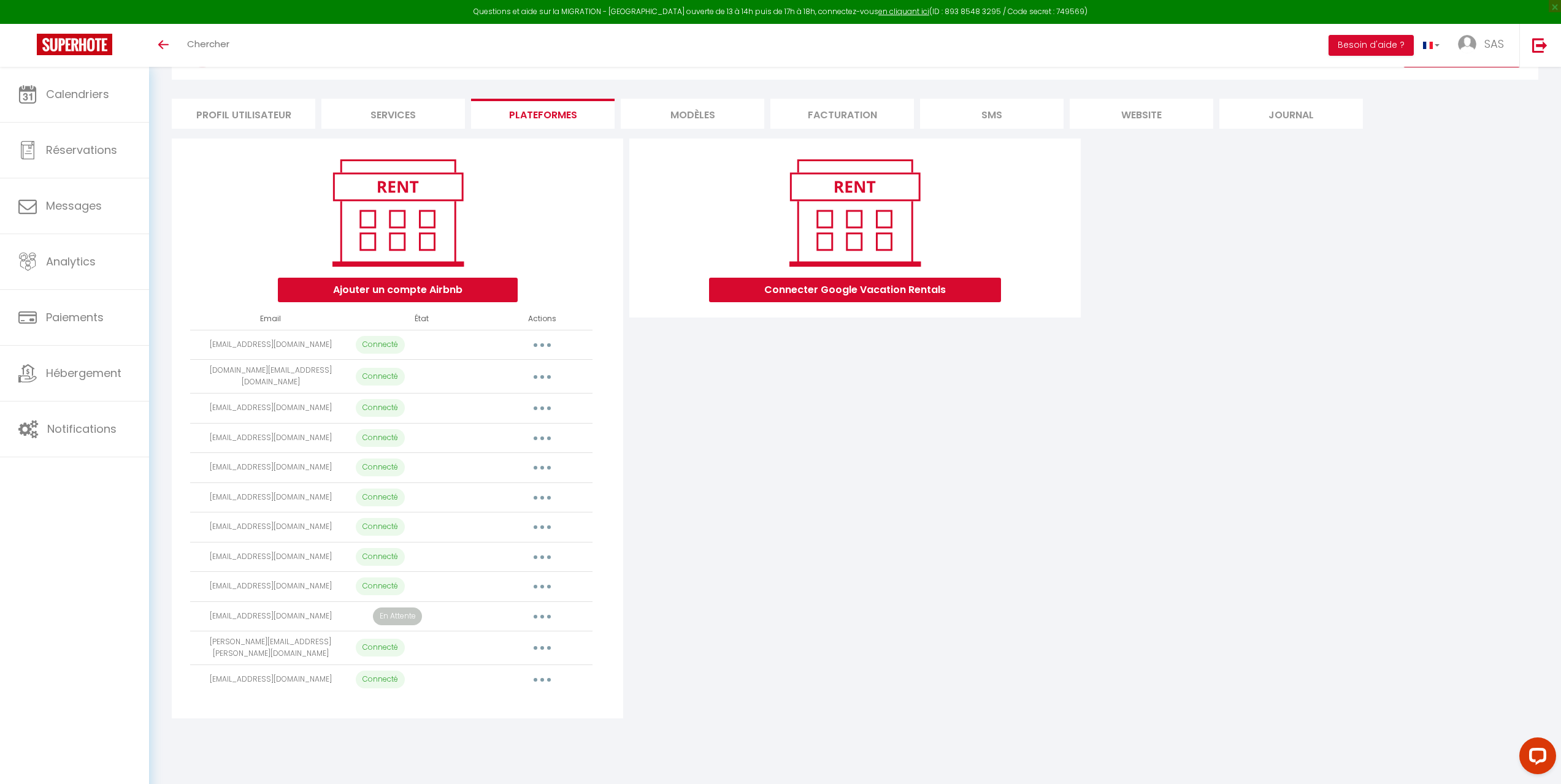
scroll to position [67, 0]
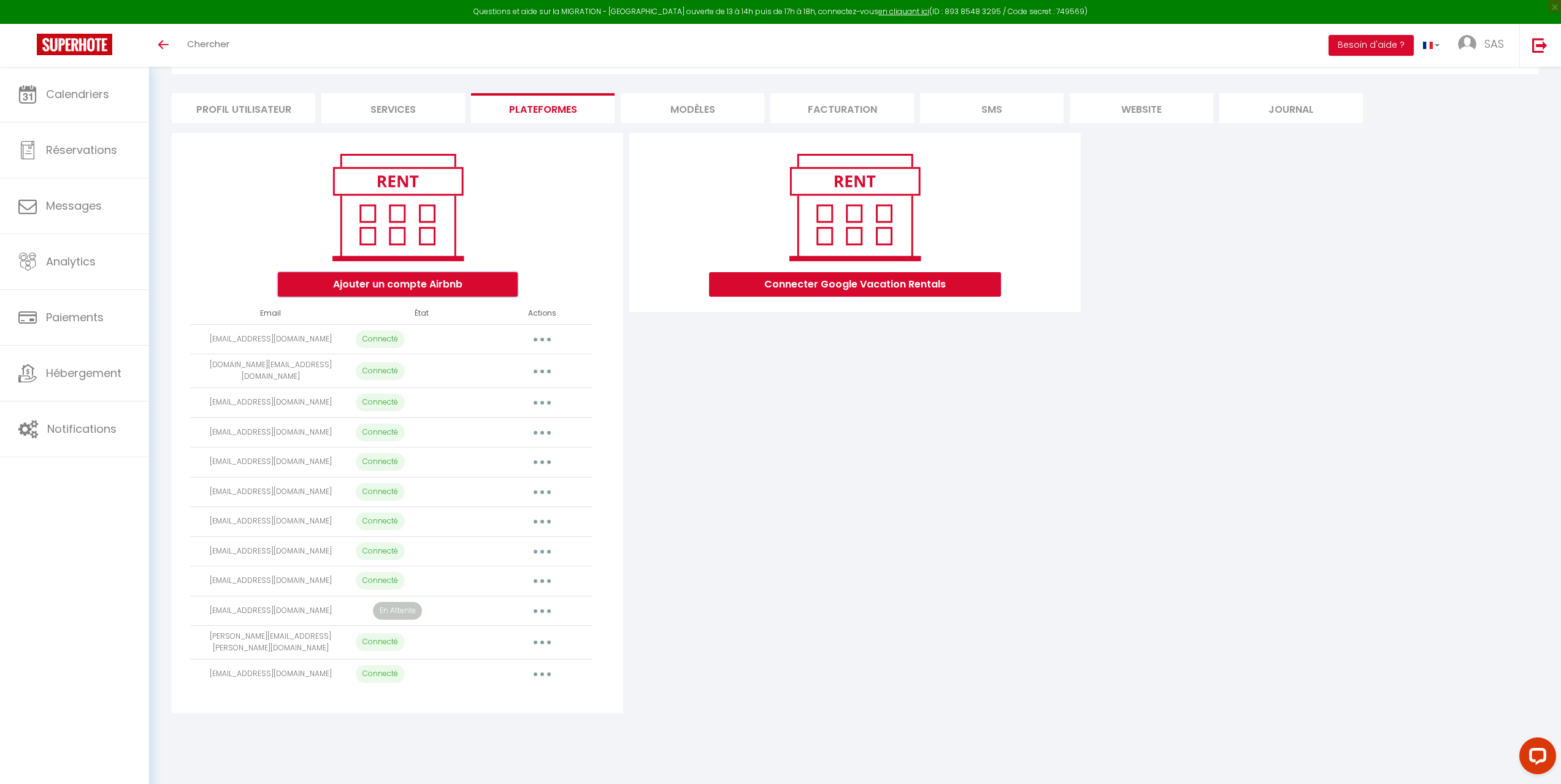
click at [458, 284] on button "Ajouter un compte Airbnb" at bounding box center [398, 284] width 240 height 25
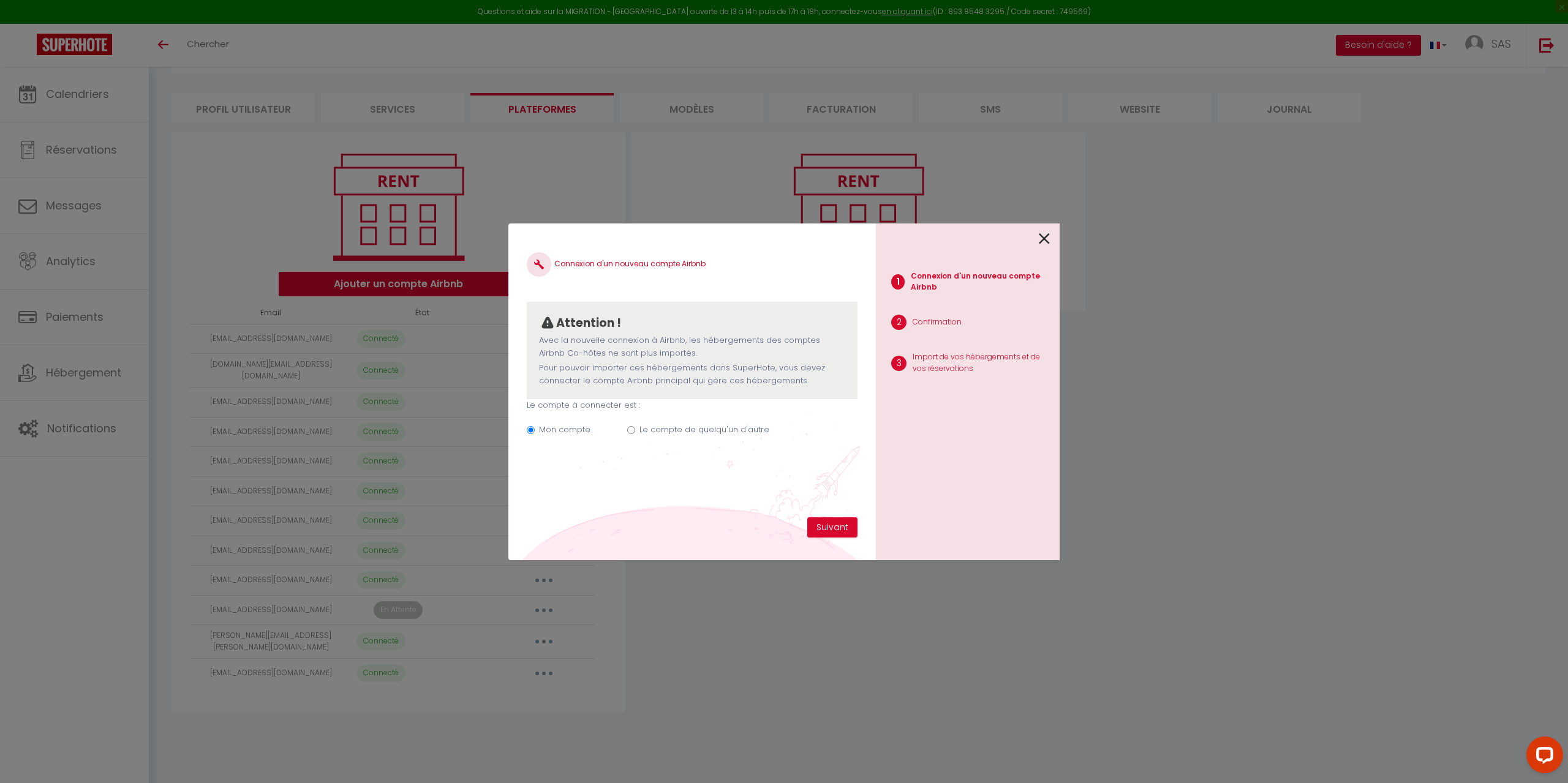
click at [631, 431] on input "Le compte de quelqu'un d'autre" at bounding box center [631, 430] width 8 height 8
radio input "true"
radio input "false"
click at [840, 527] on button "Suivant" at bounding box center [832, 527] width 50 height 21
click at [686, 486] on input "Email connexion Airbnb" at bounding box center [692, 491] width 331 height 22
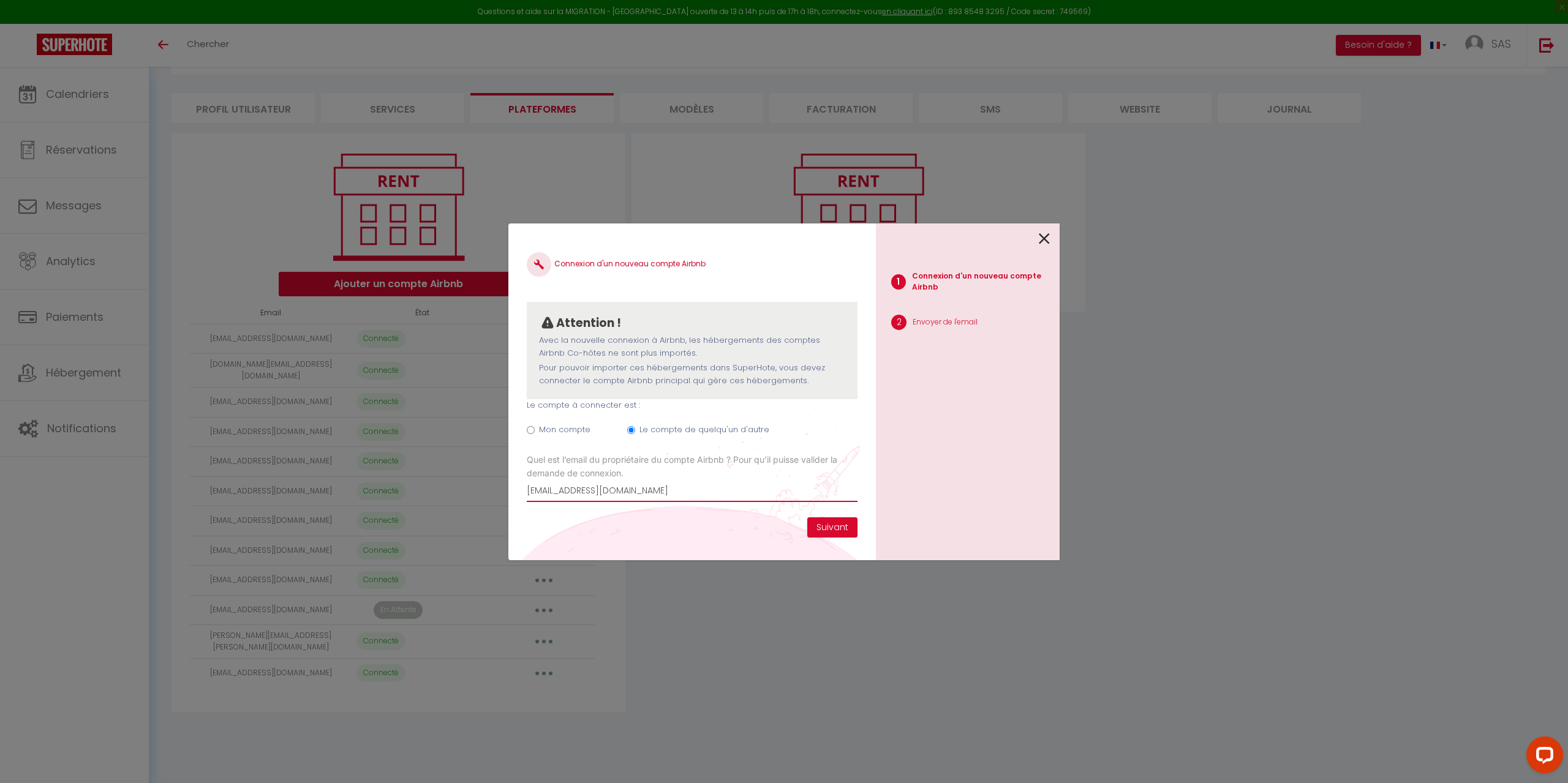
type input "location.dellaroli@gmail.com"
click at [698, 522] on div "Connexion d'un nouveau compte Airbnb Attention ! Avec la nouvelle connexion à A…" at bounding box center [692, 392] width 367 height 337
click at [833, 529] on button "Suivant" at bounding box center [832, 527] width 50 height 21
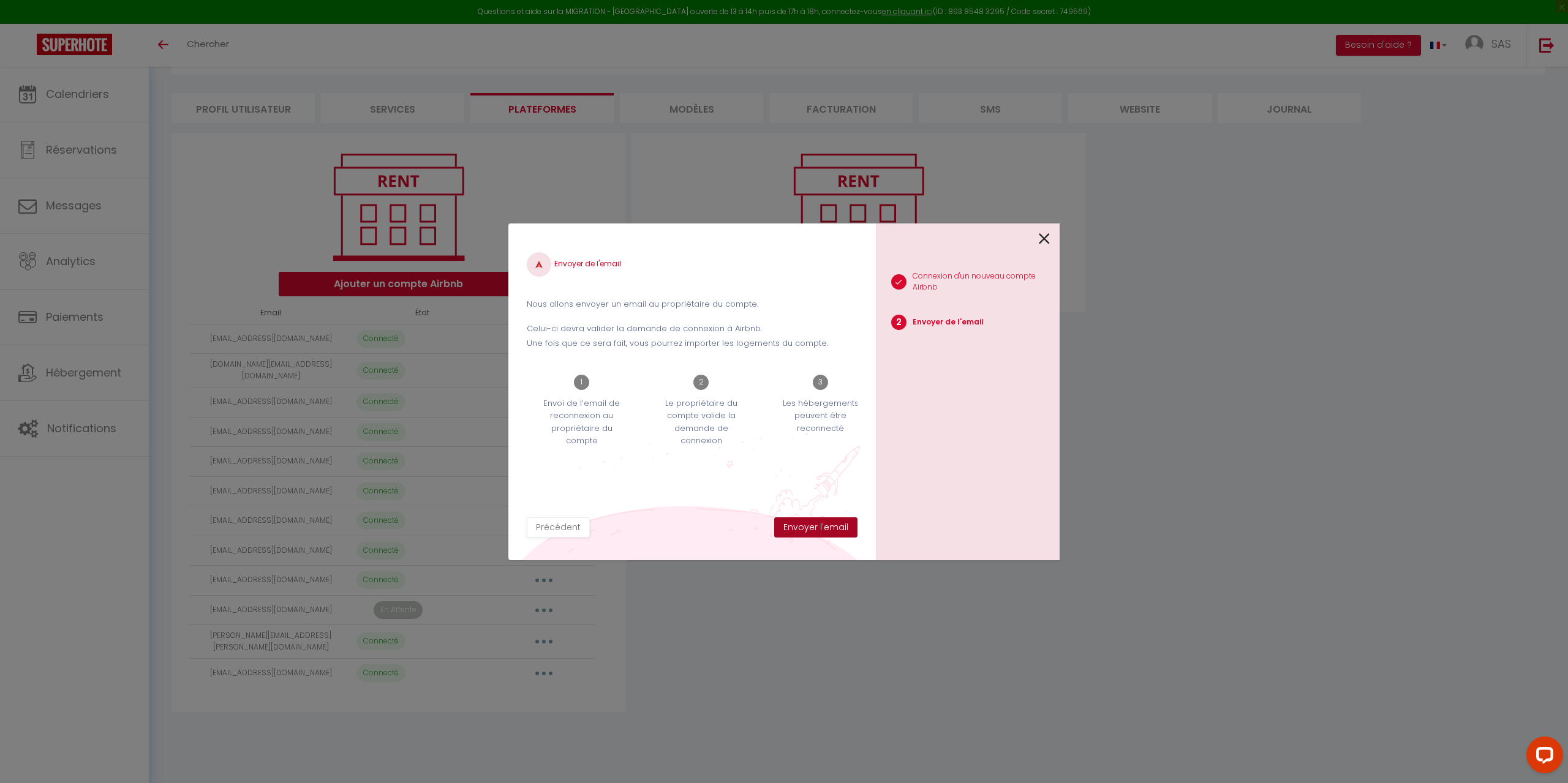
click at [833, 529] on button "Envoyer l'email" at bounding box center [816, 527] width 83 height 21
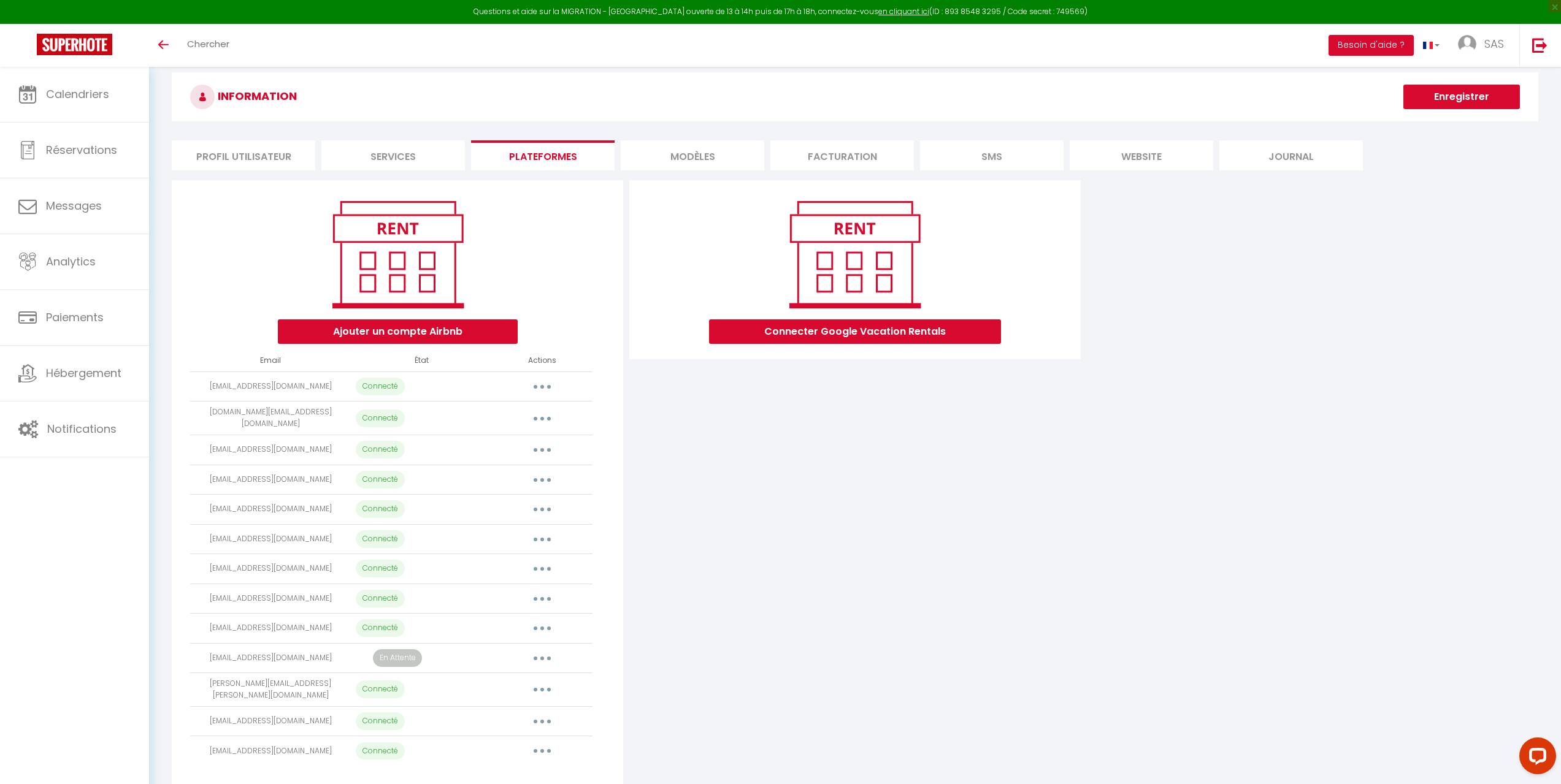
scroll to position [67, 0]
